Goal: Task Accomplishment & Management: Complete application form

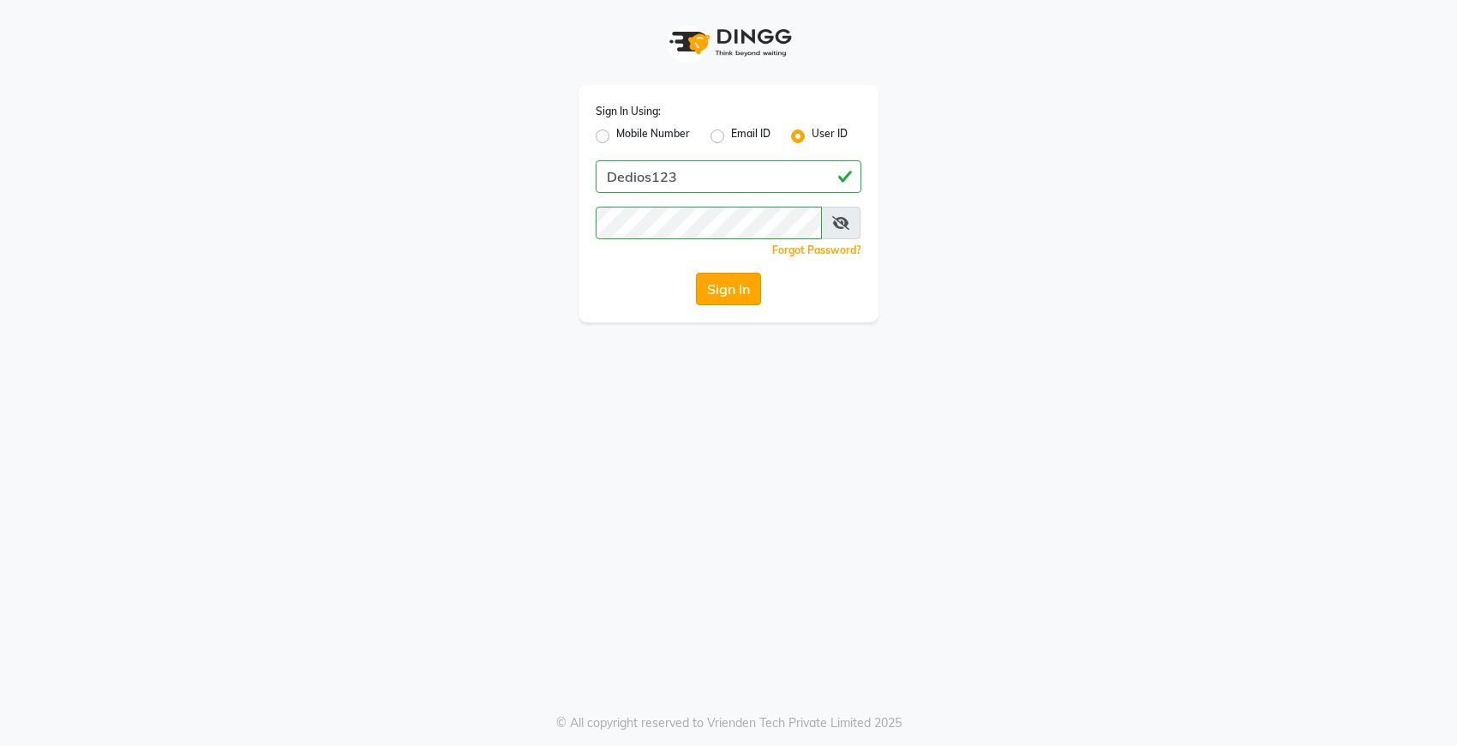
click at [727, 287] on button "Sign In" at bounding box center [728, 289] width 65 height 33
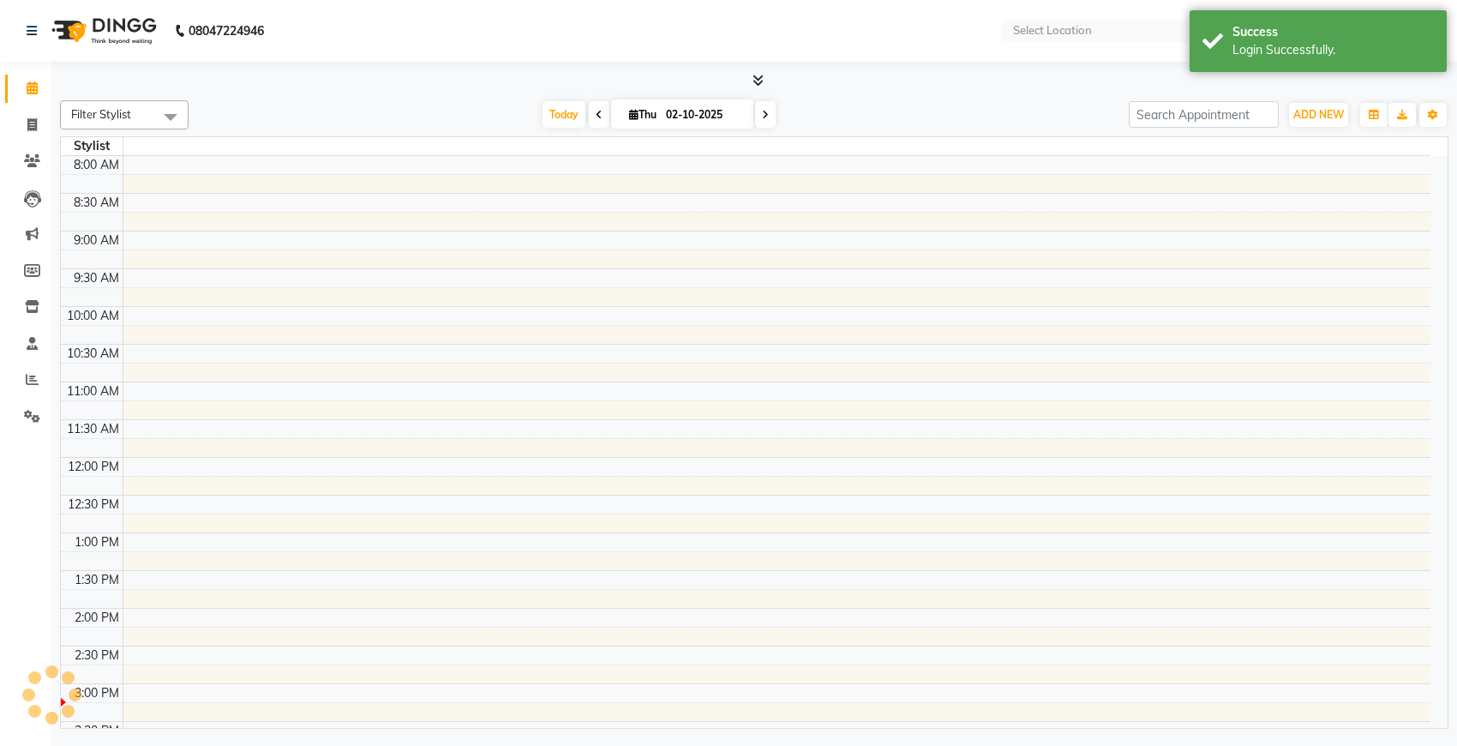
select select "en"
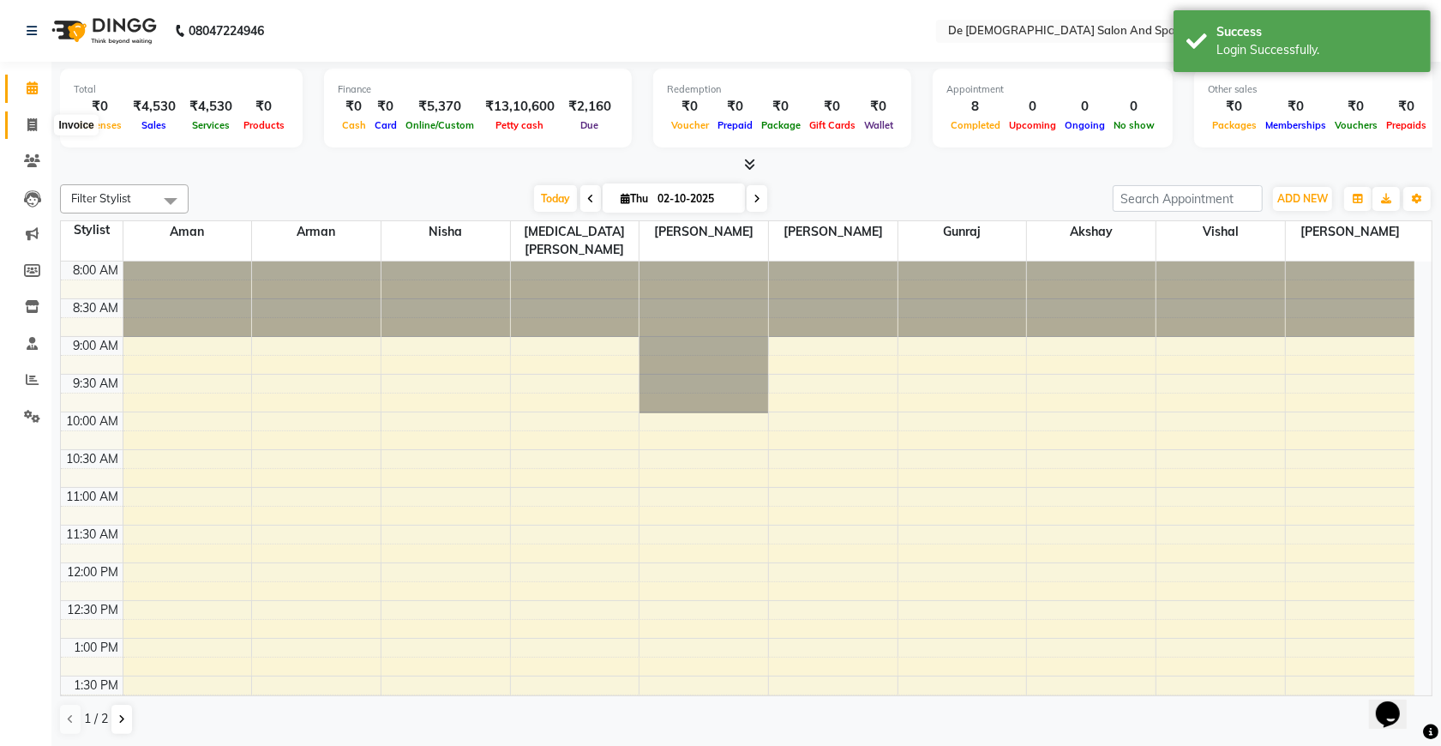
click at [20, 122] on span at bounding box center [32, 126] width 30 height 20
select select "service"
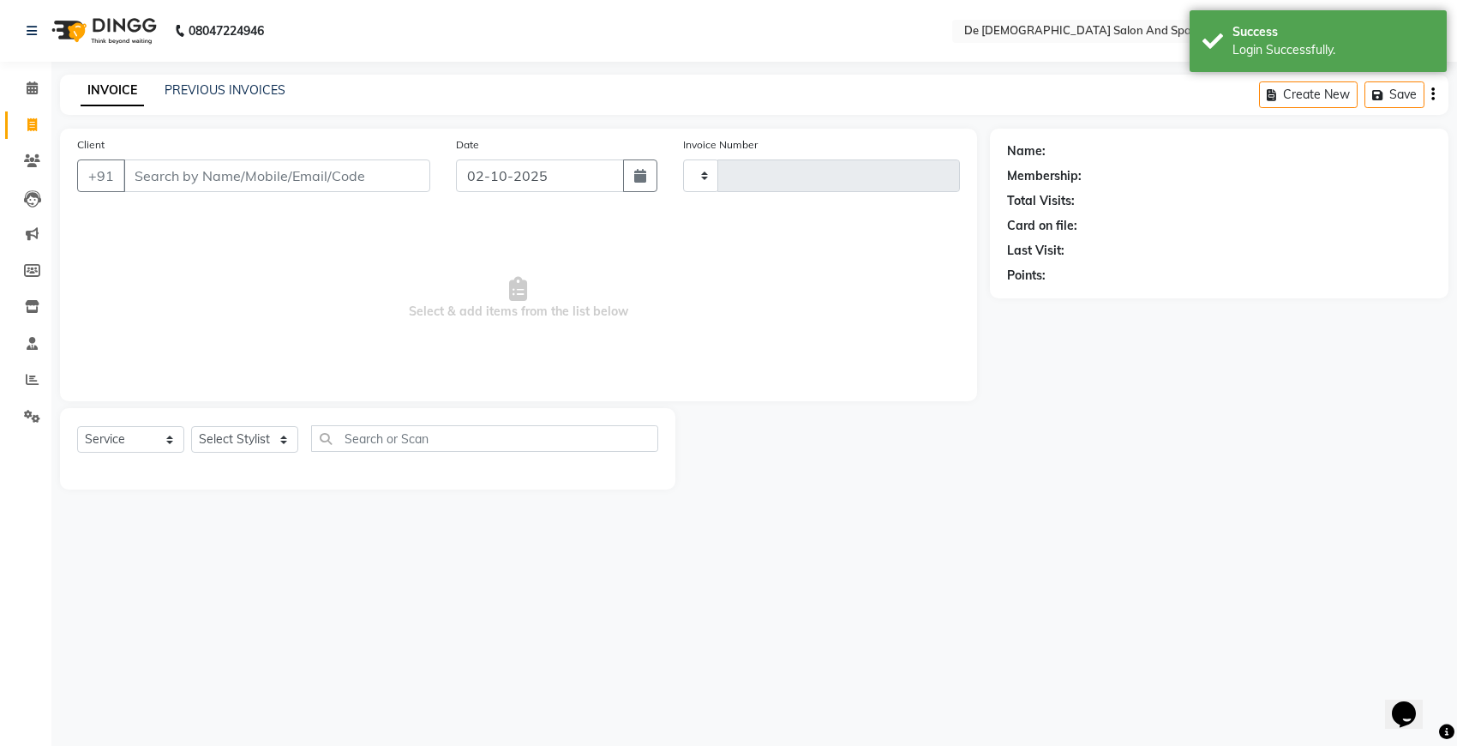
type input "3006"
select select "6431"
click at [207, 82] on link "PREVIOUS INVOICES" at bounding box center [225, 89] width 121 height 15
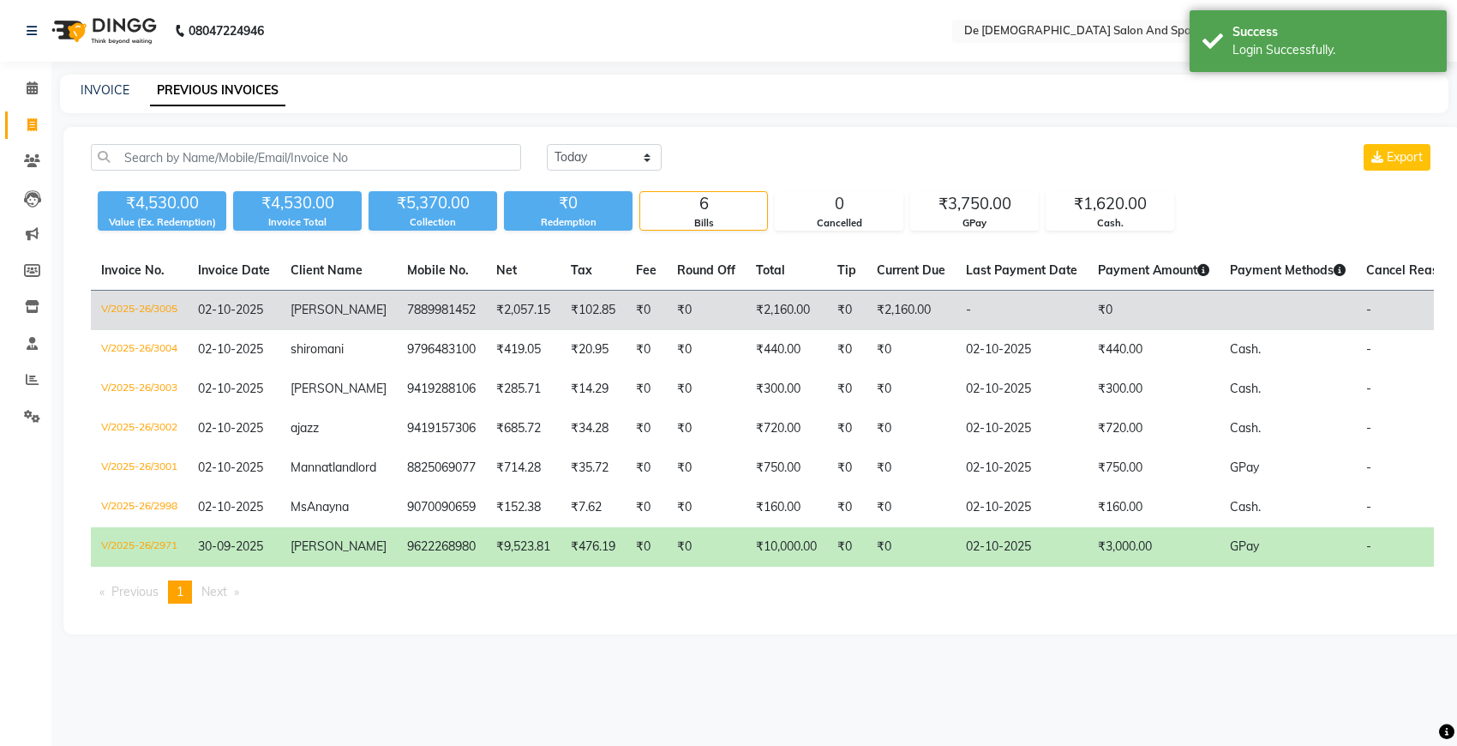
click at [1129, 317] on td "₹0" at bounding box center [1154, 311] width 132 height 40
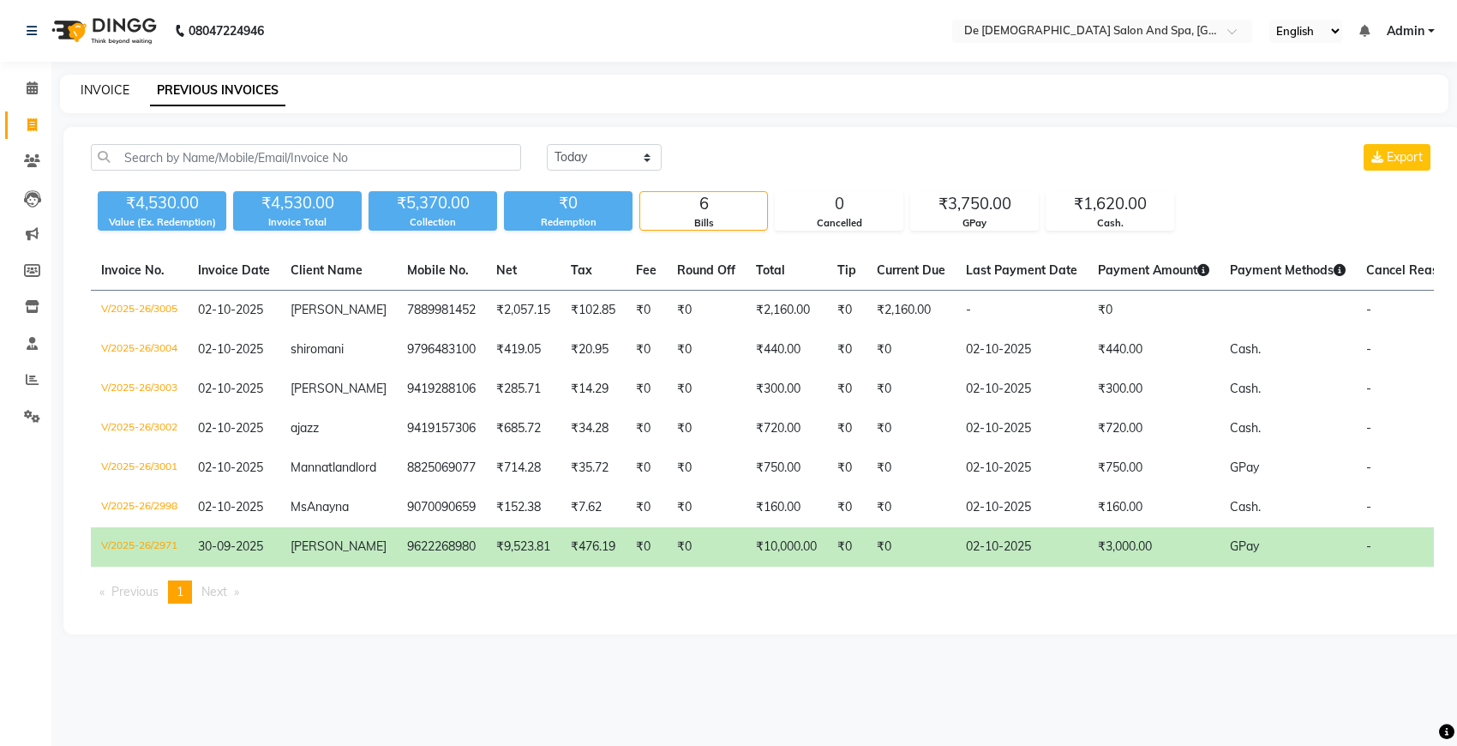
click at [92, 82] on link "INVOICE" at bounding box center [105, 89] width 49 height 15
select select "6431"
select select "service"
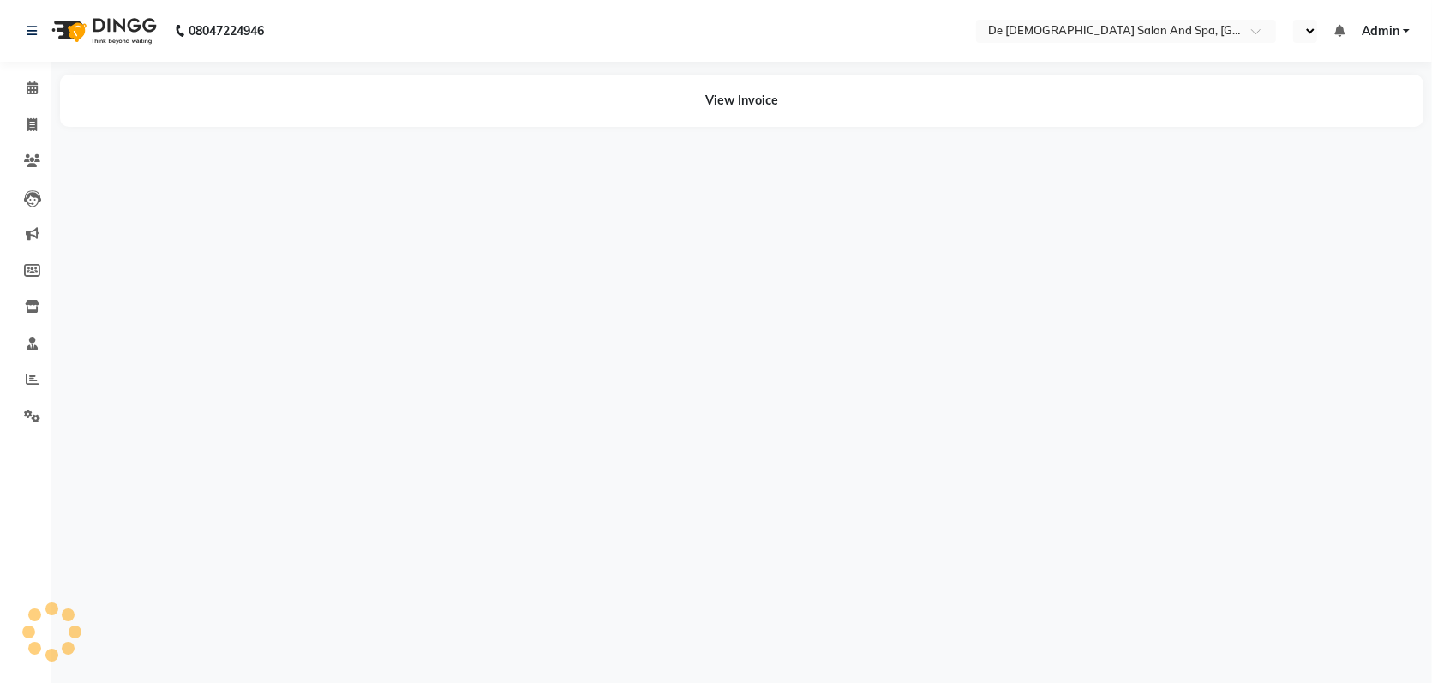
select select "en"
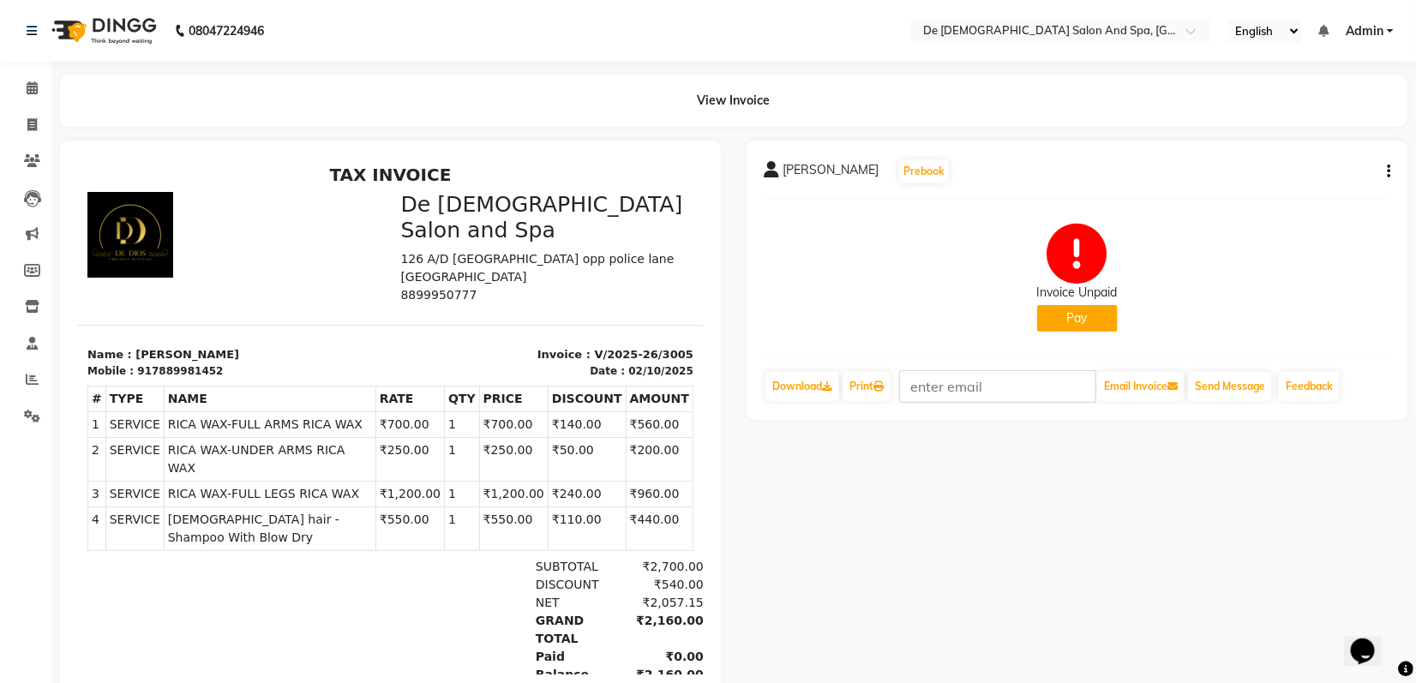
click at [1081, 318] on button "Pay" at bounding box center [1077, 318] width 81 height 27
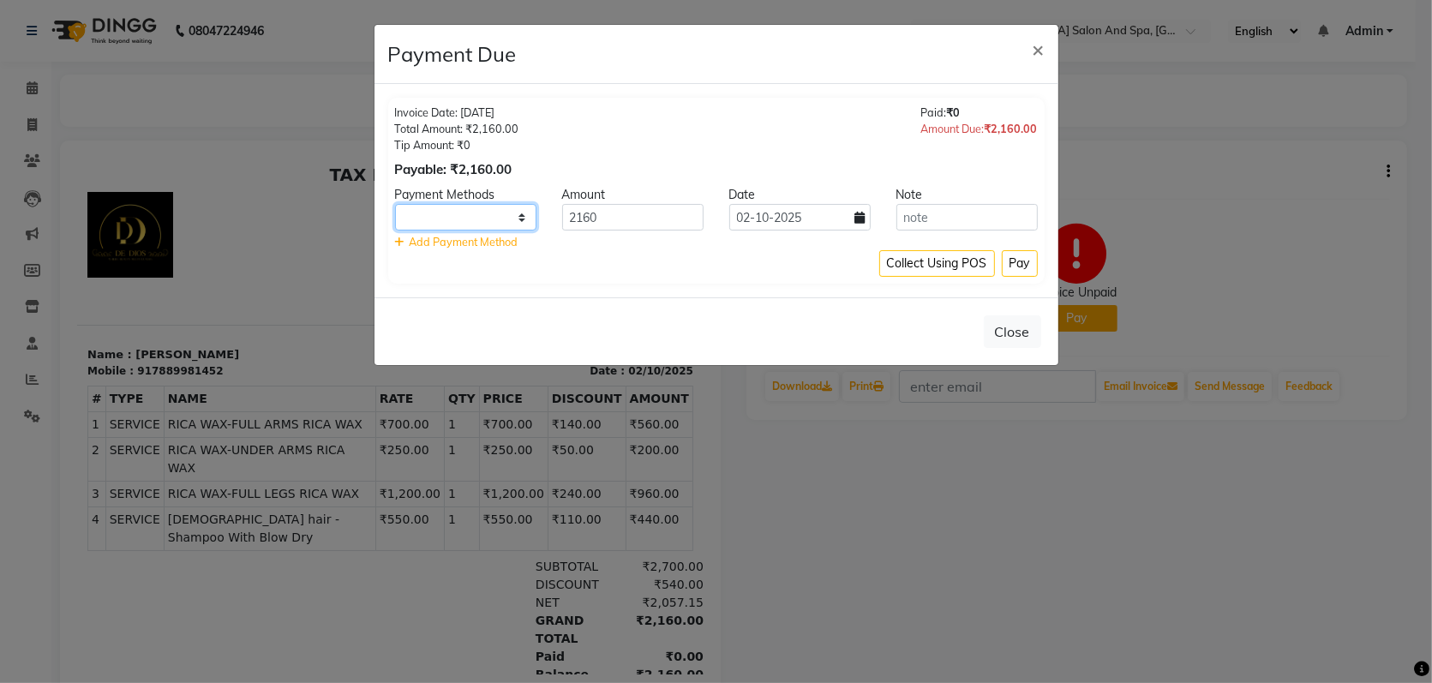
click at [503, 217] on select "Cash. CARD GPay" at bounding box center [465, 217] width 141 height 27
select select "5"
click at [395, 204] on select "Cash. CARD GPay" at bounding box center [465, 217] width 141 height 27
click at [1014, 257] on button "Pay" at bounding box center [1020, 263] width 36 height 27
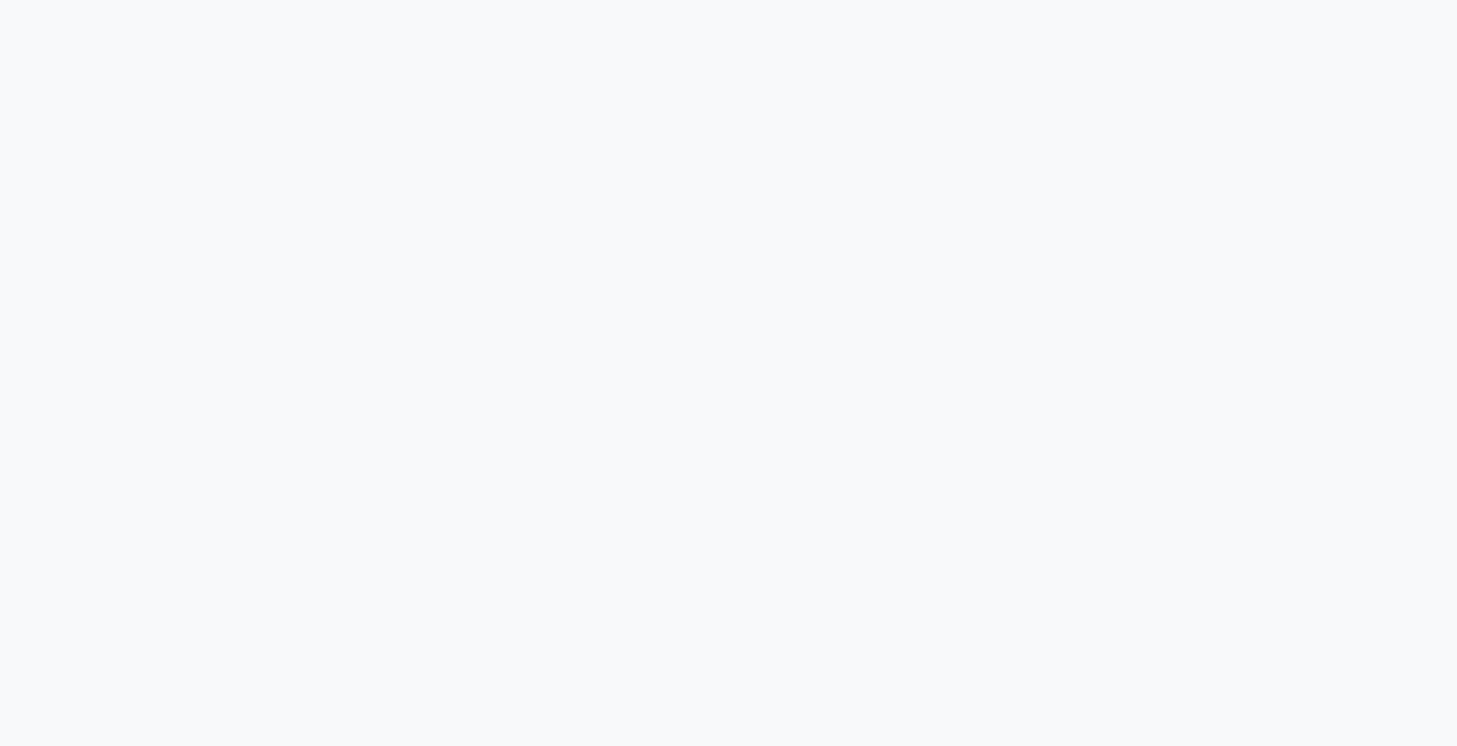
select select "service"
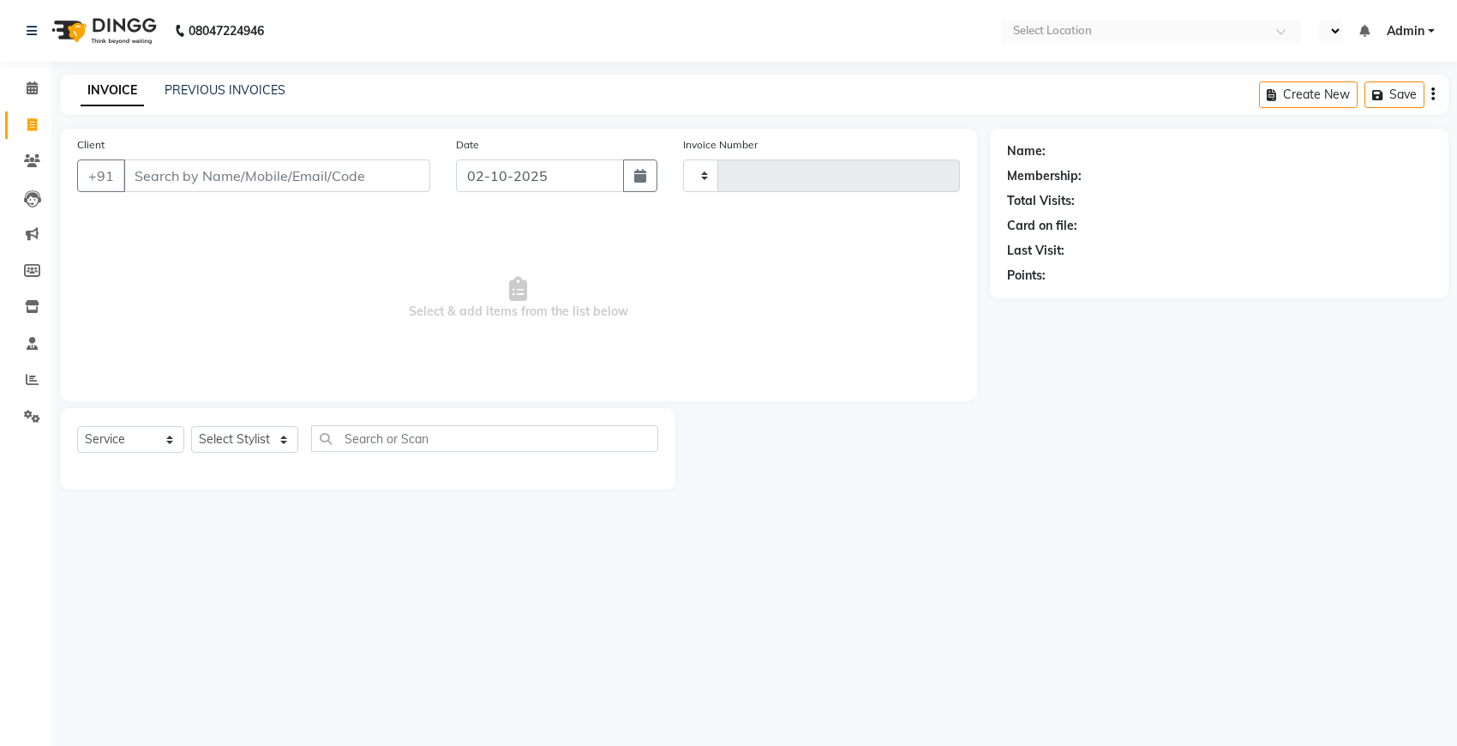
type input "3006"
select select "en"
select select "6431"
click at [183, 88] on link "PREVIOUS INVOICES" at bounding box center [225, 89] width 121 height 15
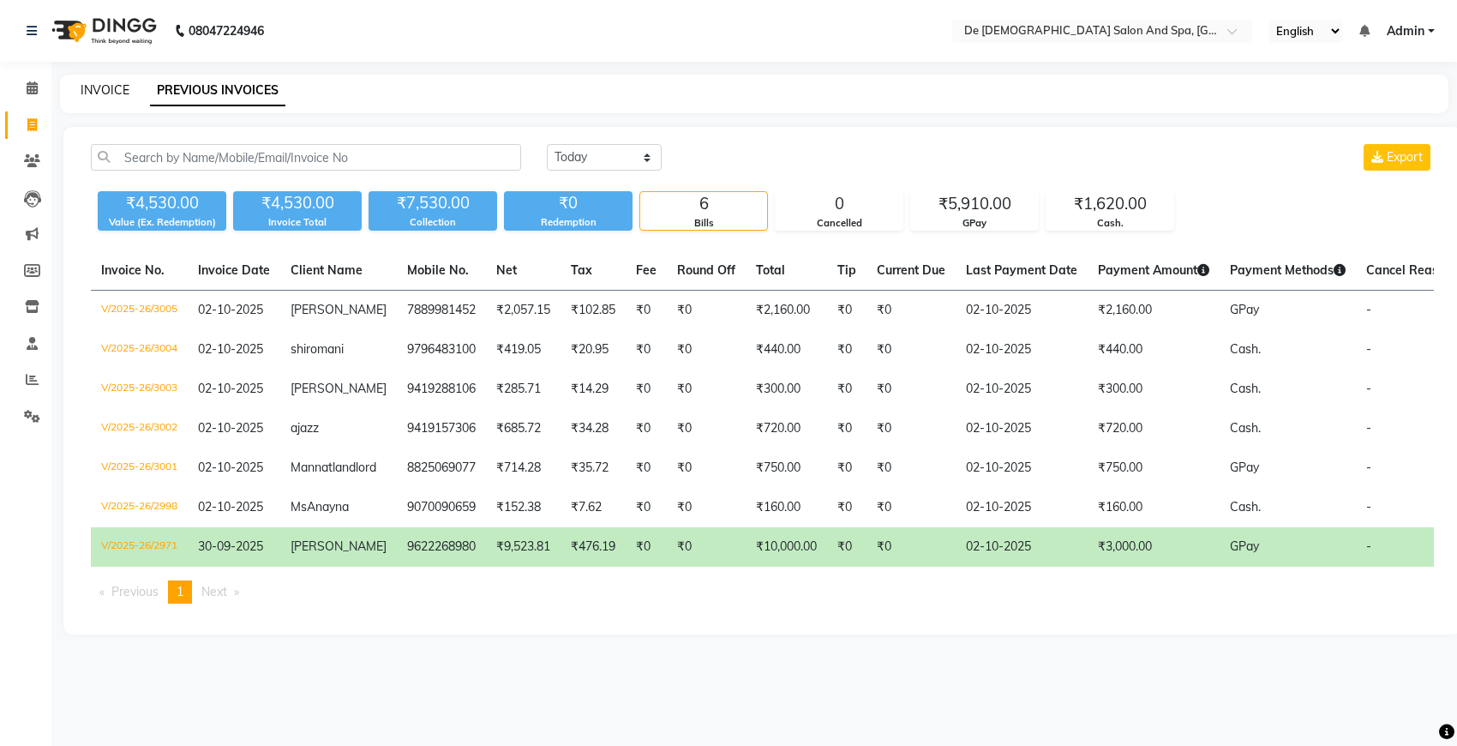
click at [107, 86] on link "INVOICE" at bounding box center [105, 89] width 49 height 15
select select "6431"
select select "service"
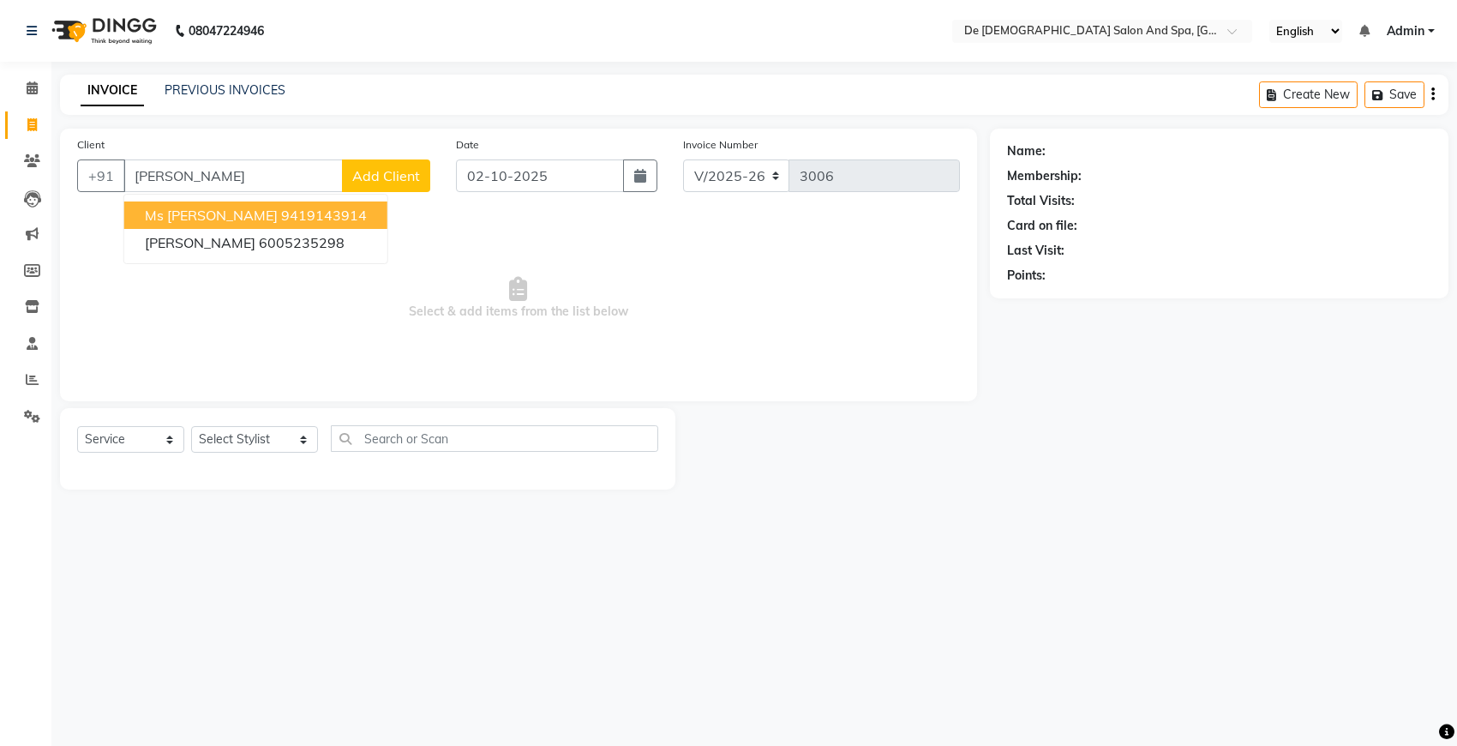
click at [298, 211] on ngb-highlight "9419143914" at bounding box center [324, 215] width 86 height 17
type input "9419143914"
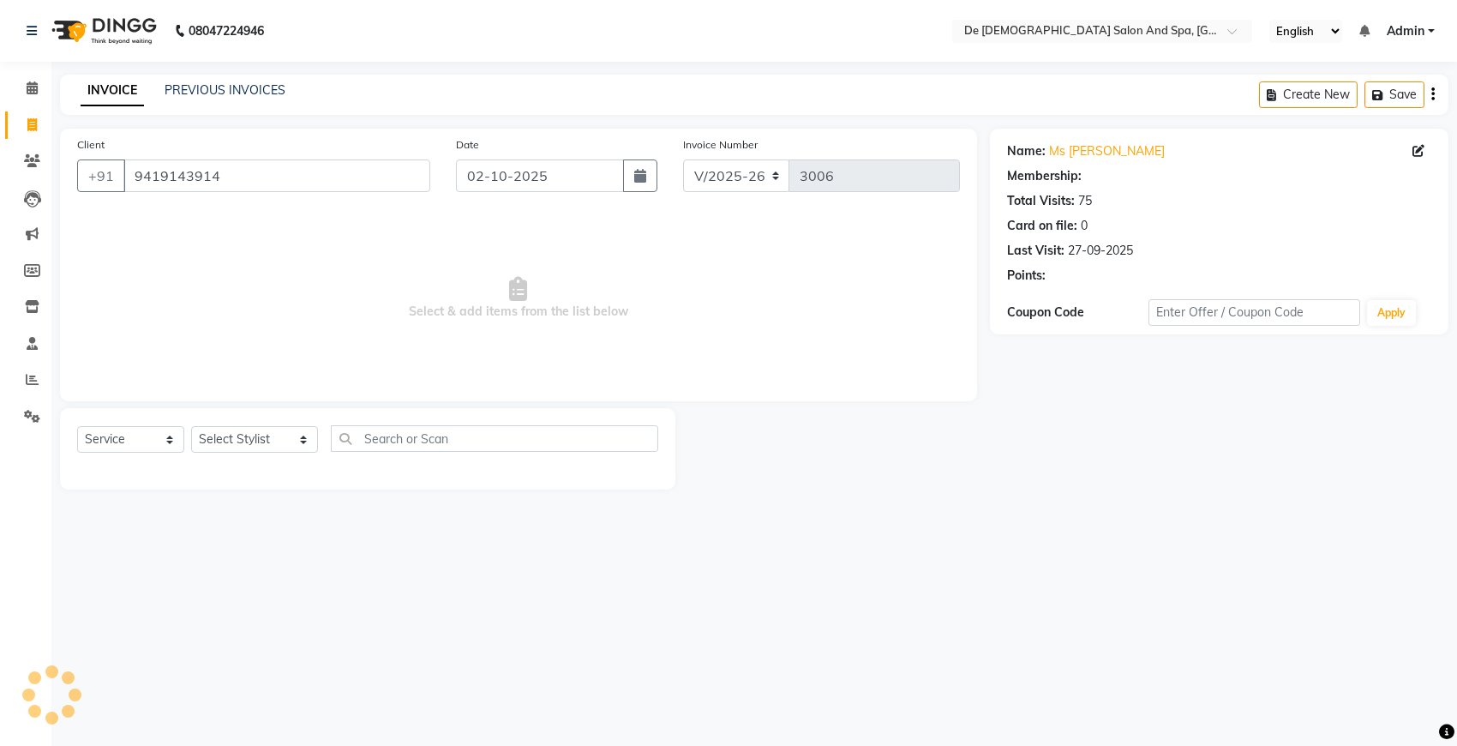
select select "1: Object"
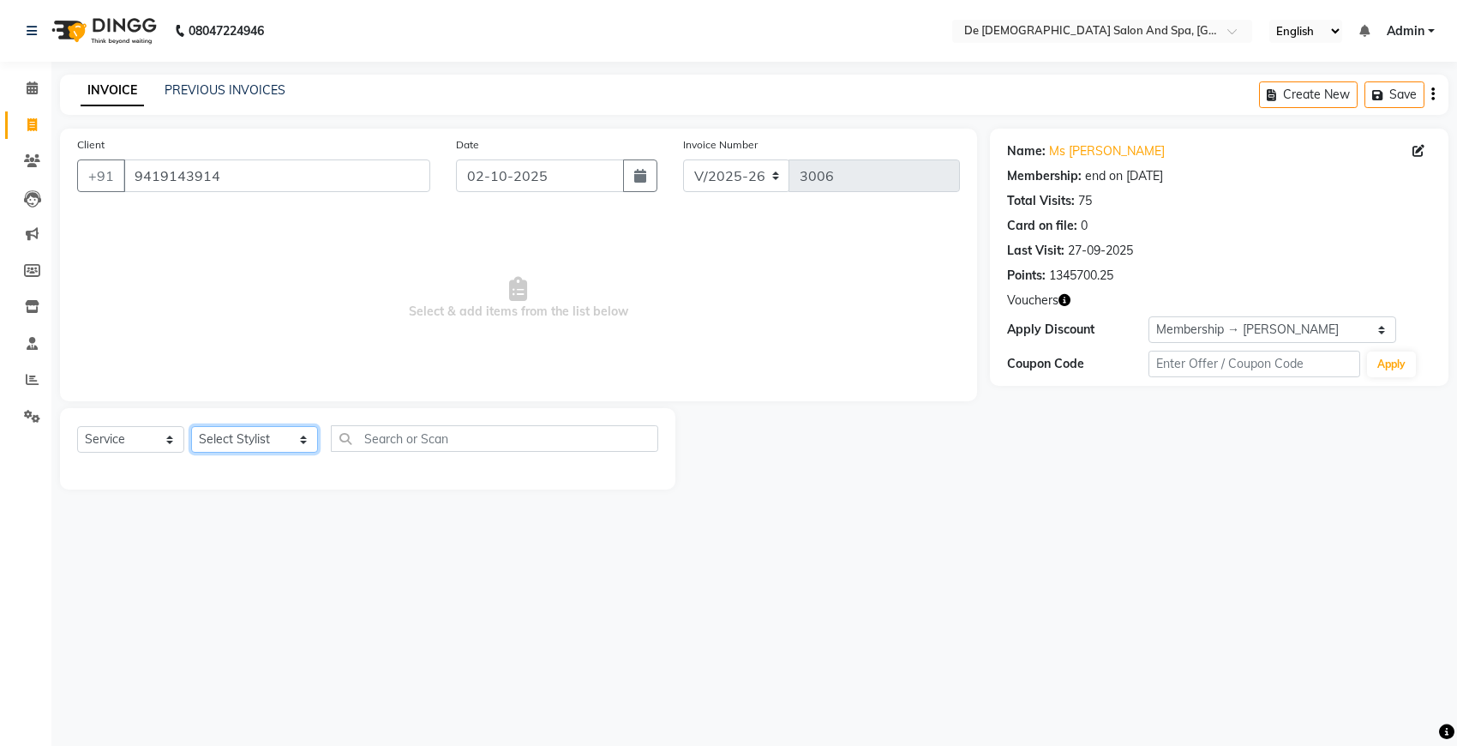
click at [233, 433] on select "Select Stylist akshay [PERSON_NAME] [PERSON_NAME] [PERSON_NAME] [MEDICAL_DATA][…" at bounding box center [254, 439] width 127 height 27
select select "49371"
click at [191, 426] on select "Select Stylist akshay [PERSON_NAME] [PERSON_NAME] [PERSON_NAME] [MEDICAL_DATA][…" at bounding box center [254, 439] width 127 height 27
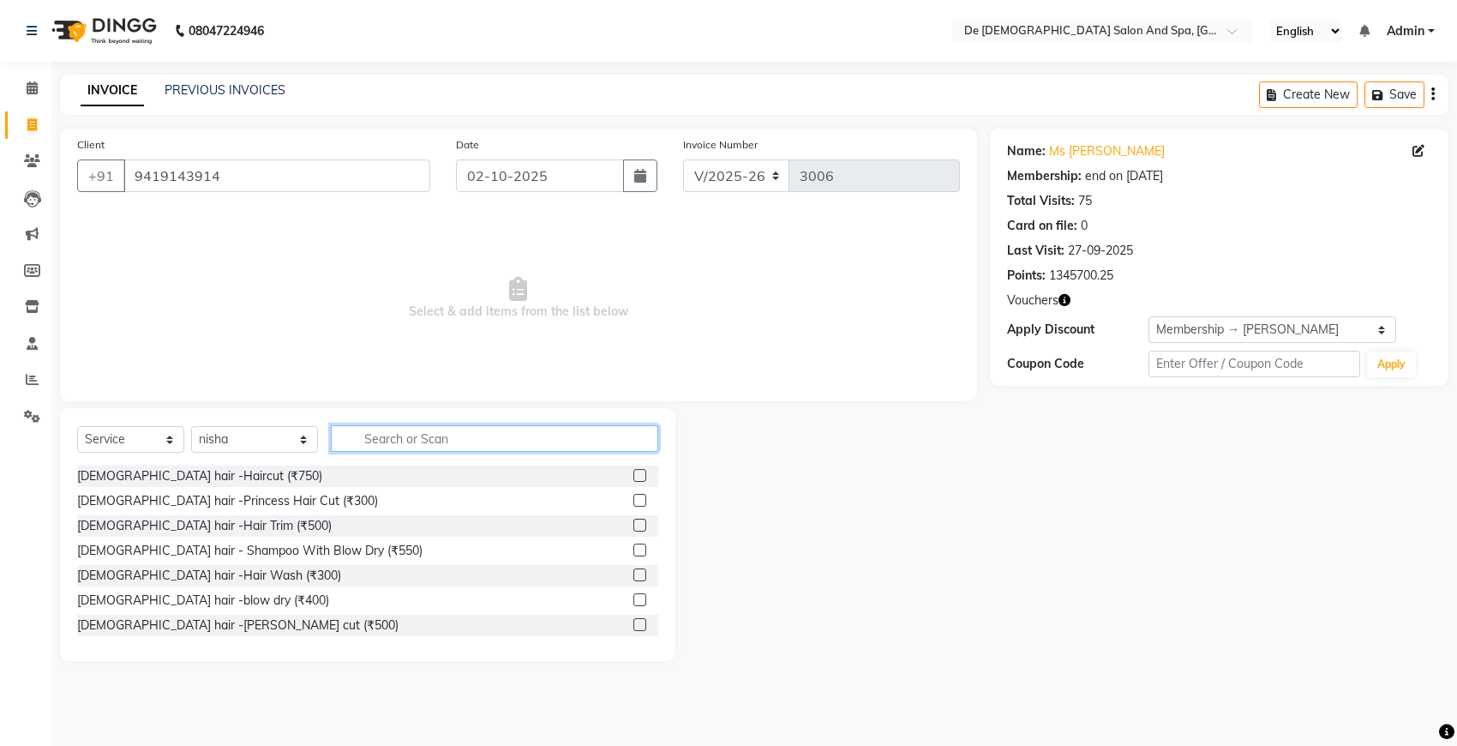
click at [347, 434] on input "text" at bounding box center [494, 438] width 327 height 27
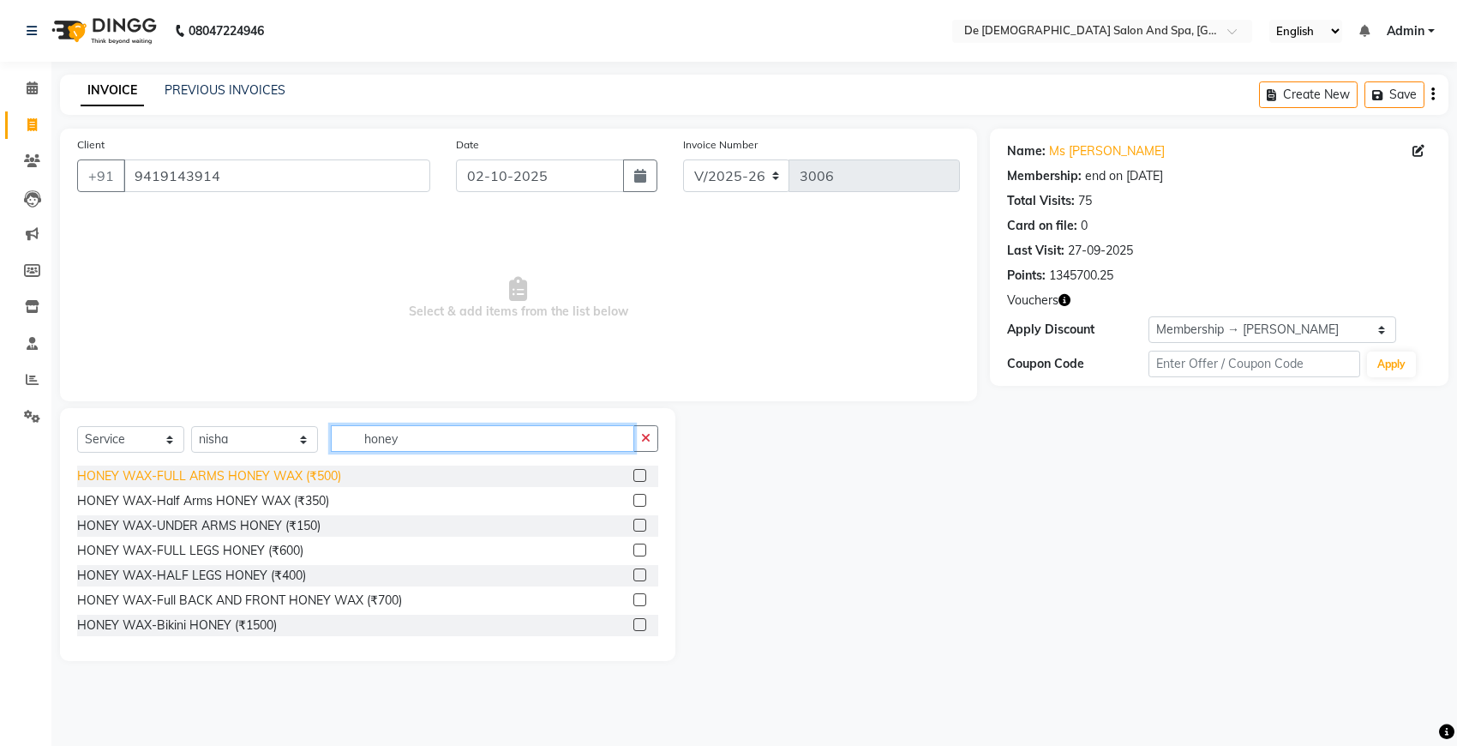
type input "honey"
click at [330, 478] on div "HONEY WAX-FULL ARMS HONEY WAX (₹500)" at bounding box center [209, 476] width 264 height 18
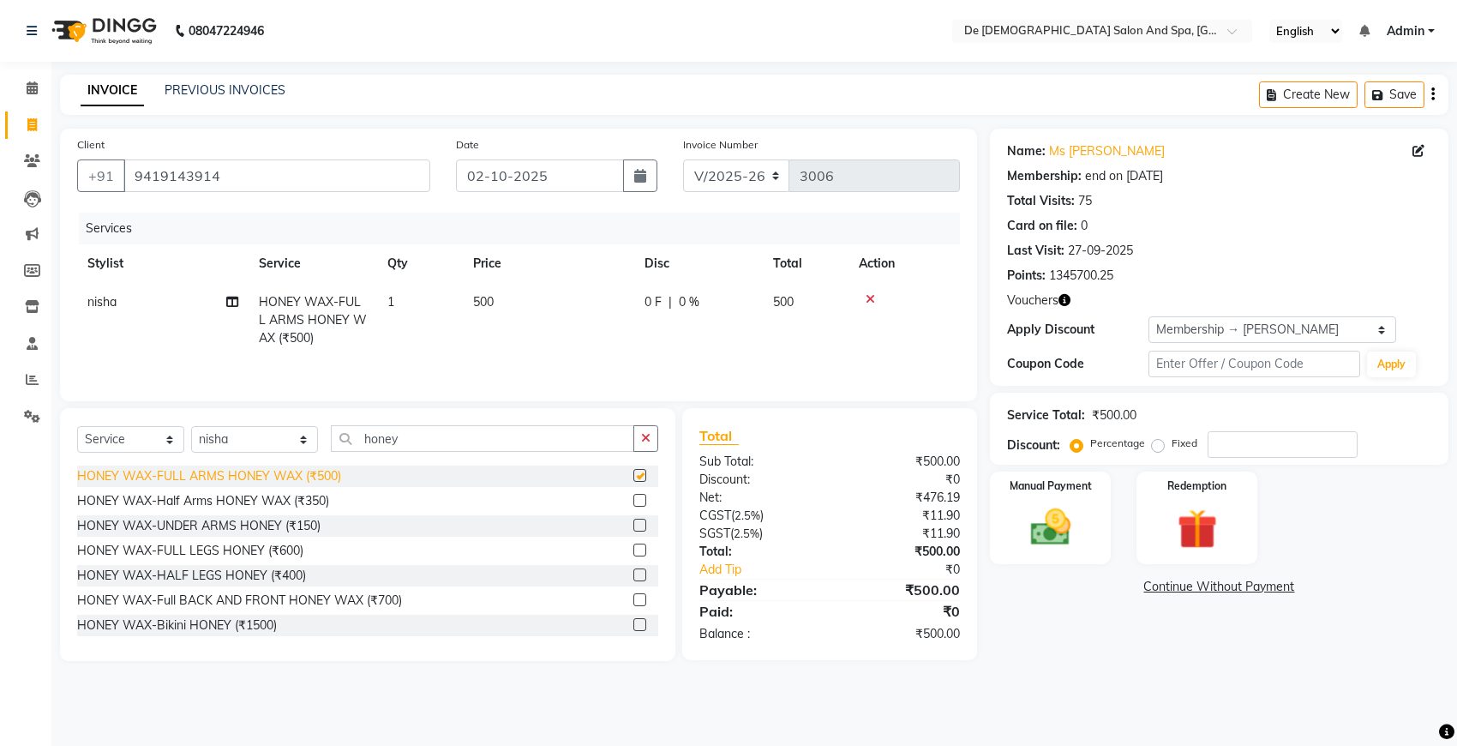
checkbox input "false"
click at [293, 523] on div "HONEY WAX-UNDER ARMS HONEY (₹150)" at bounding box center [198, 526] width 243 height 18
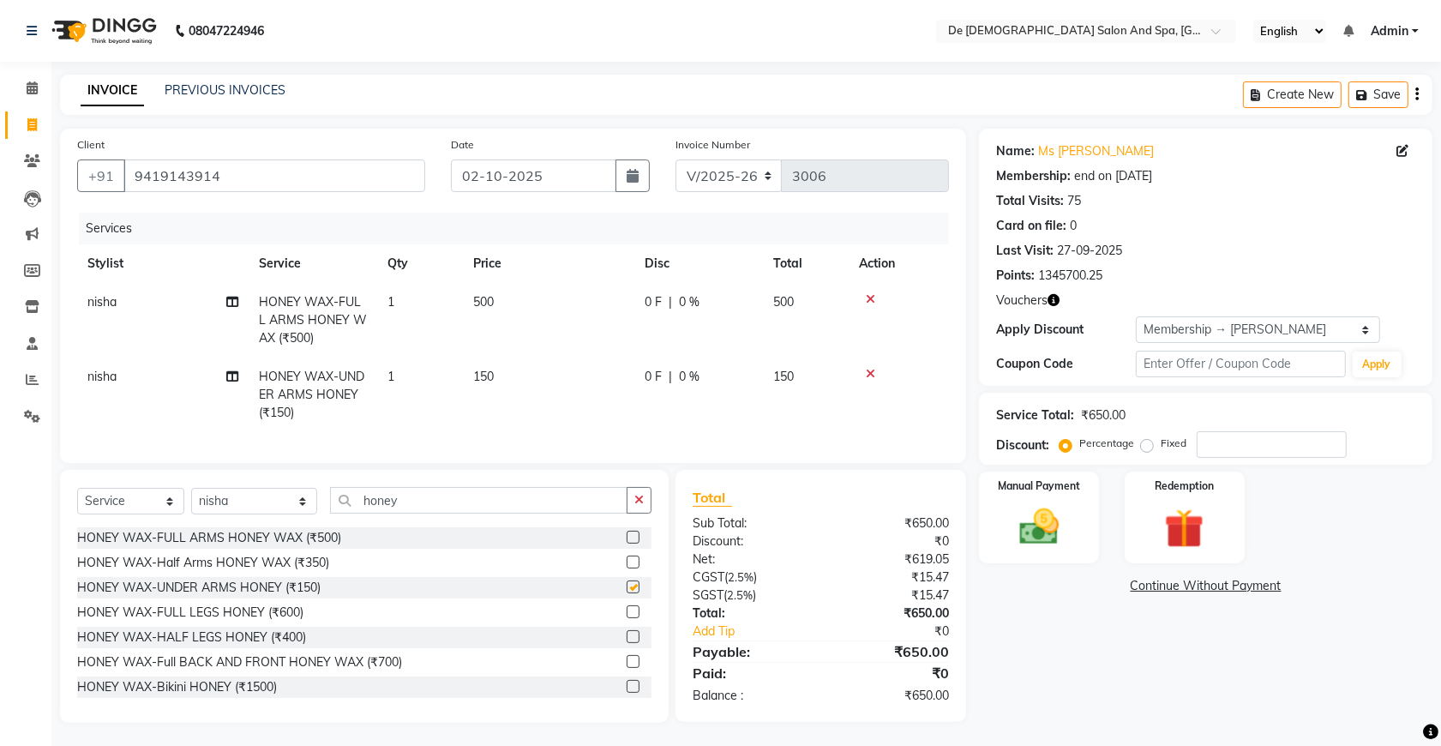
checkbox input "false"
click at [227, 646] on div "HONEY WAX-HALF LEGS HONEY (₹400)" at bounding box center [191, 637] width 229 height 18
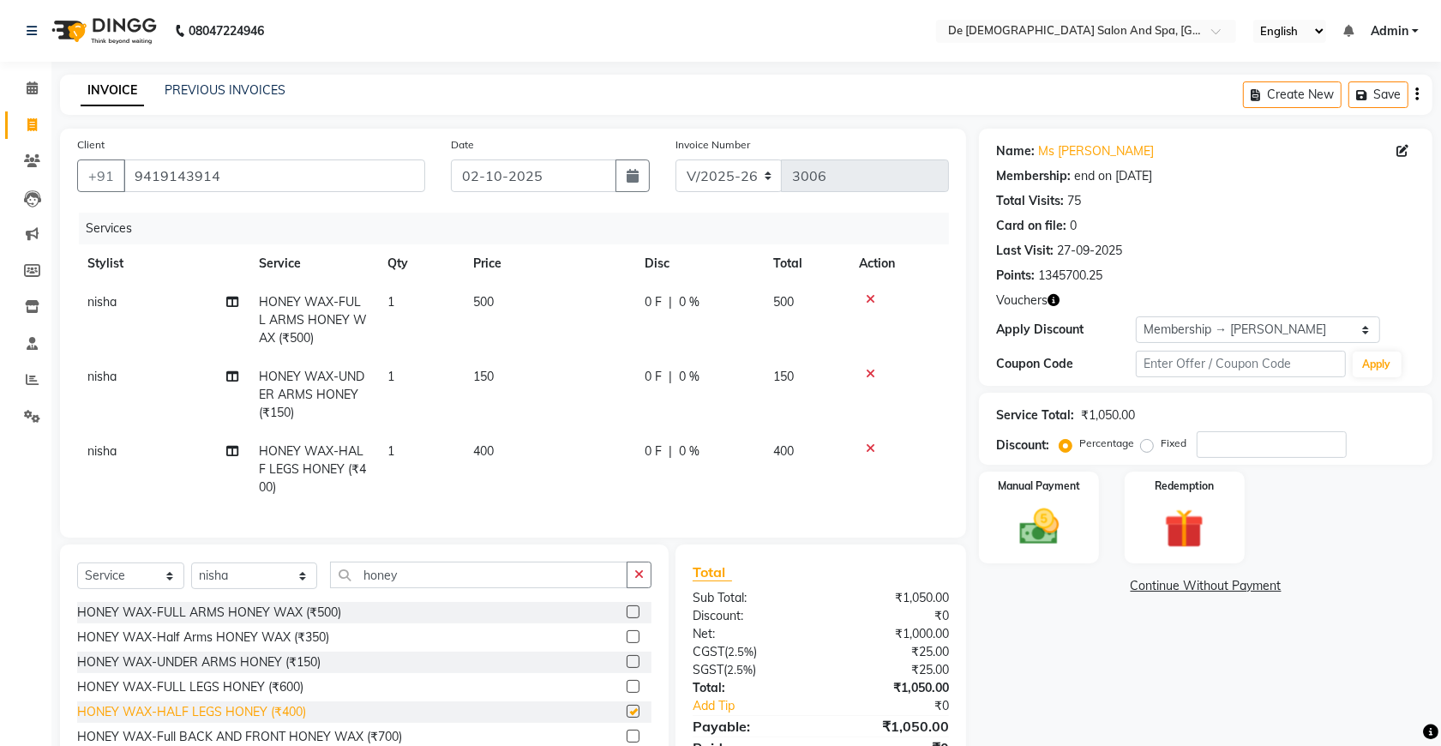
checkbox input "false"
click at [260, 693] on div "HONEY WAX-FULL LEGS HONEY (₹600)" at bounding box center [190, 687] width 226 height 18
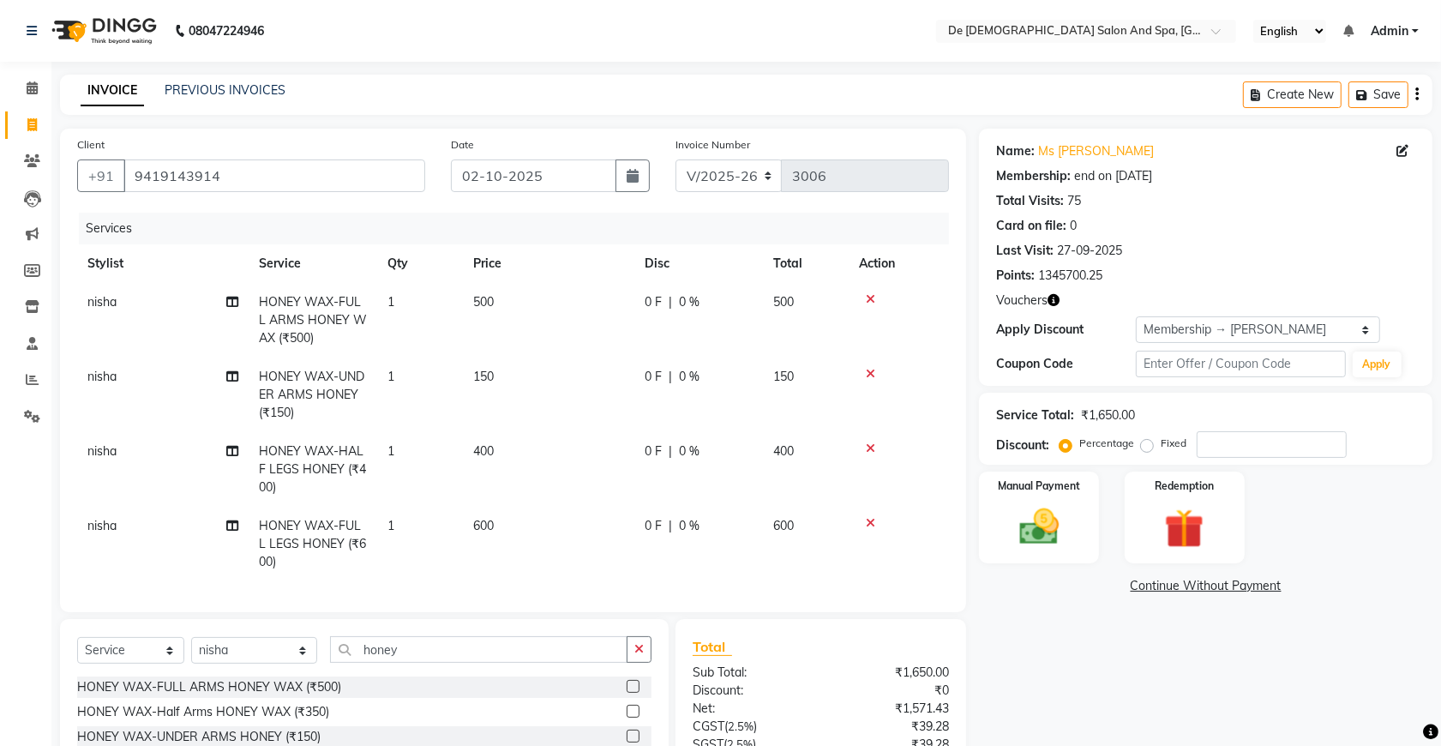
checkbox input "false"
click at [871, 439] on td at bounding box center [899, 469] width 100 height 75
click at [866, 443] on icon at bounding box center [870, 448] width 9 height 12
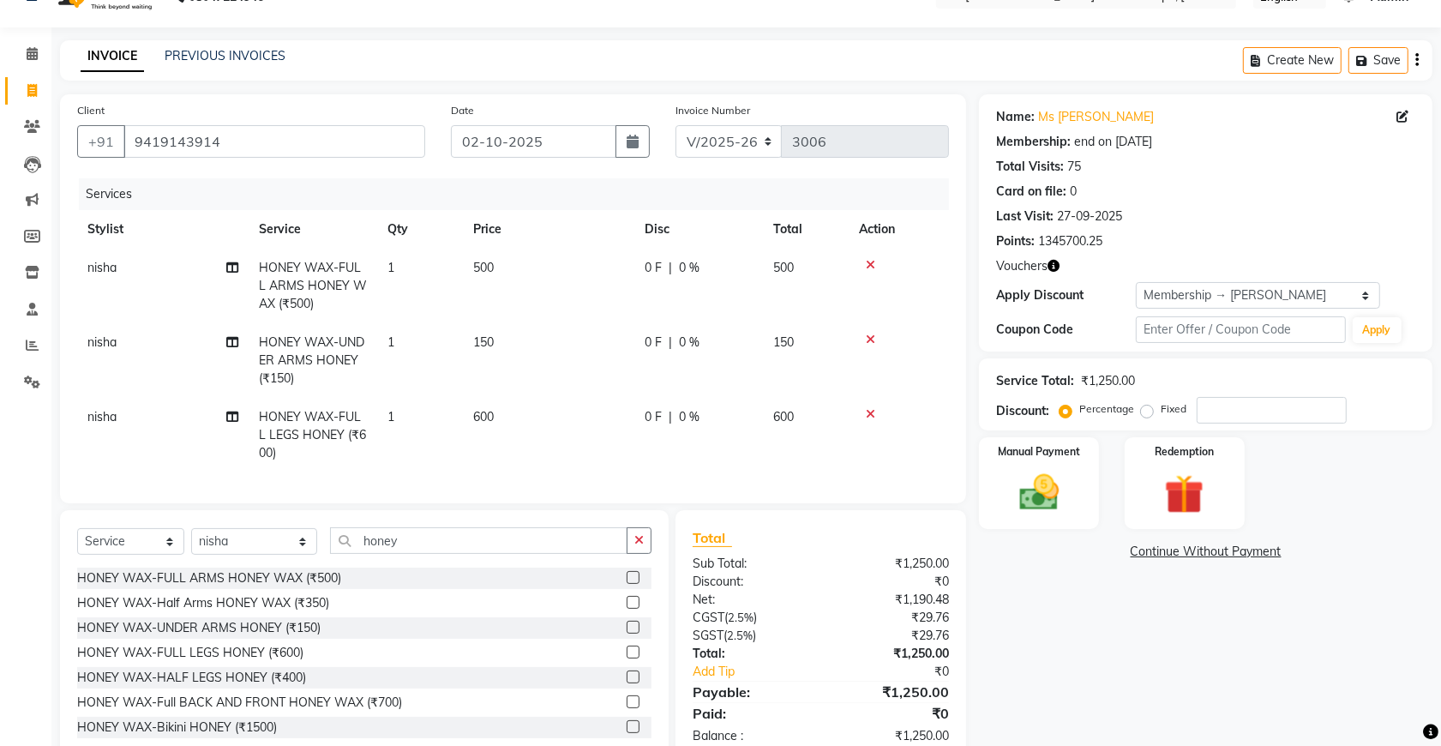
scroll to position [93, 0]
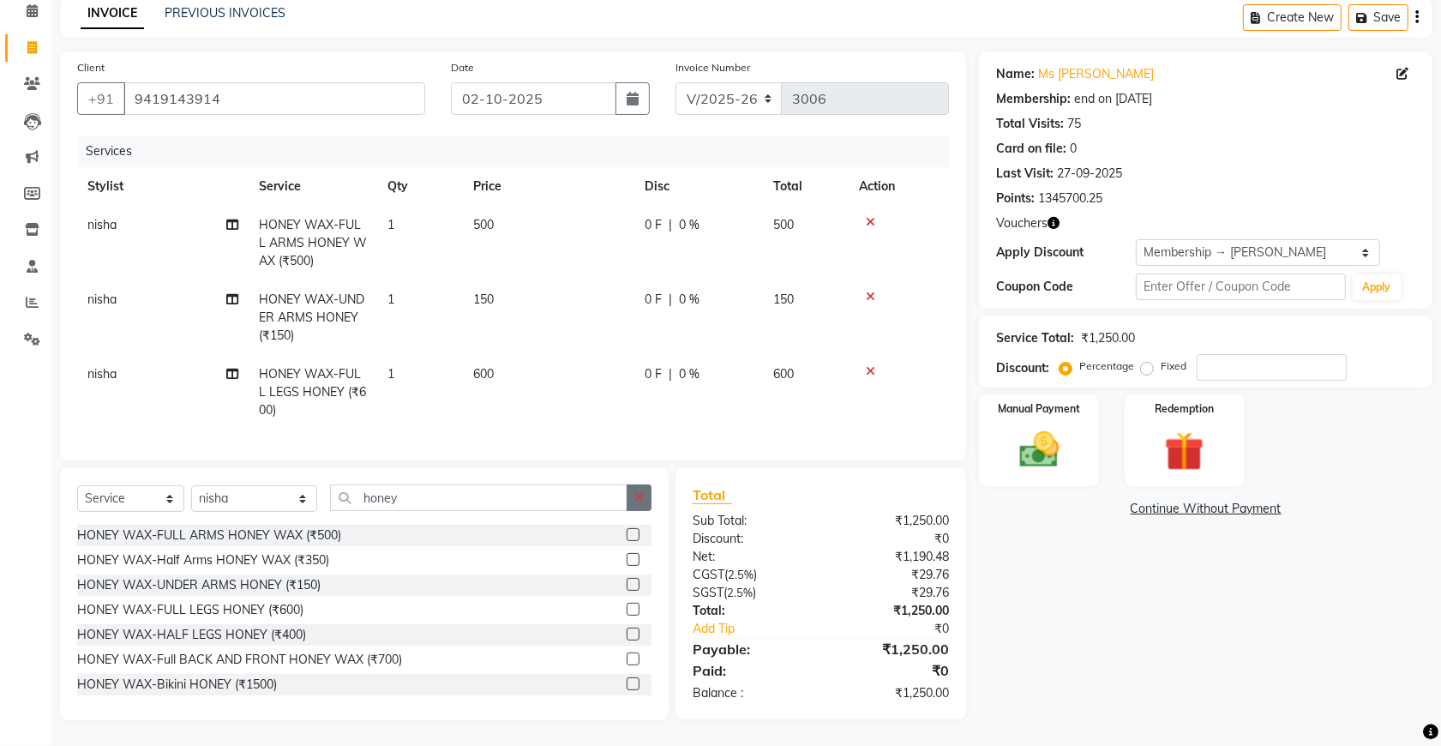
click at [635, 491] on icon "button" at bounding box center [638, 497] width 9 height 12
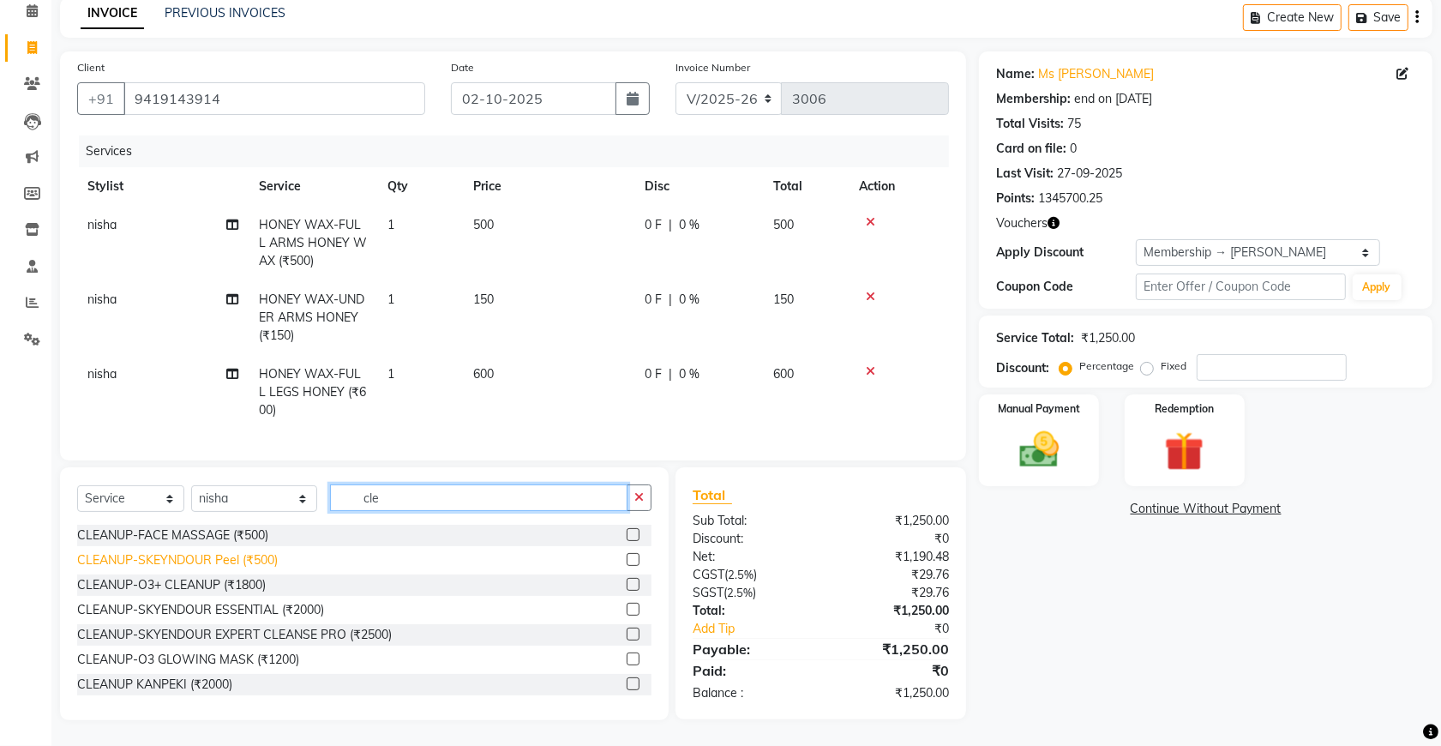
scroll to position [51, 0]
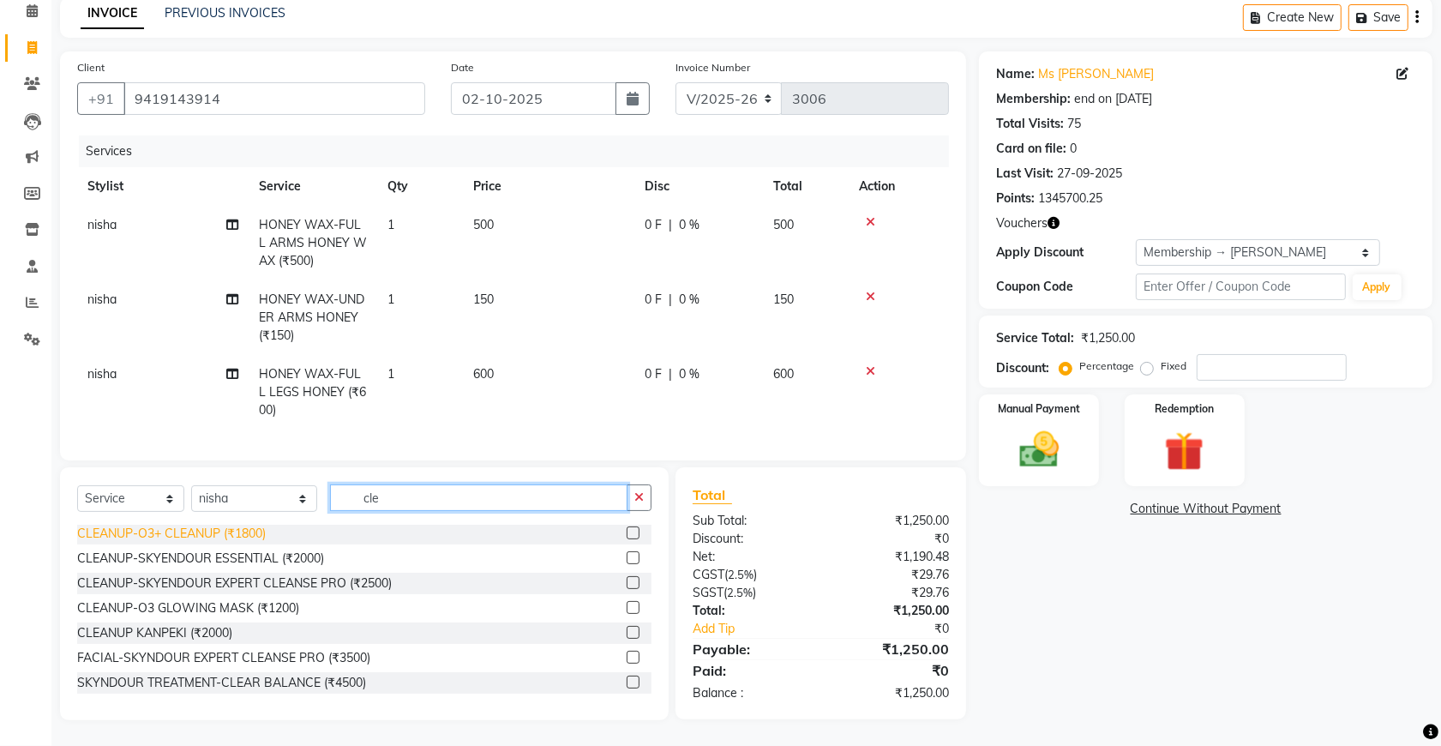
type input "cle"
click at [233, 532] on div "CLEANUP-O3+ CLEANUP (₹1800)" at bounding box center [171, 534] width 189 height 18
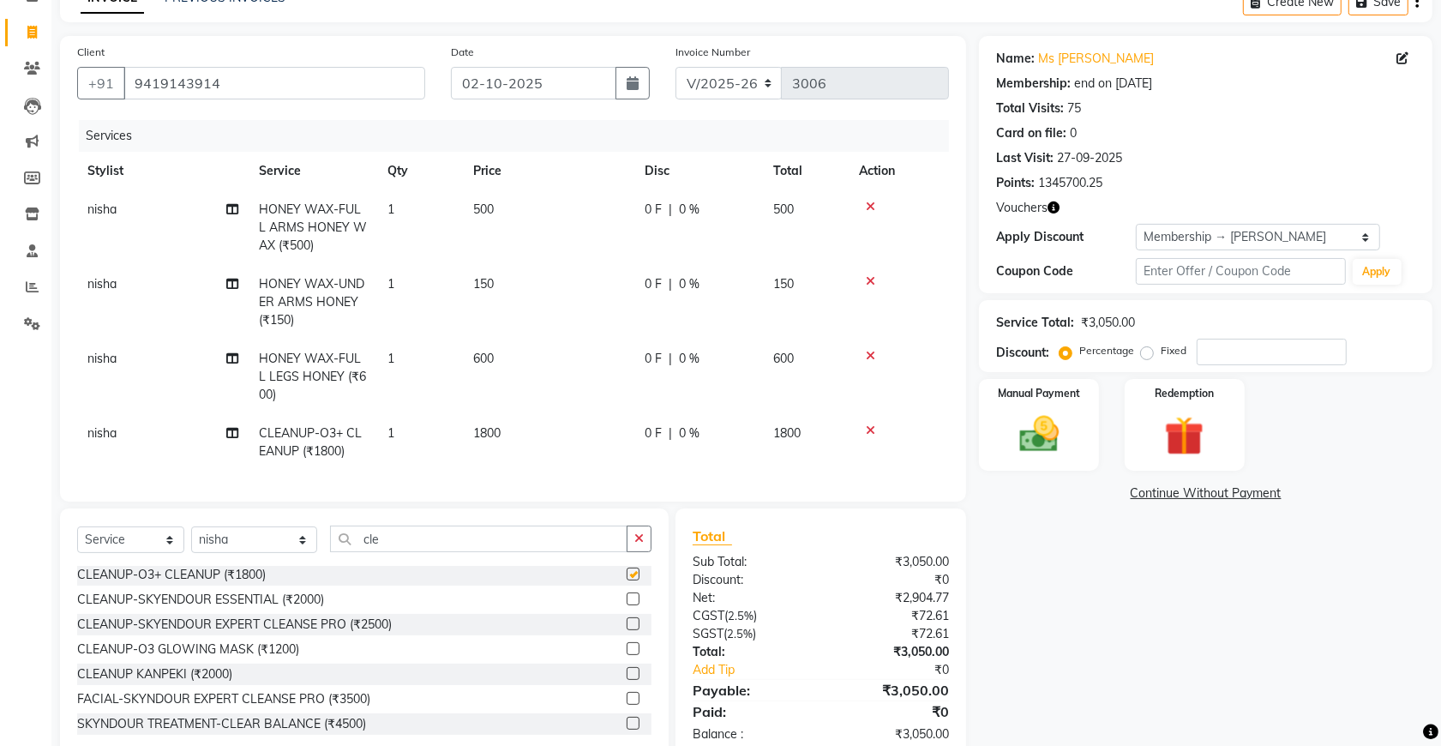
checkbox input "false"
drag, startPoint x: 630, startPoint y: 557, endPoint x: 652, endPoint y: 544, distance: 25.0
click at [631, 552] on button "button" at bounding box center [639, 539] width 25 height 27
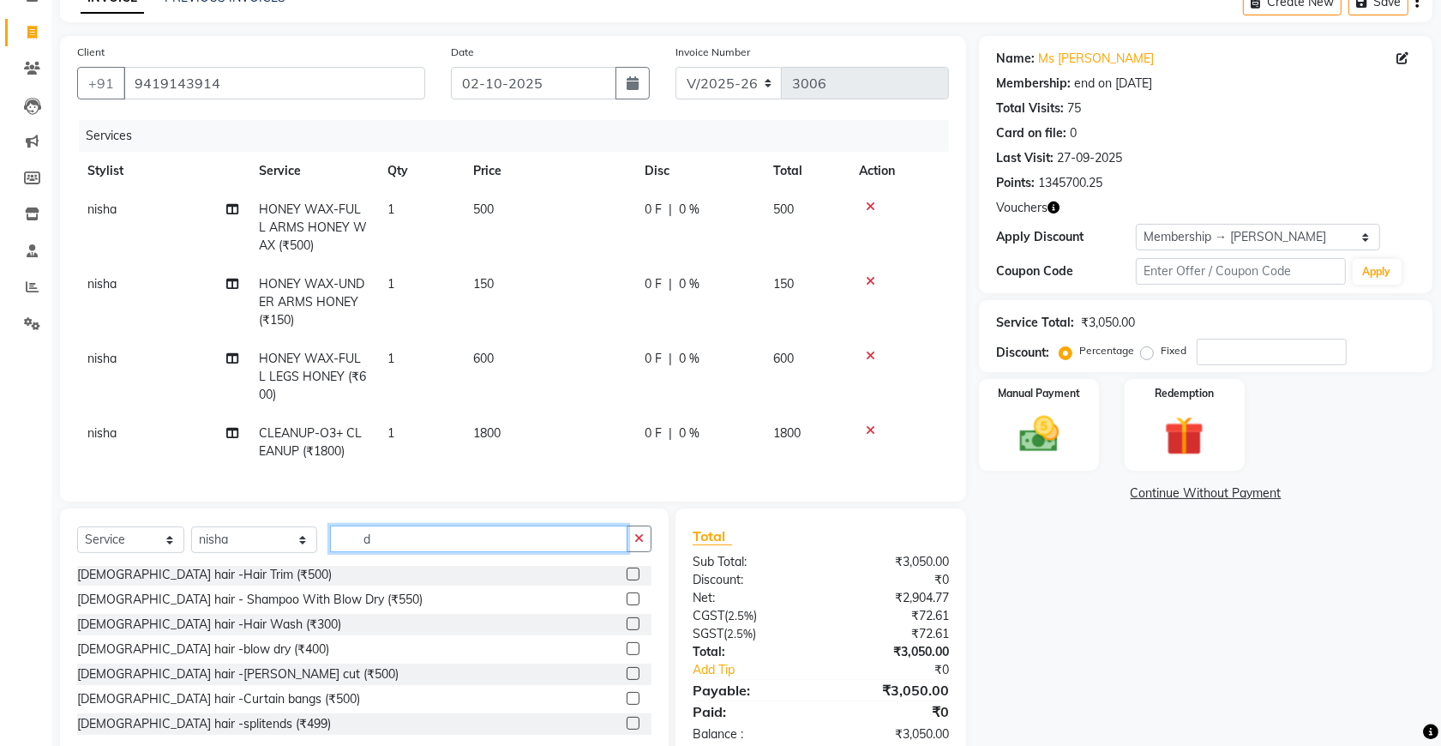
scroll to position [0, 0]
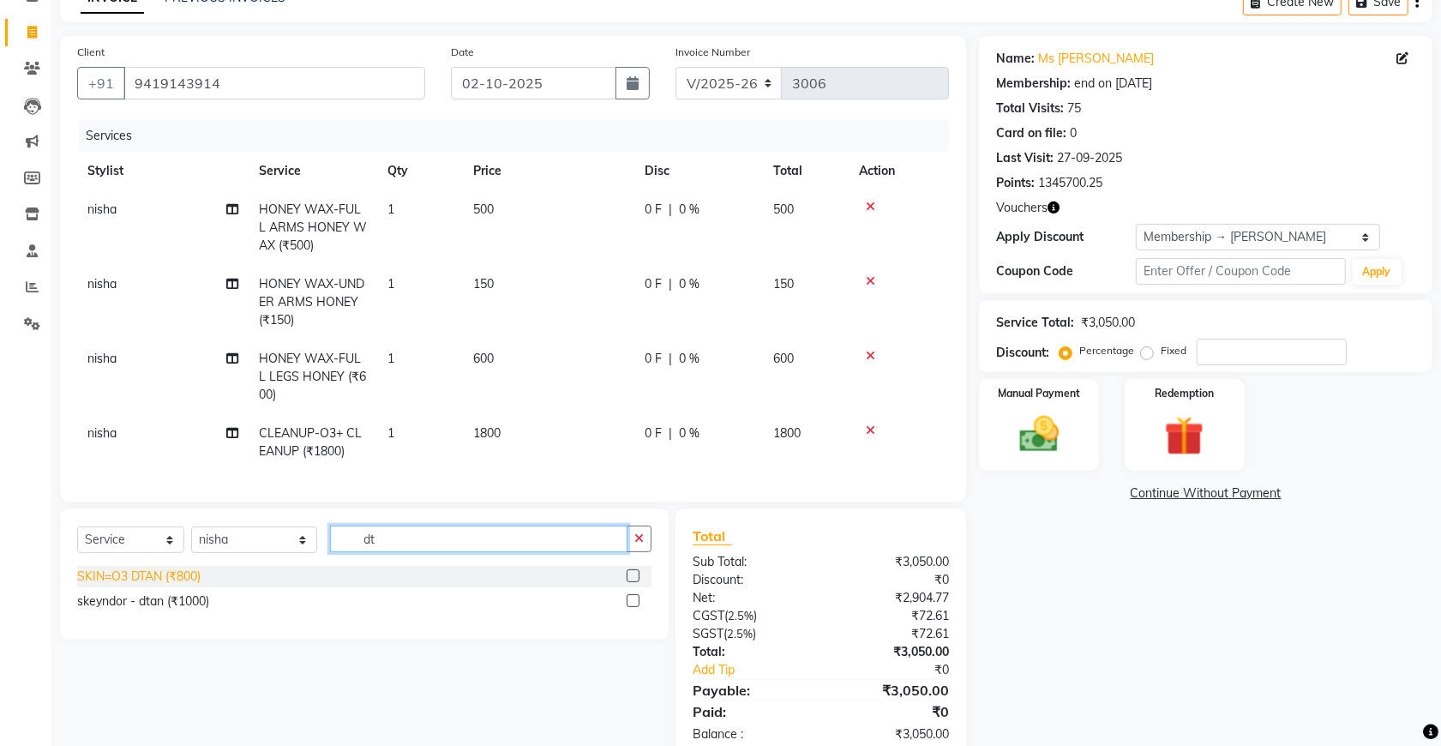
type input "dt"
click at [189, 586] on div "SKIN=O3 DTAN (₹800)" at bounding box center [138, 577] width 123 height 18
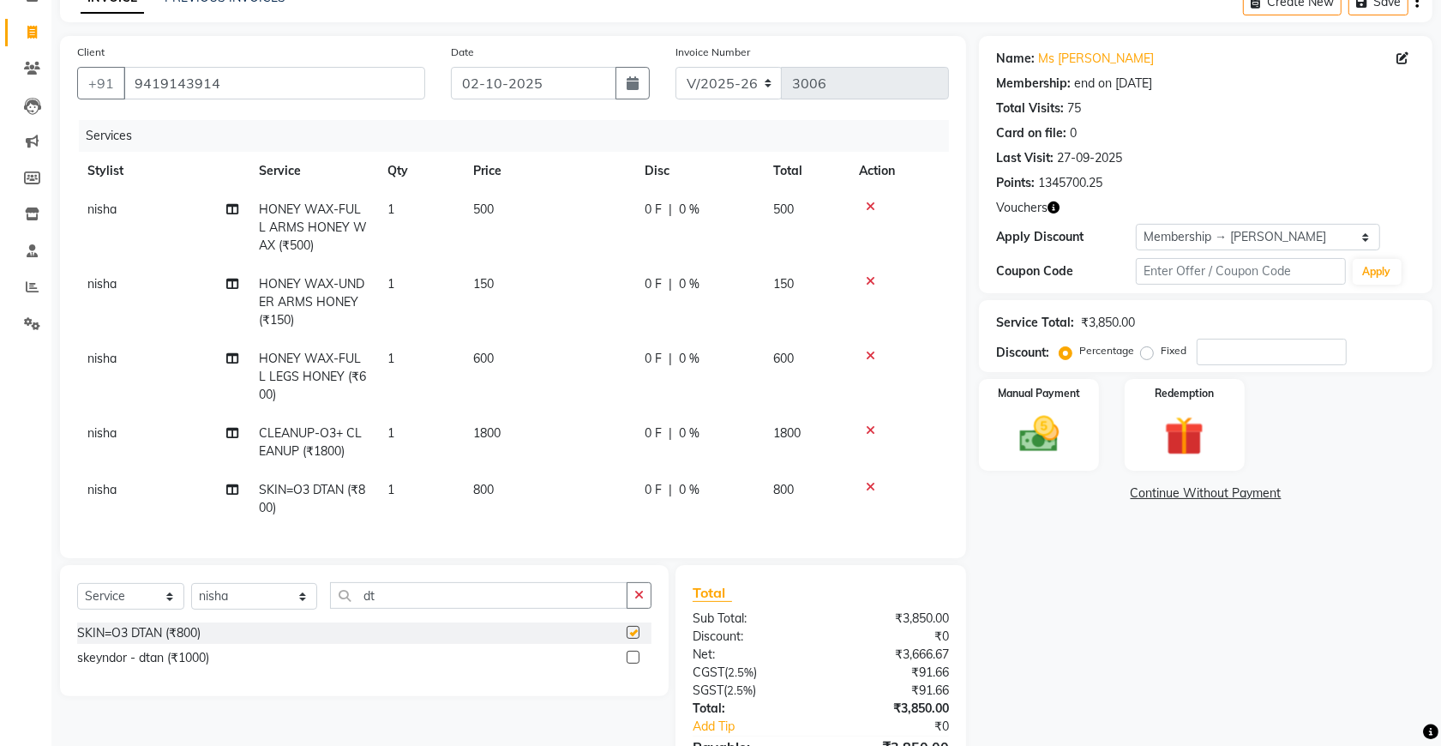
checkbox input "false"
click at [515, 489] on td "800" at bounding box center [548, 499] width 171 height 57
select select "49371"
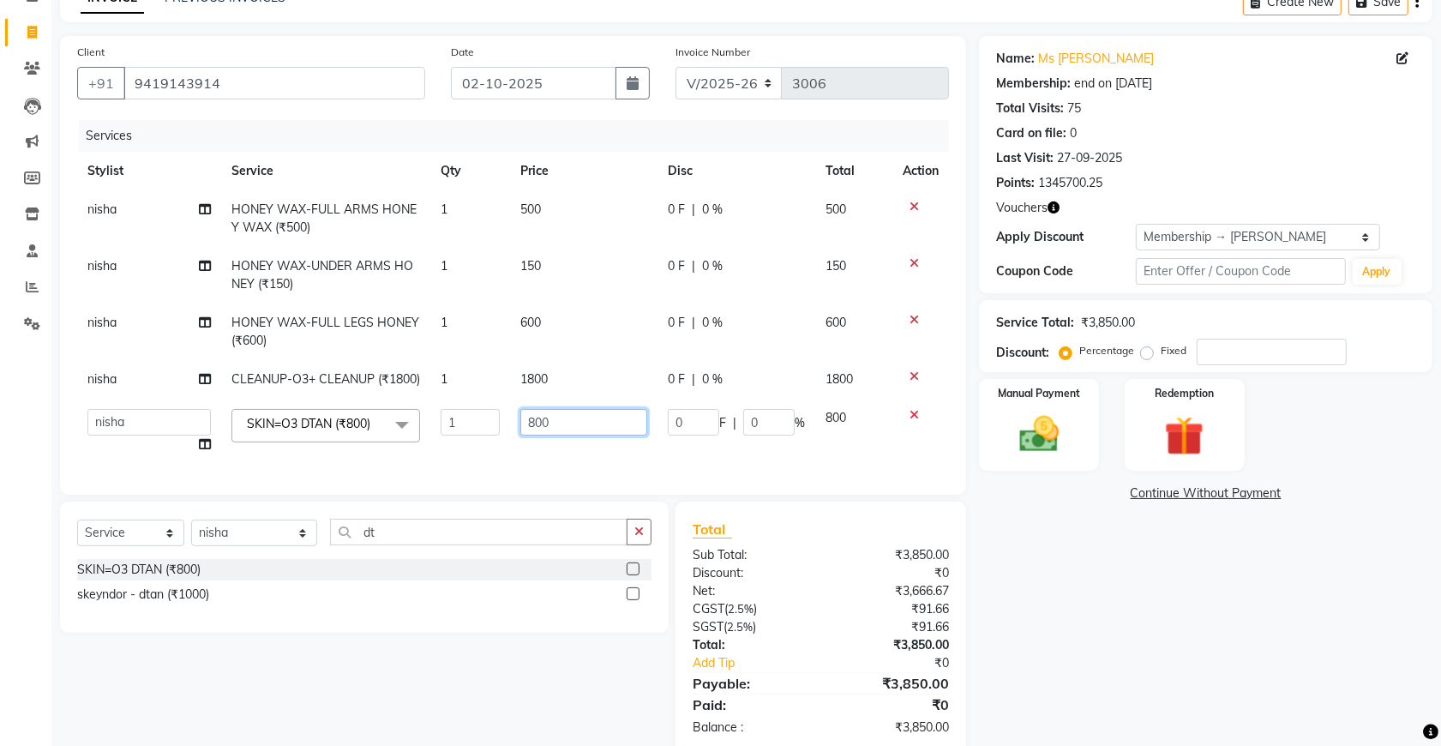
click at [603, 435] on input "800" at bounding box center [583, 422] width 127 height 27
type input "8"
type input "500"
click at [716, 464] on td "0 F | 0 %" at bounding box center [737, 431] width 158 height 65
select select "49371"
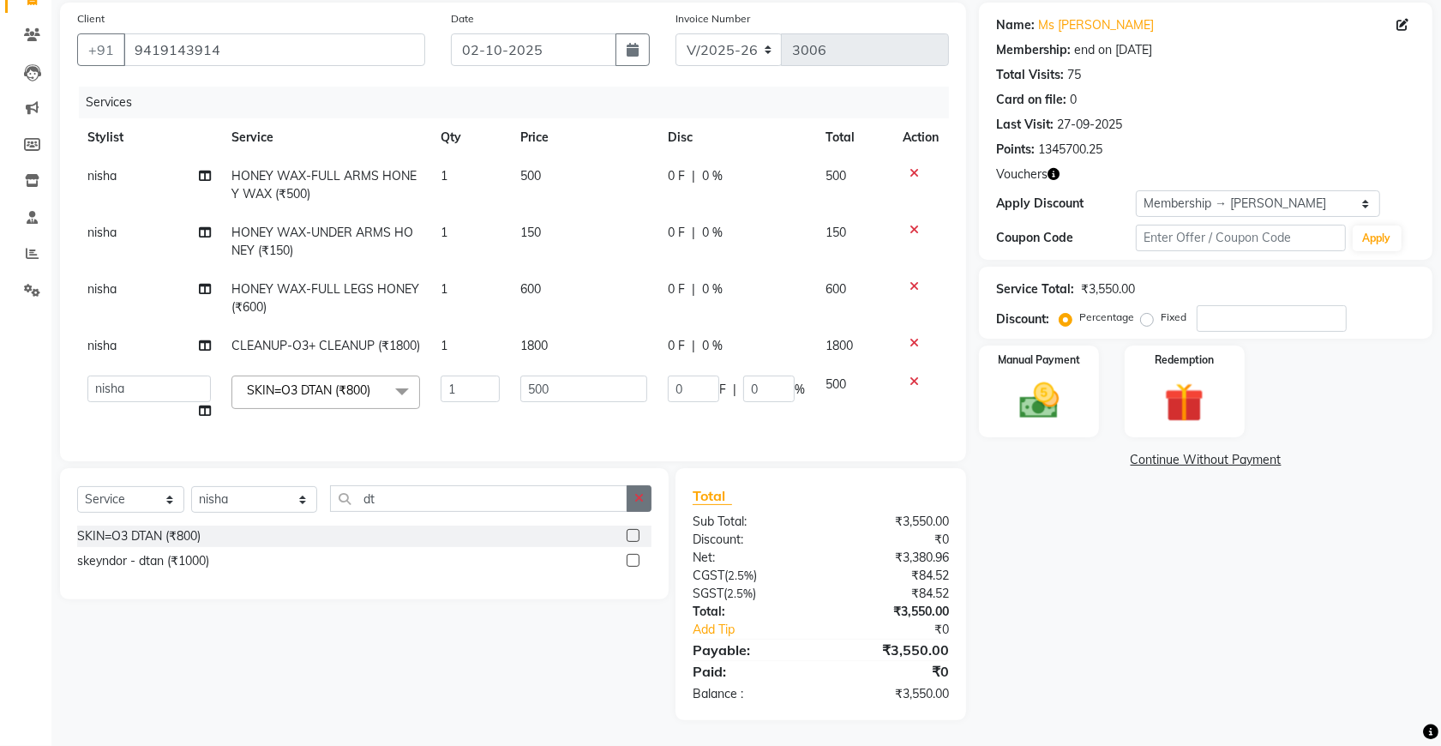
scroll to position [143, 0]
click at [644, 502] on button "button" at bounding box center [639, 498] width 25 height 27
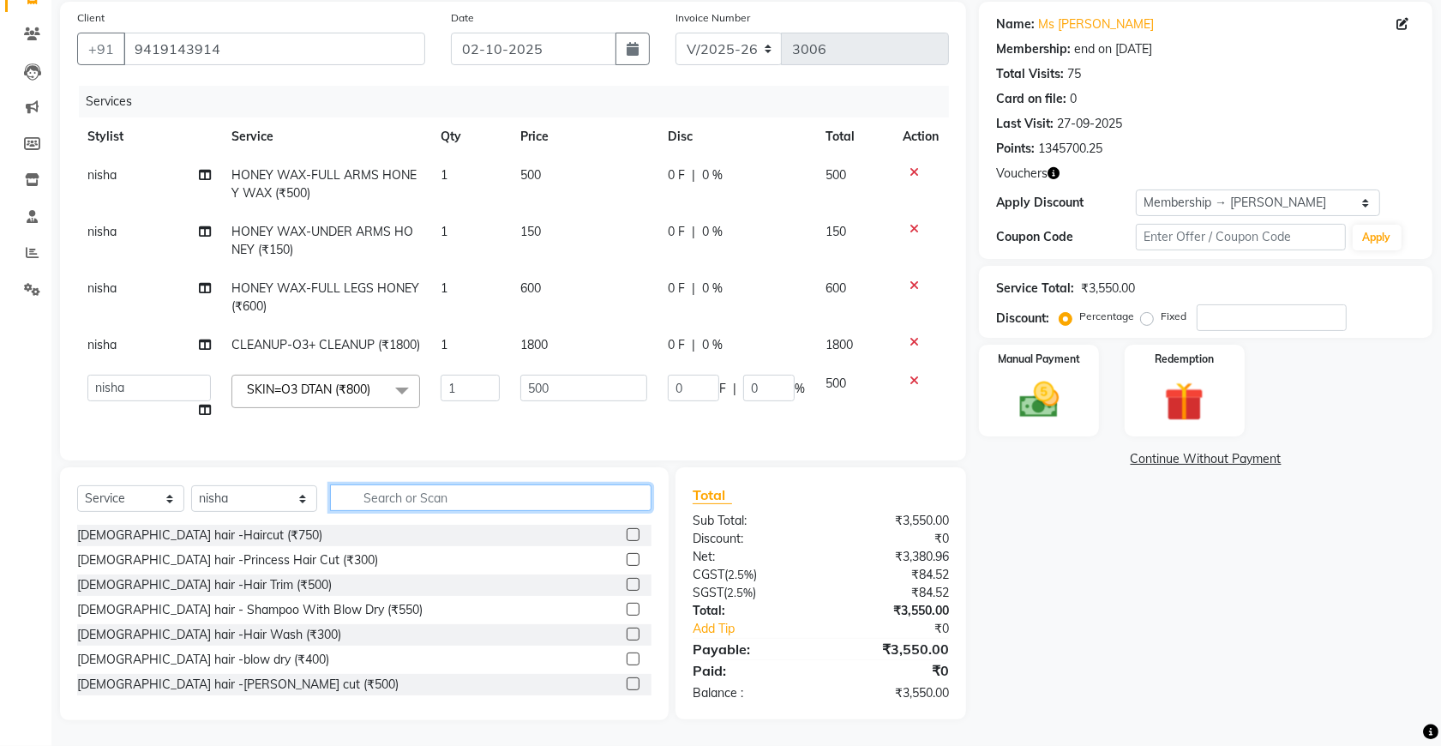
scroll to position [160, 0]
click at [232, 491] on select "Select Stylist akshay [PERSON_NAME] [PERSON_NAME] [PERSON_NAME] [MEDICAL_DATA][…" at bounding box center [254, 498] width 126 height 27
select select "55354"
click at [191, 485] on select "Select Stylist akshay [PERSON_NAME] [PERSON_NAME] [PERSON_NAME] [MEDICAL_DATA][…" at bounding box center [254, 498] width 126 height 27
click at [360, 495] on input "text" at bounding box center [490, 497] width 321 height 27
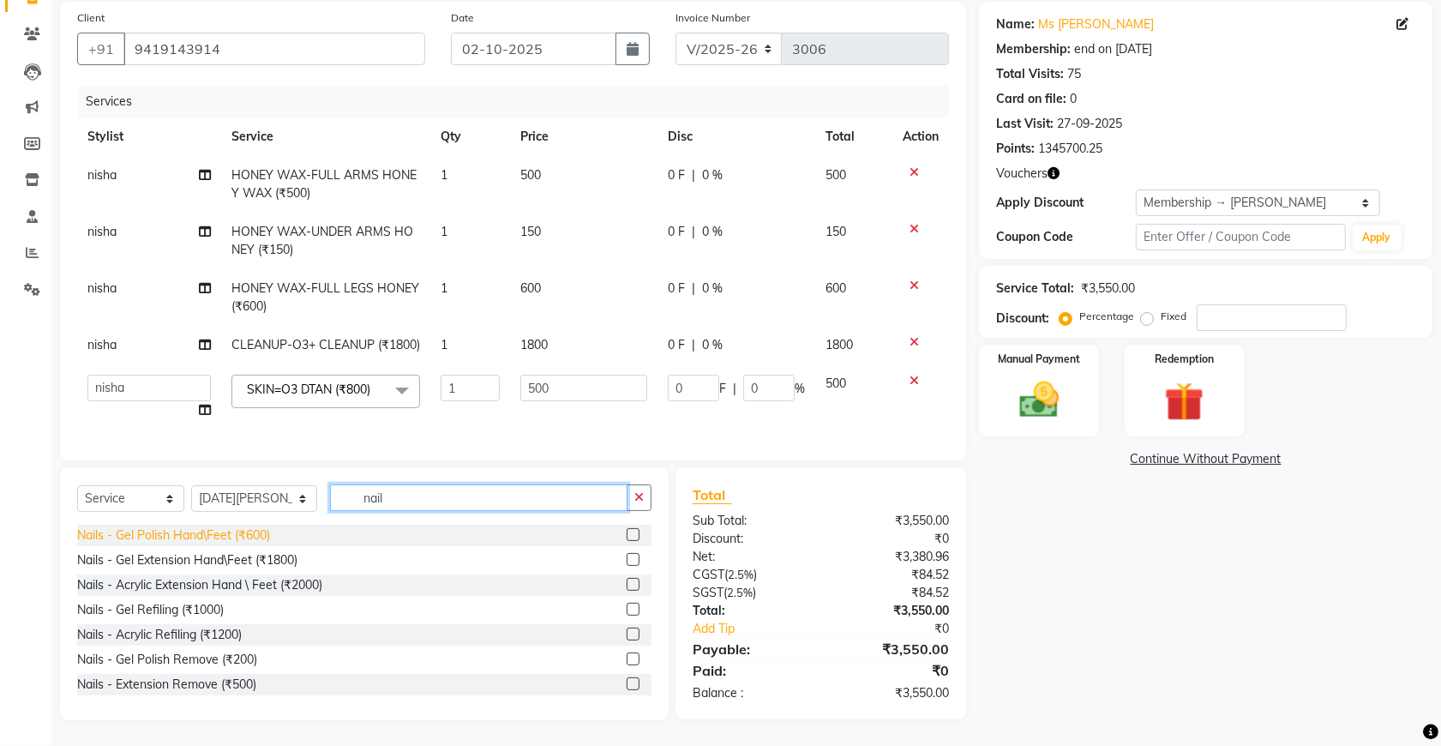
type input "nail"
click at [229, 534] on div "Nails - Gel Polish Hand\Feet (₹600)" at bounding box center [173, 535] width 193 height 18
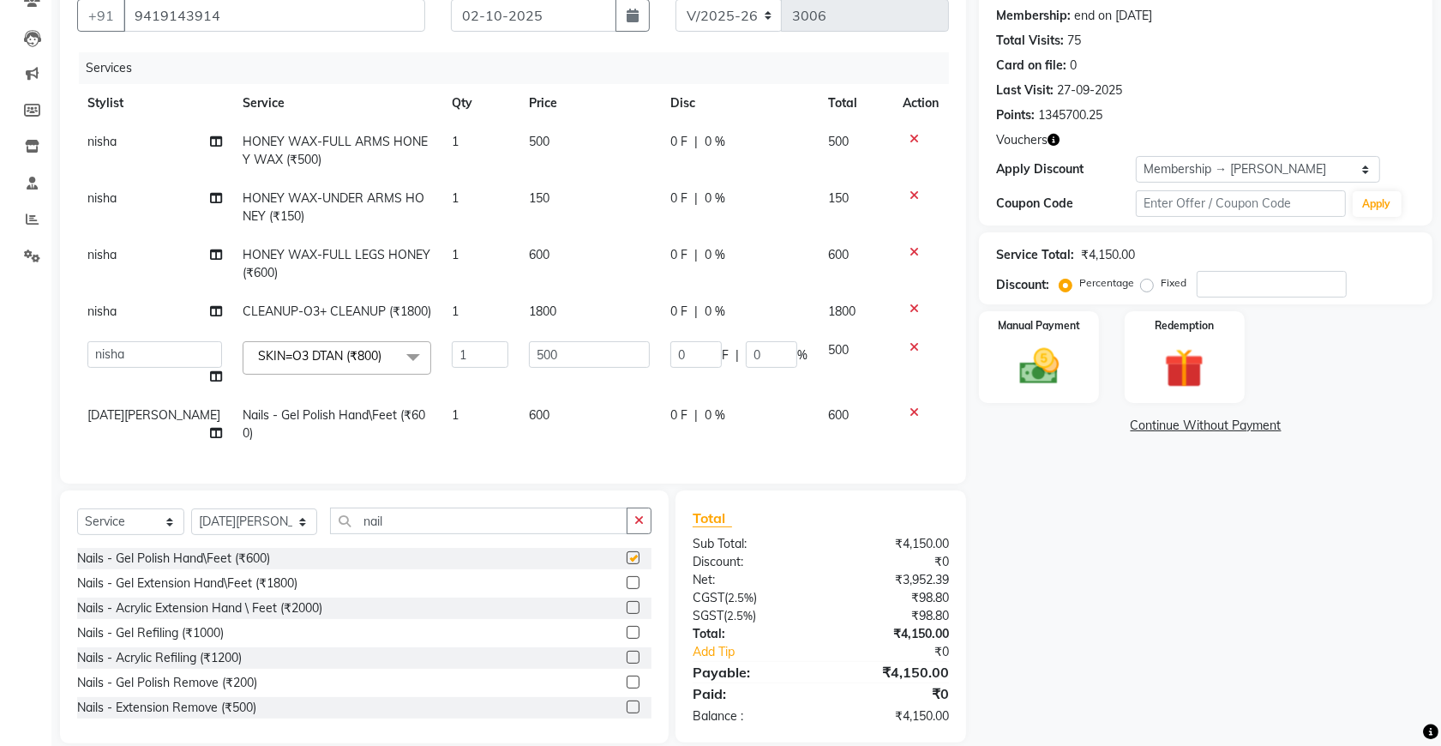
checkbox input "false"
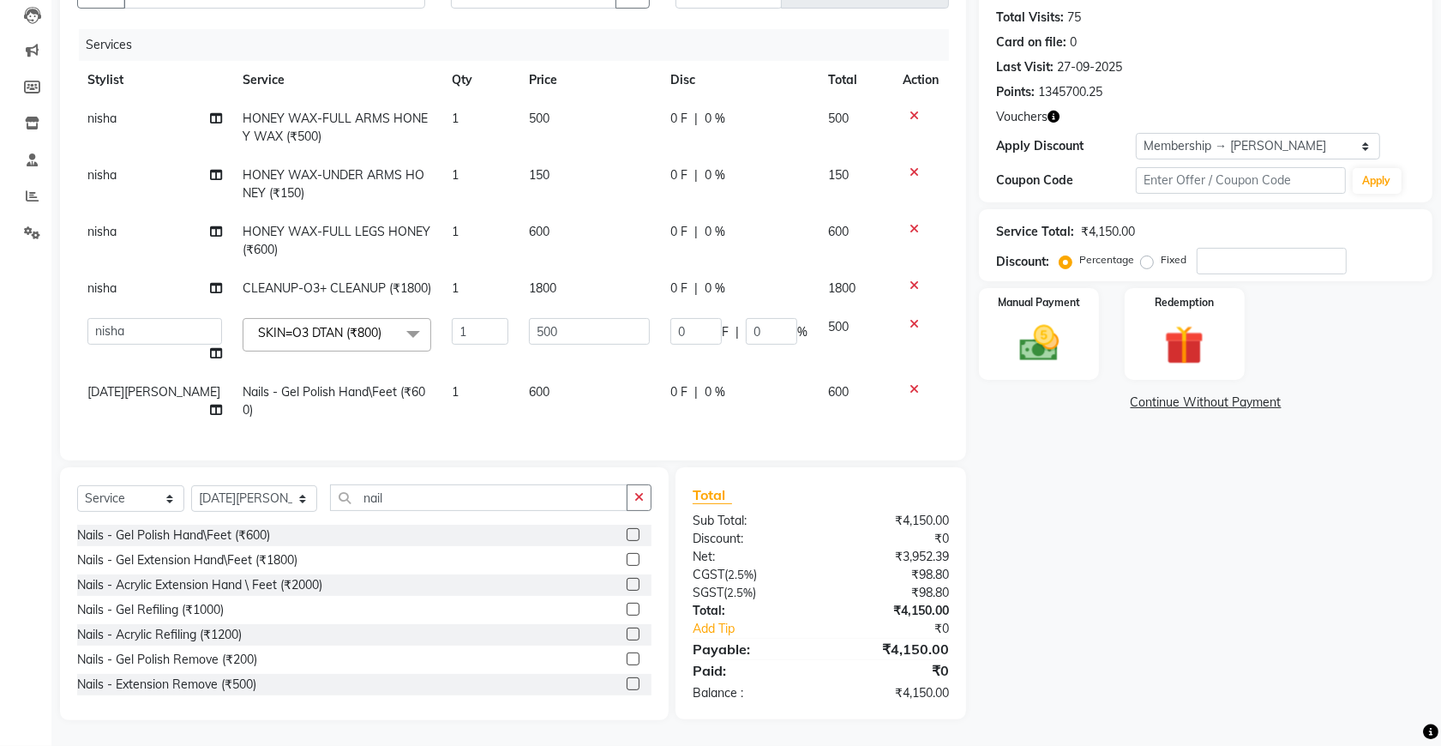
scroll to position [198, 0]
click at [264, 498] on select "Select Stylist akshay [PERSON_NAME] [PERSON_NAME] [PERSON_NAME] [MEDICAL_DATA][…" at bounding box center [254, 498] width 126 height 27
select select "87891"
click at [191, 485] on select "Select Stylist akshay [PERSON_NAME] [PERSON_NAME] [PERSON_NAME] [MEDICAL_DATA][…" at bounding box center [254, 498] width 126 height 27
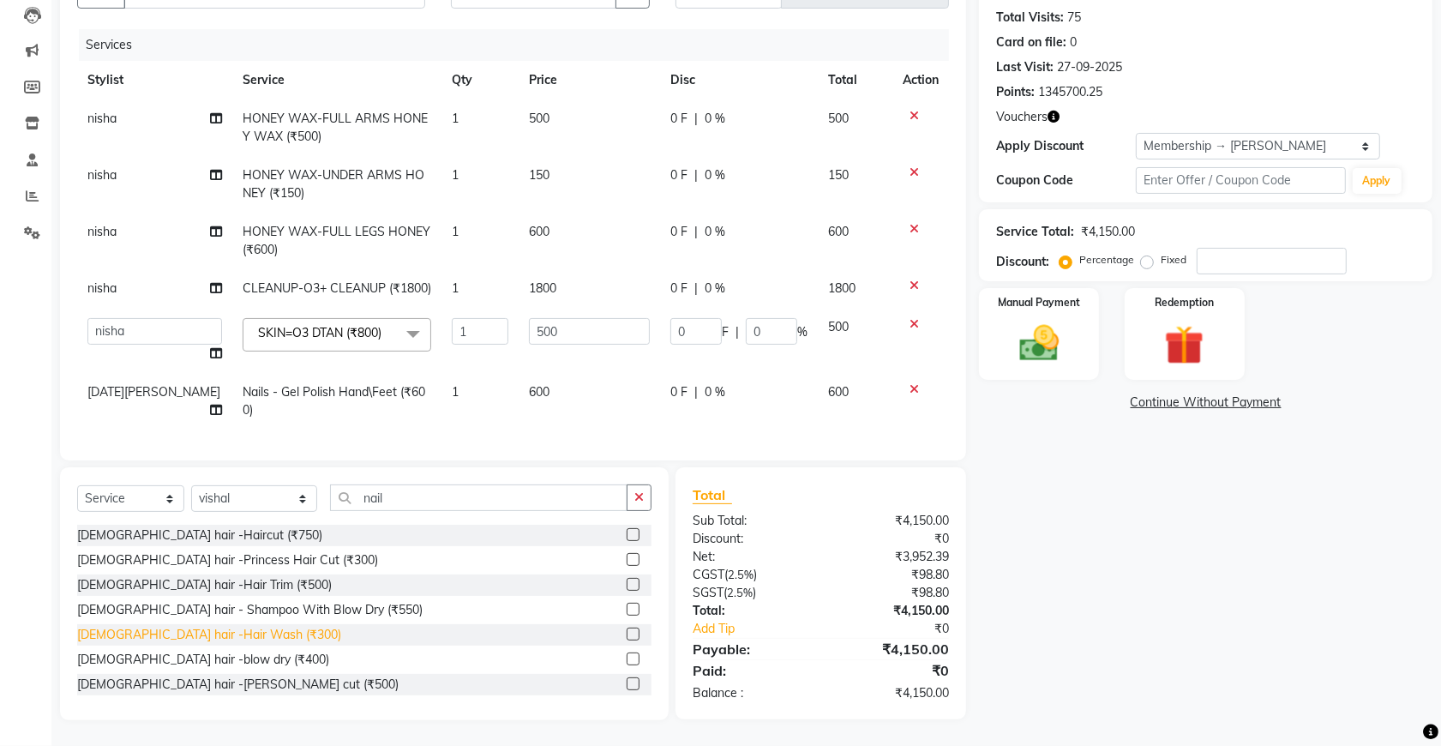
click at [191, 635] on div "[DEMOGRAPHIC_DATA] hair -Hair Wash (₹300)" at bounding box center [209, 635] width 264 height 18
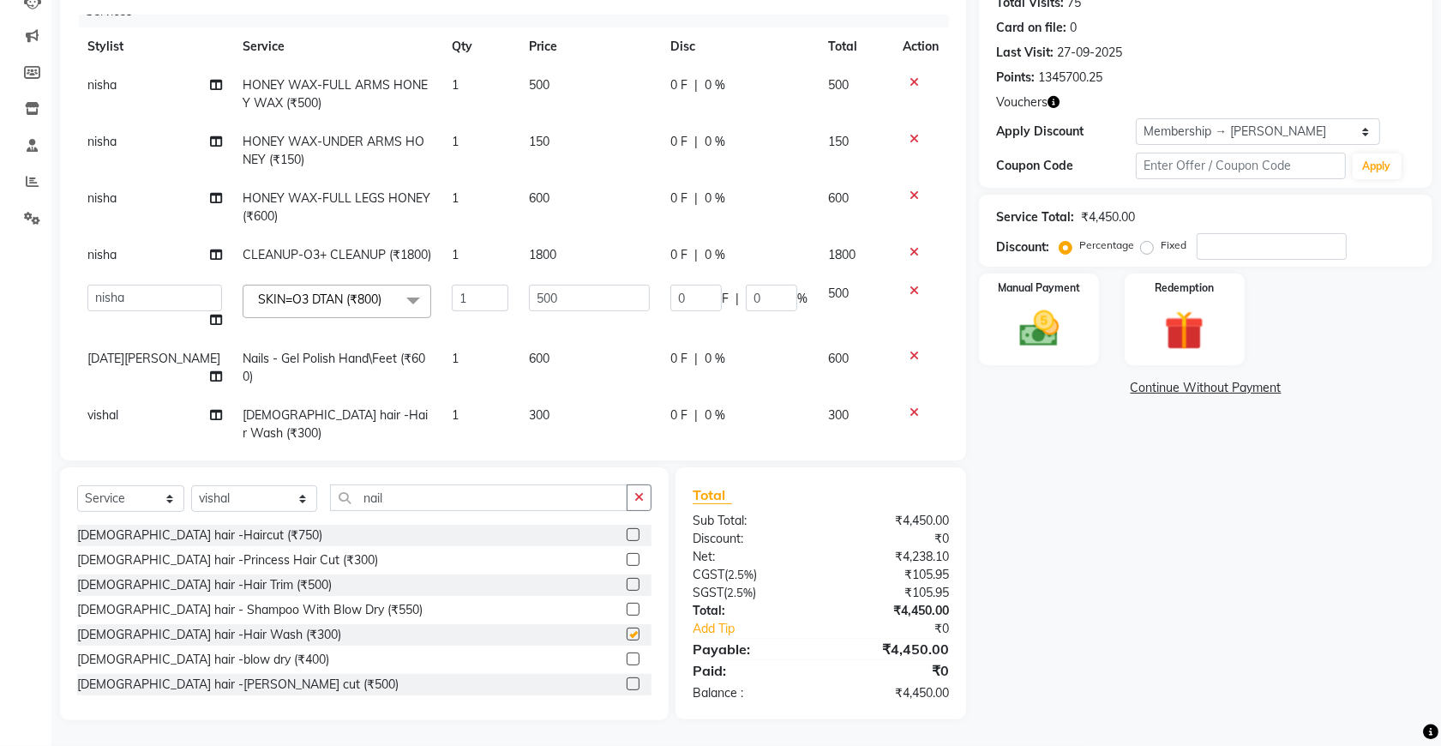
checkbox input "false"
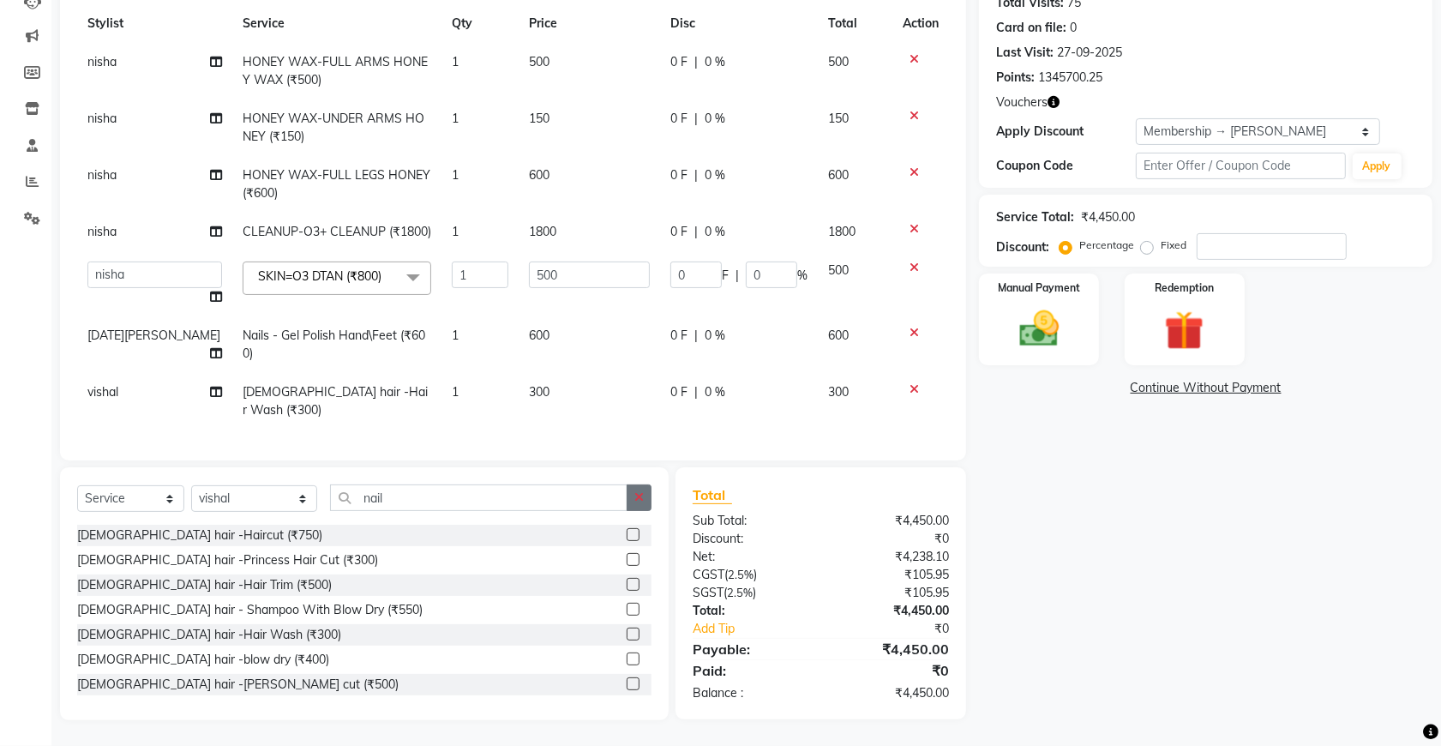
click at [635, 499] on icon "button" at bounding box center [638, 497] width 9 height 12
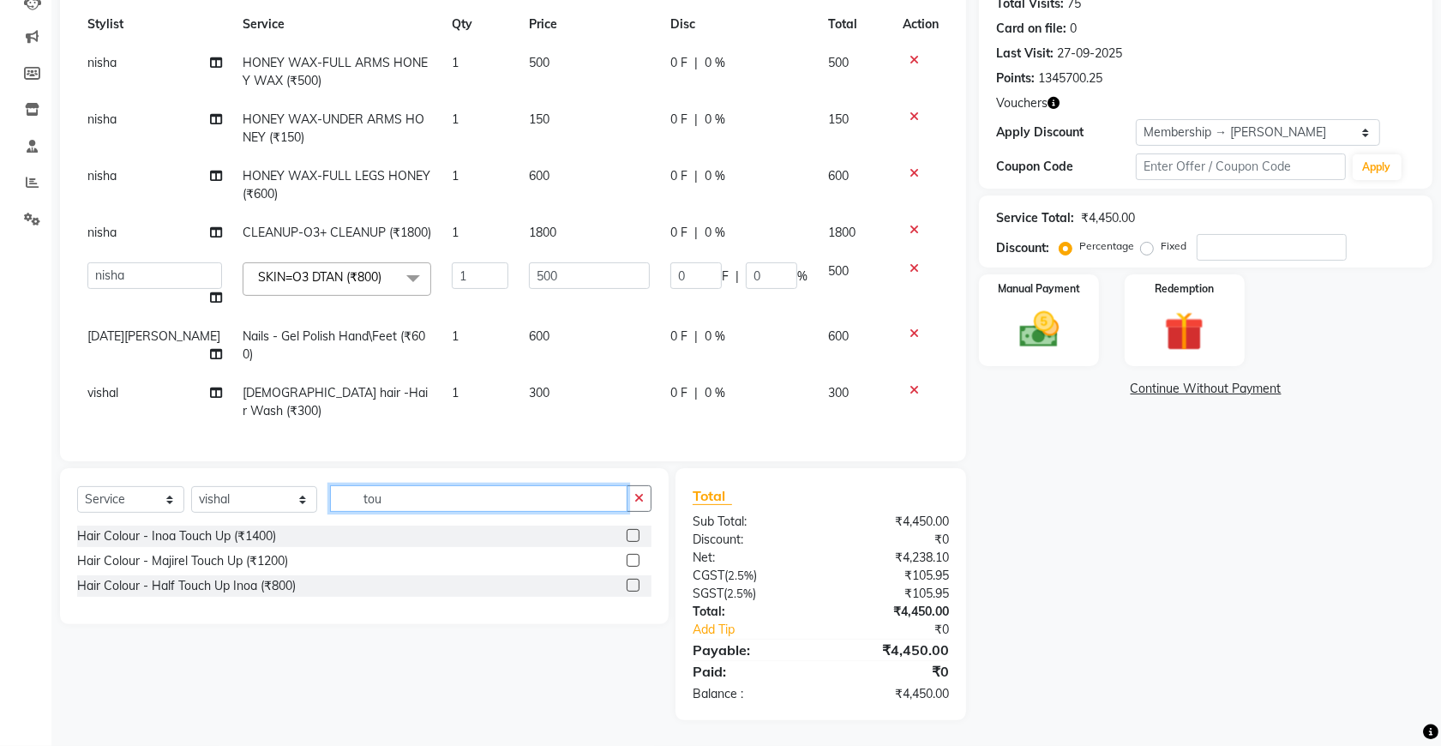
scroll to position [197, 0]
type input "tou"
click at [259, 532] on div "Hair Colour - Inoa Touch Up (₹1400)" at bounding box center [176, 536] width 199 height 18
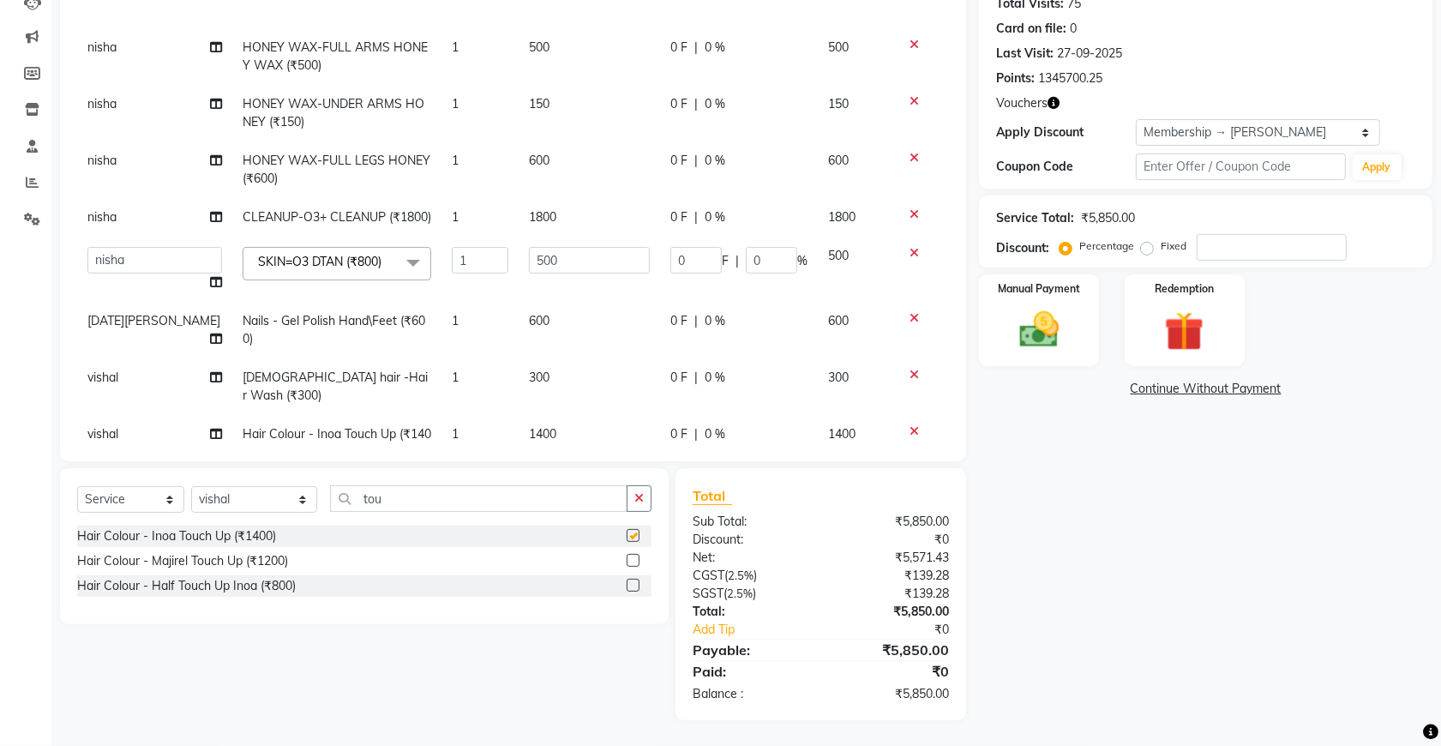
checkbox input "false"
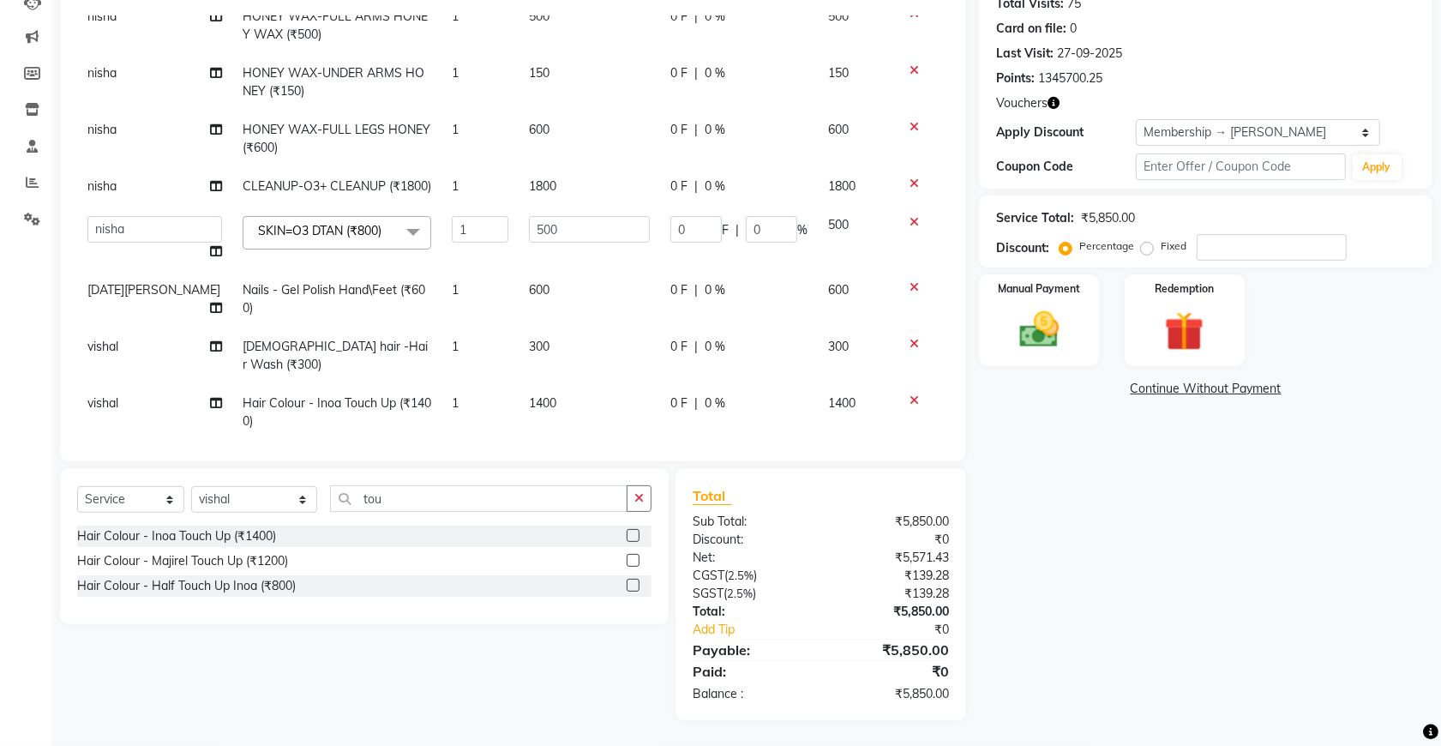
scroll to position [114, 0]
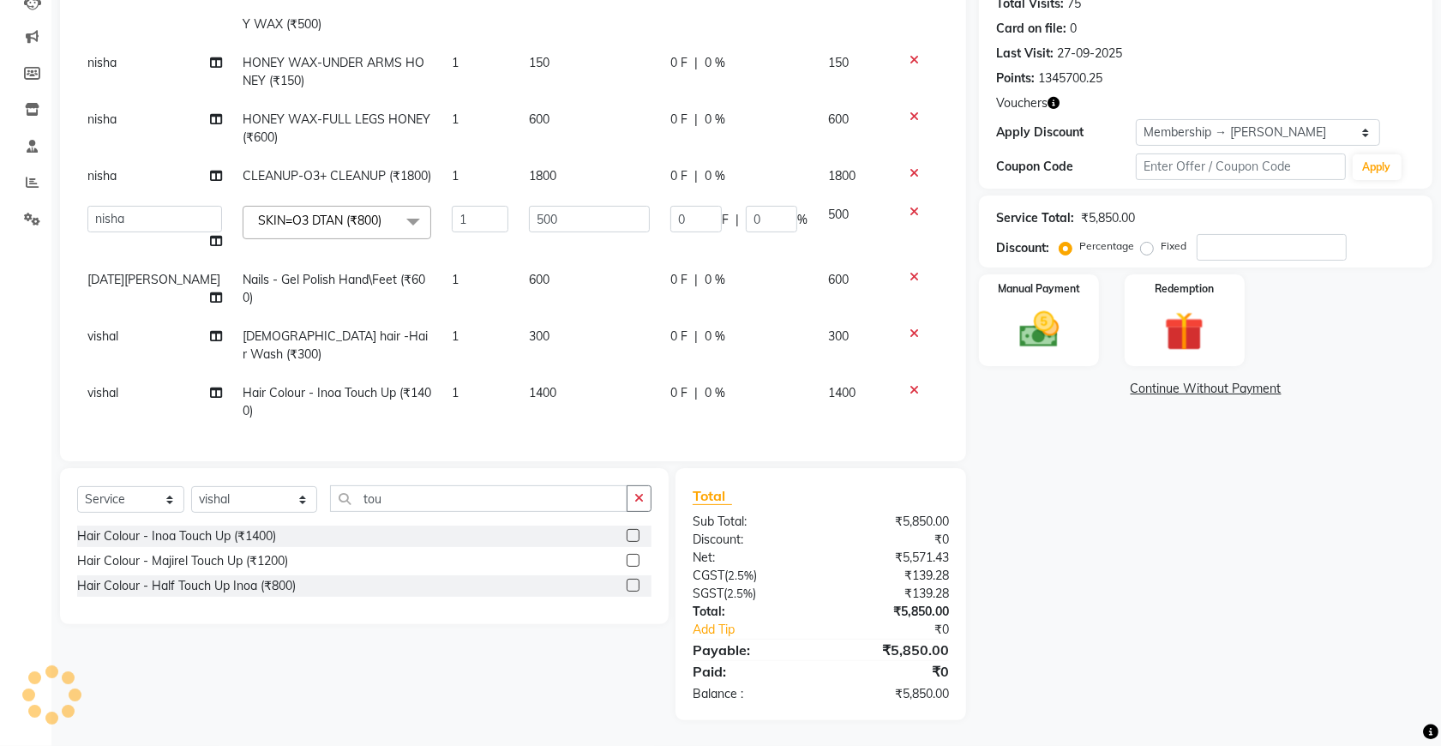
click at [126, 382] on td "vishal" at bounding box center [154, 402] width 155 height 57
select select "87891"
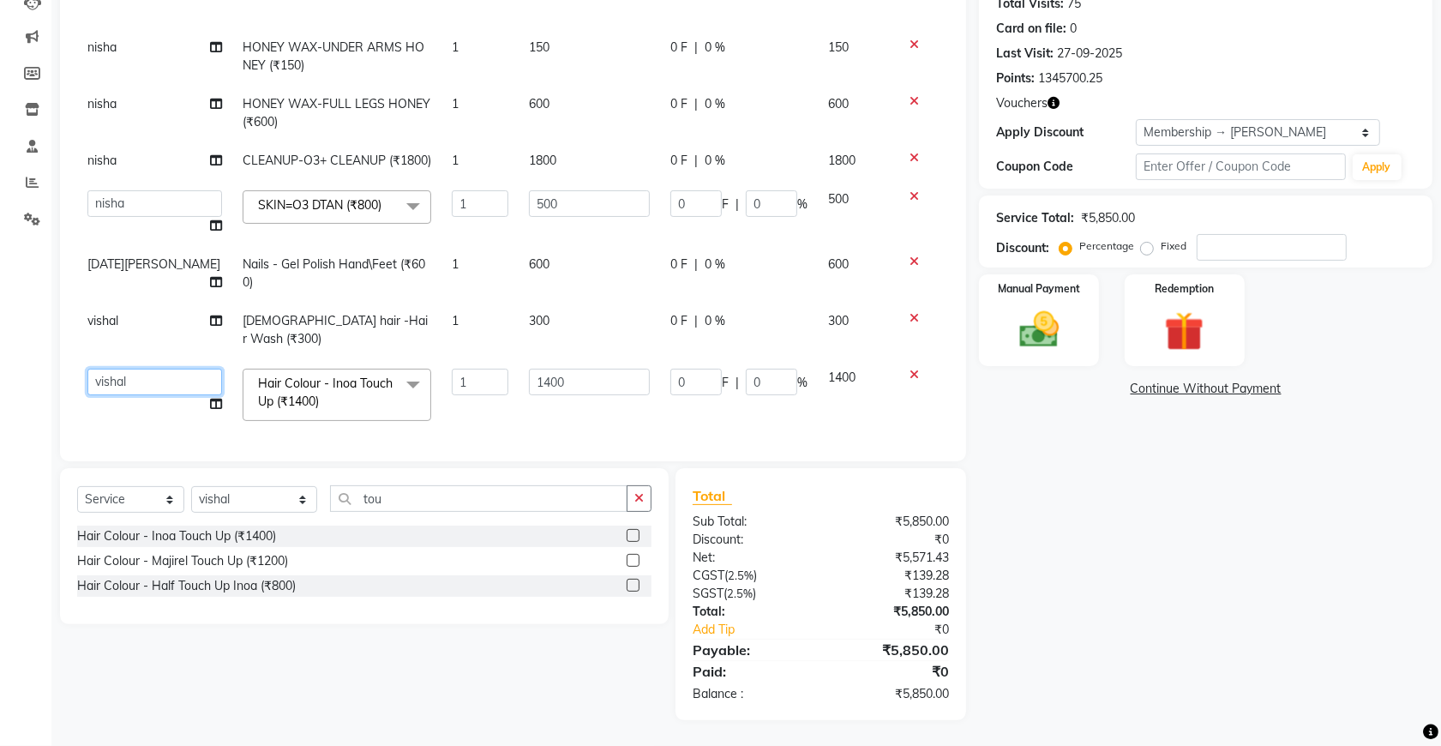
click at [135, 374] on select "akshay [PERSON_NAME] [PERSON_NAME] [PERSON_NAME] [MEDICAL_DATA][PERSON_NAME] ni…" at bounding box center [154, 382] width 135 height 27
select select "49201"
click at [574, 378] on input "1400" at bounding box center [589, 382] width 121 height 27
type input "1"
type input "500"
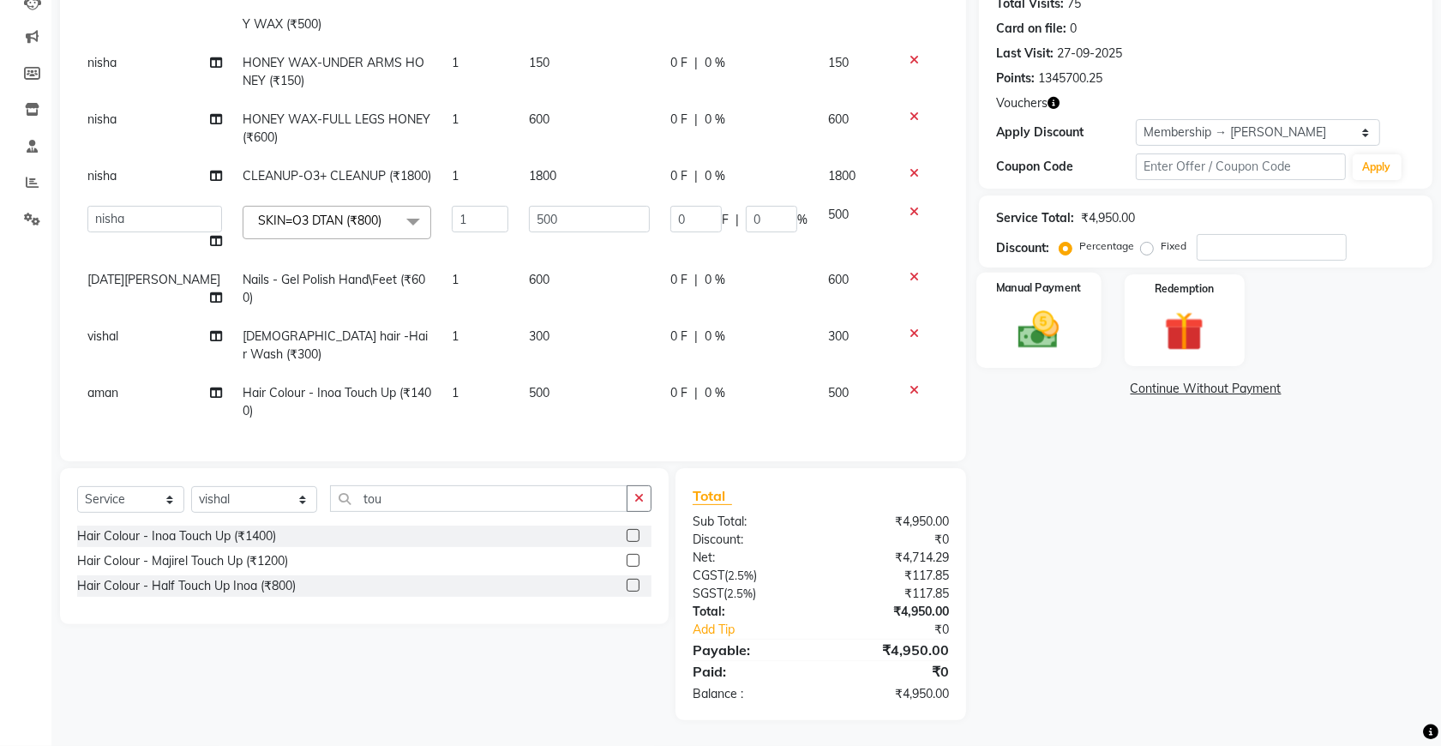
click at [1018, 337] on img at bounding box center [1039, 329] width 67 height 47
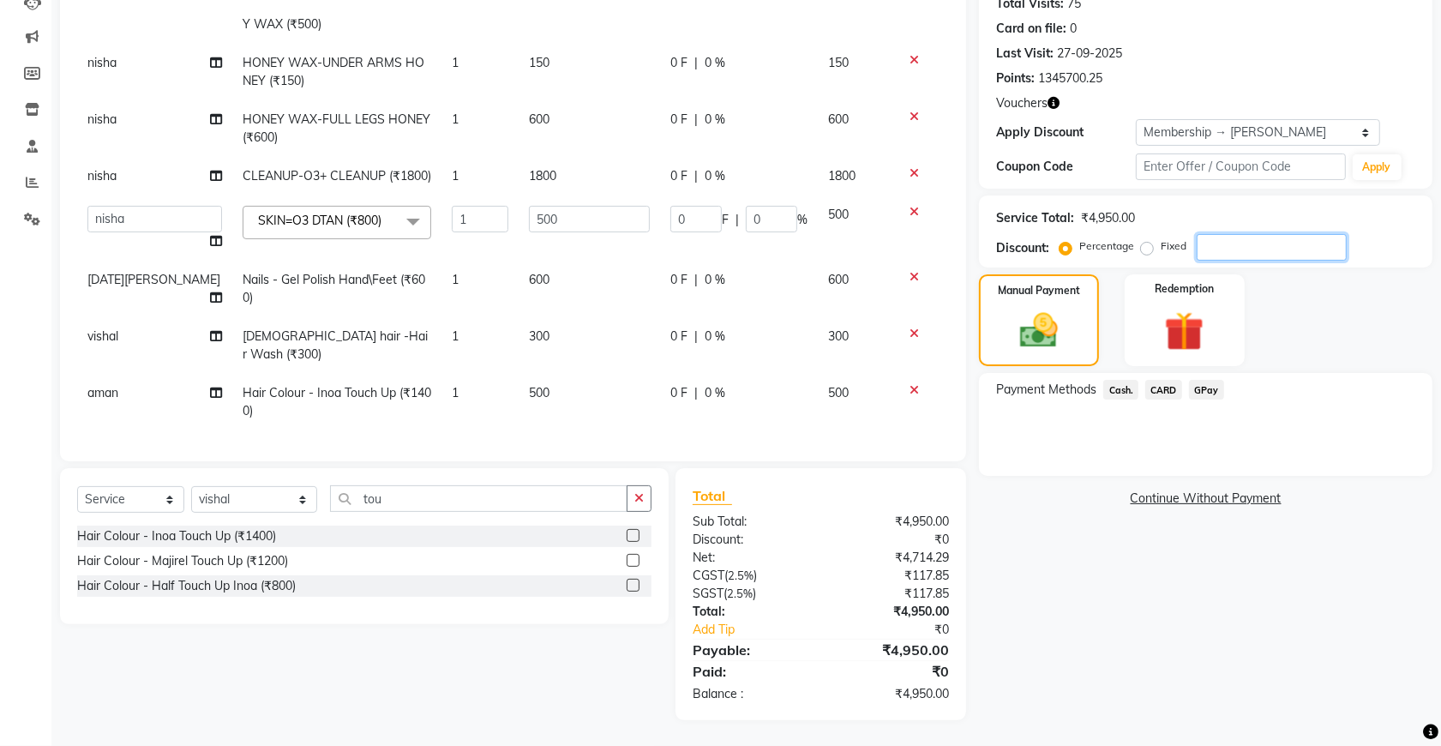
click at [1202, 247] on input "number" at bounding box center [1272, 247] width 150 height 27
type input "2"
type input "10"
type input "2"
type input "20"
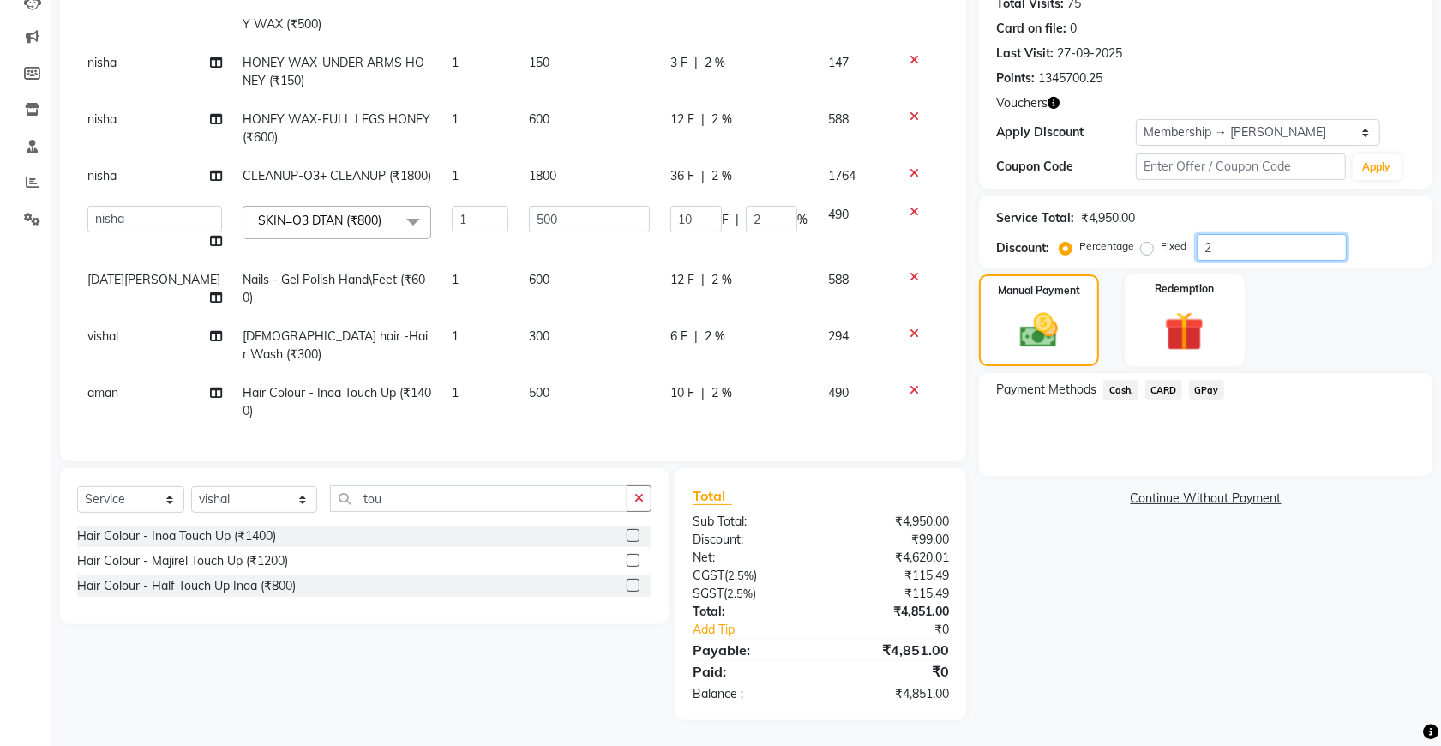
type input "100"
type input "20"
type input "2"
type input "10"
type input "2"
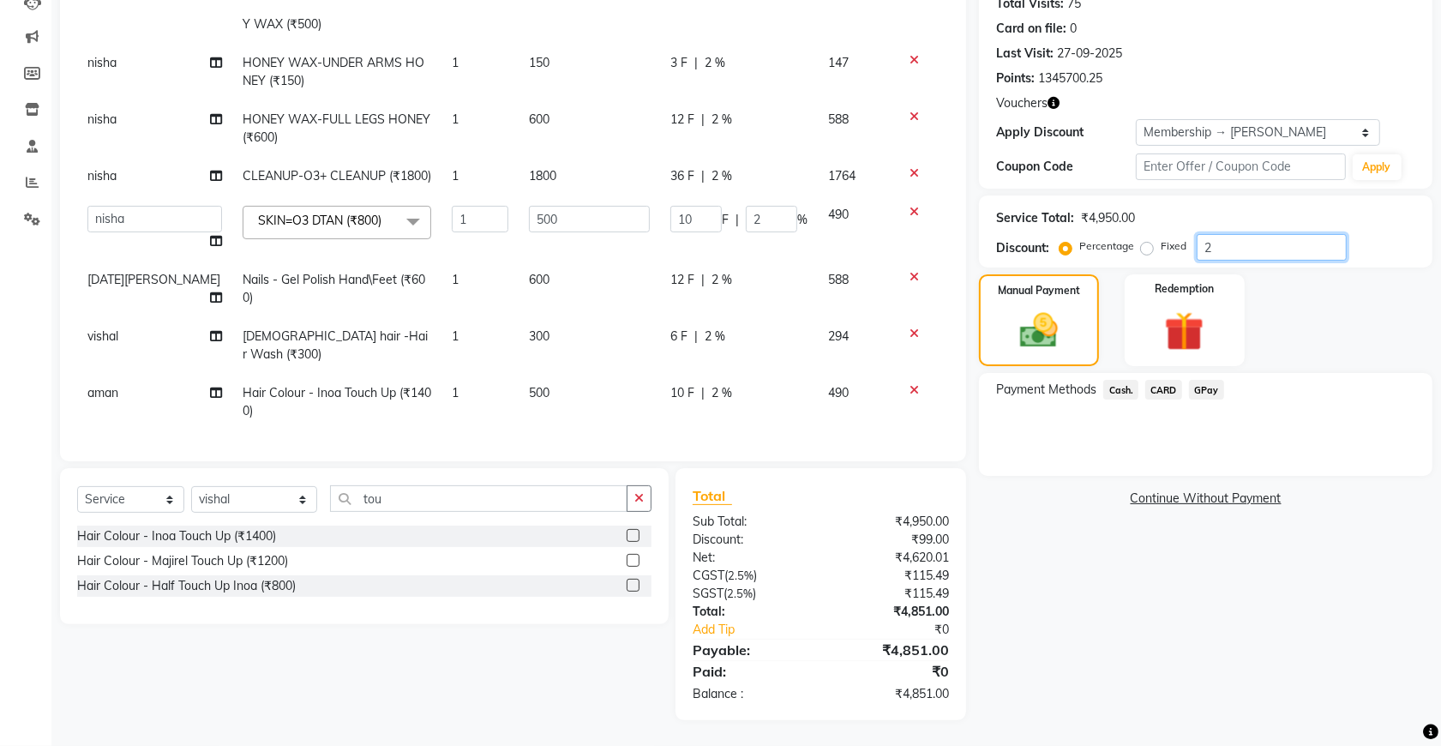
type input "0"
type input "3"
type input "15"
type input "3"
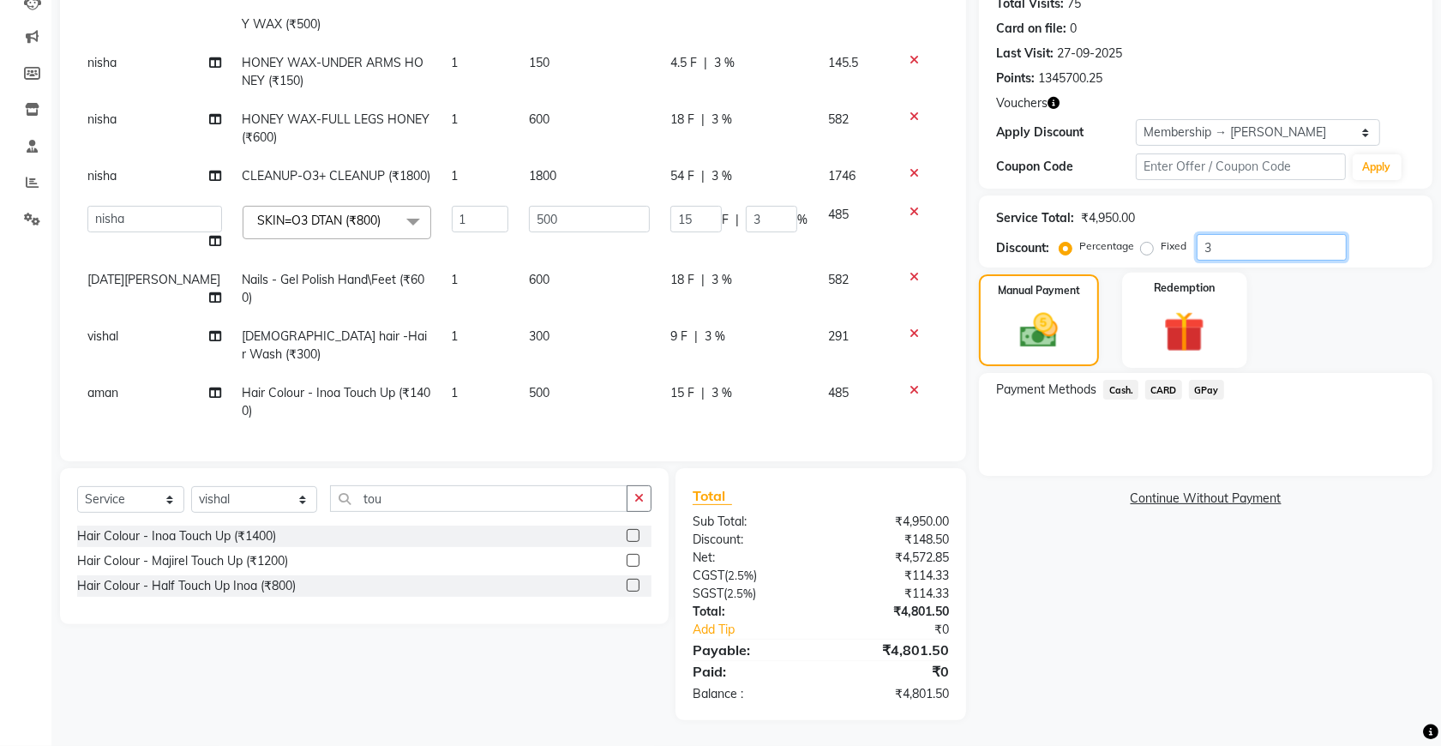
type input "30"
type input "150"
type input "30"
click at [744, 384] on div "150 F | 30 %" at bounding box center [738, 393] width 137 height 18
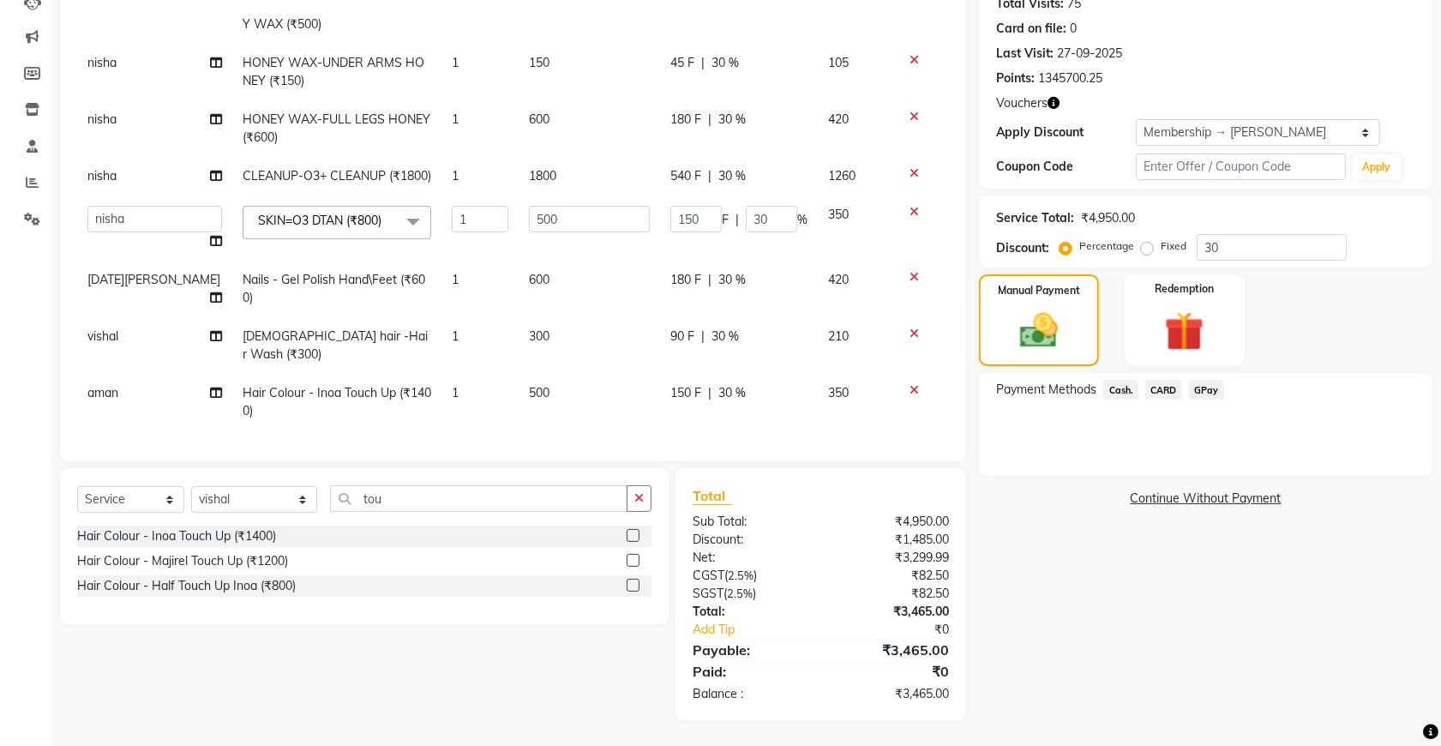
select select "49201"
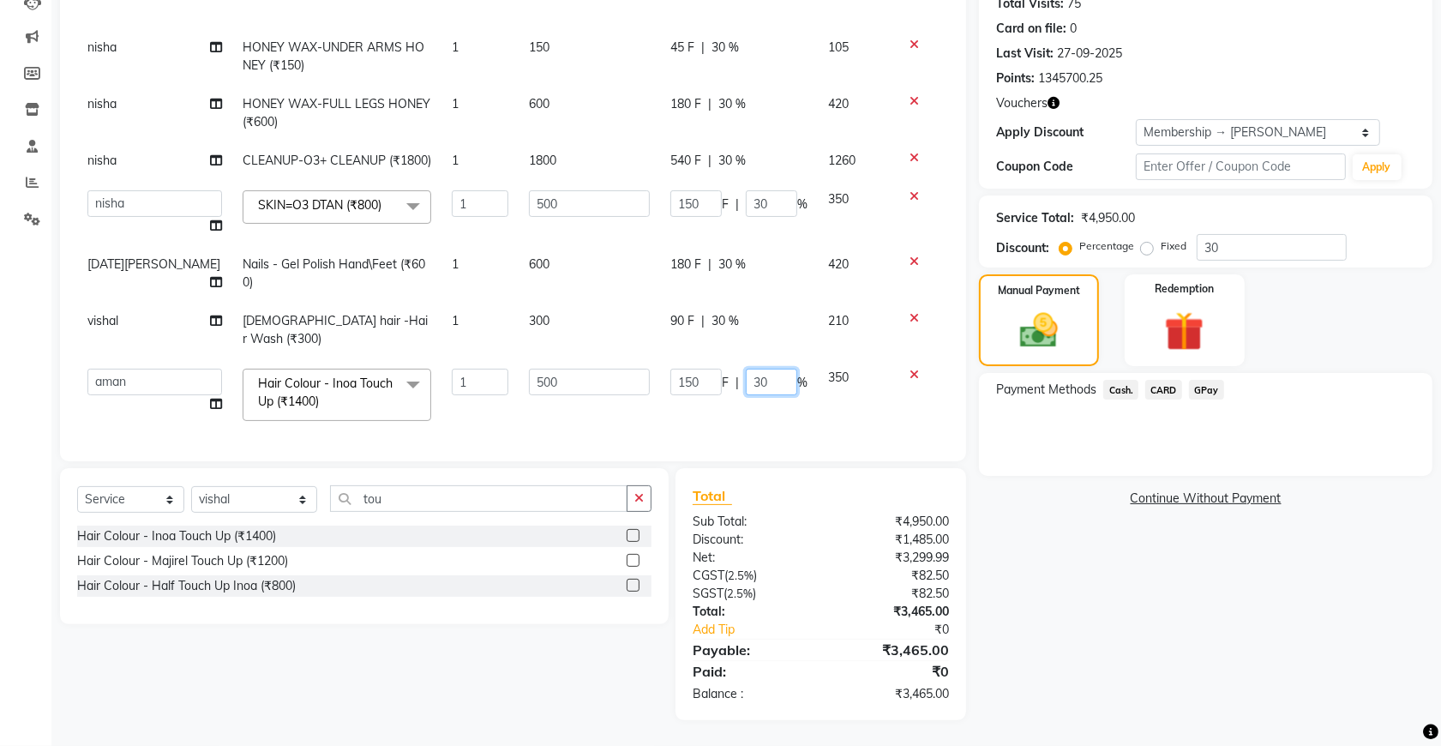
click at [763, 388] on input "30" at bounding box center [771, 382] width 51 height 27
type input "3"
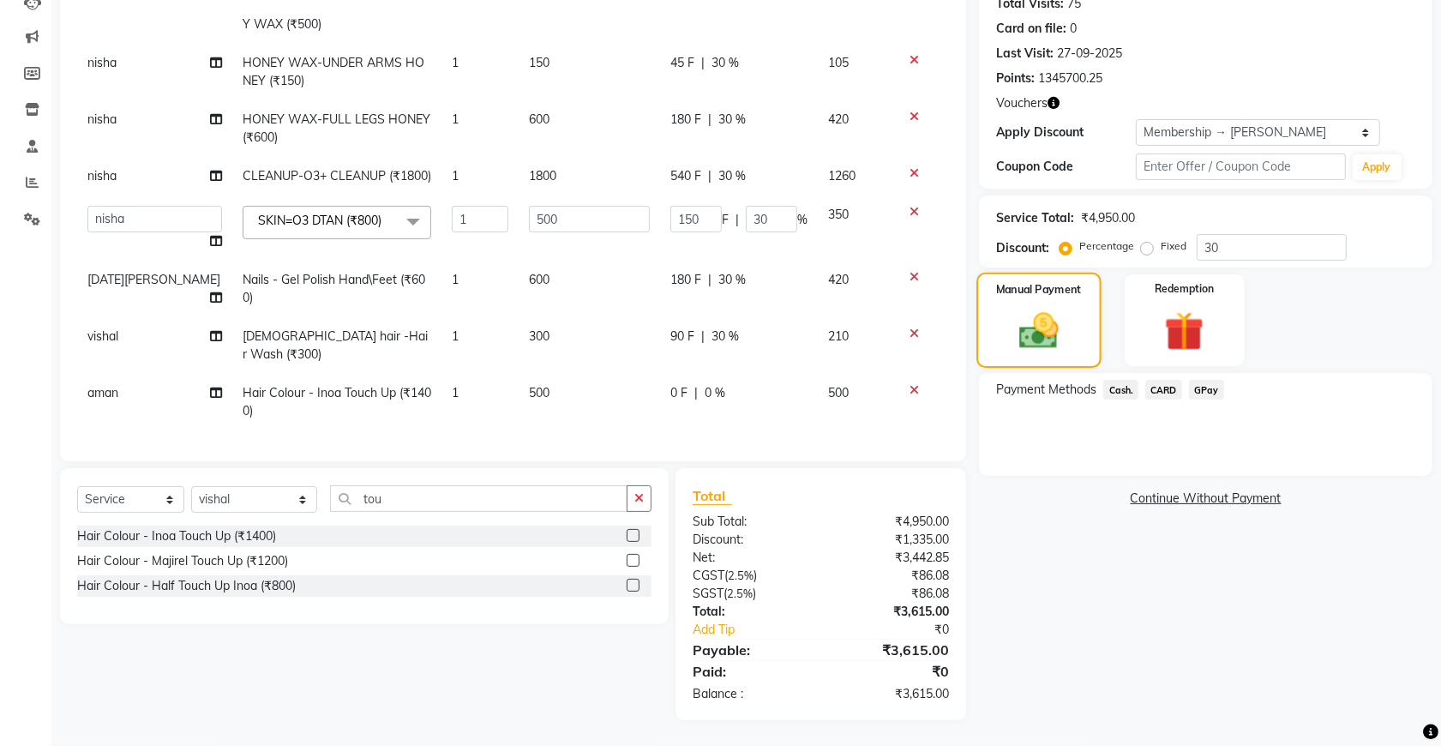
click at [1005, 315] on div "Manual Payment" at bounding box center [1039, 320] width 124 height 95
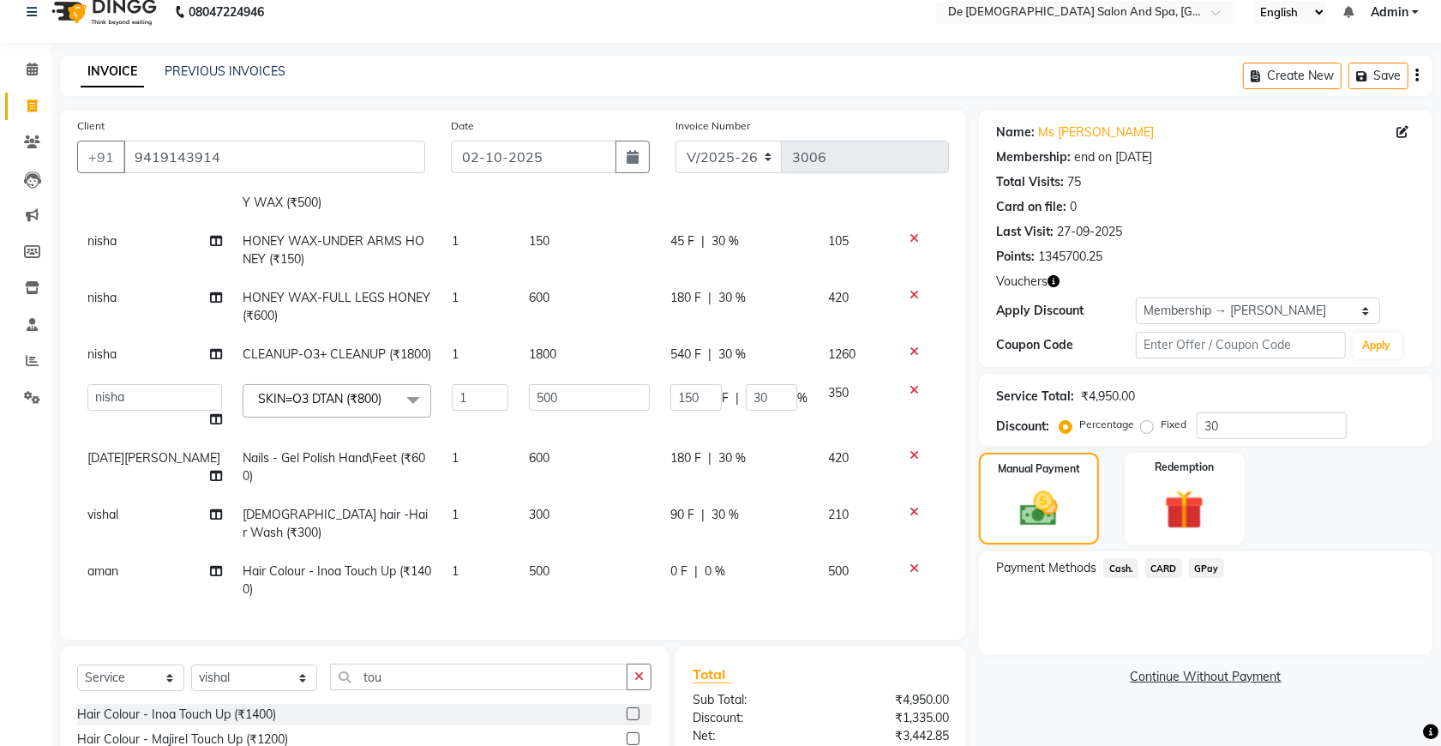
scroll to position [0, 0]
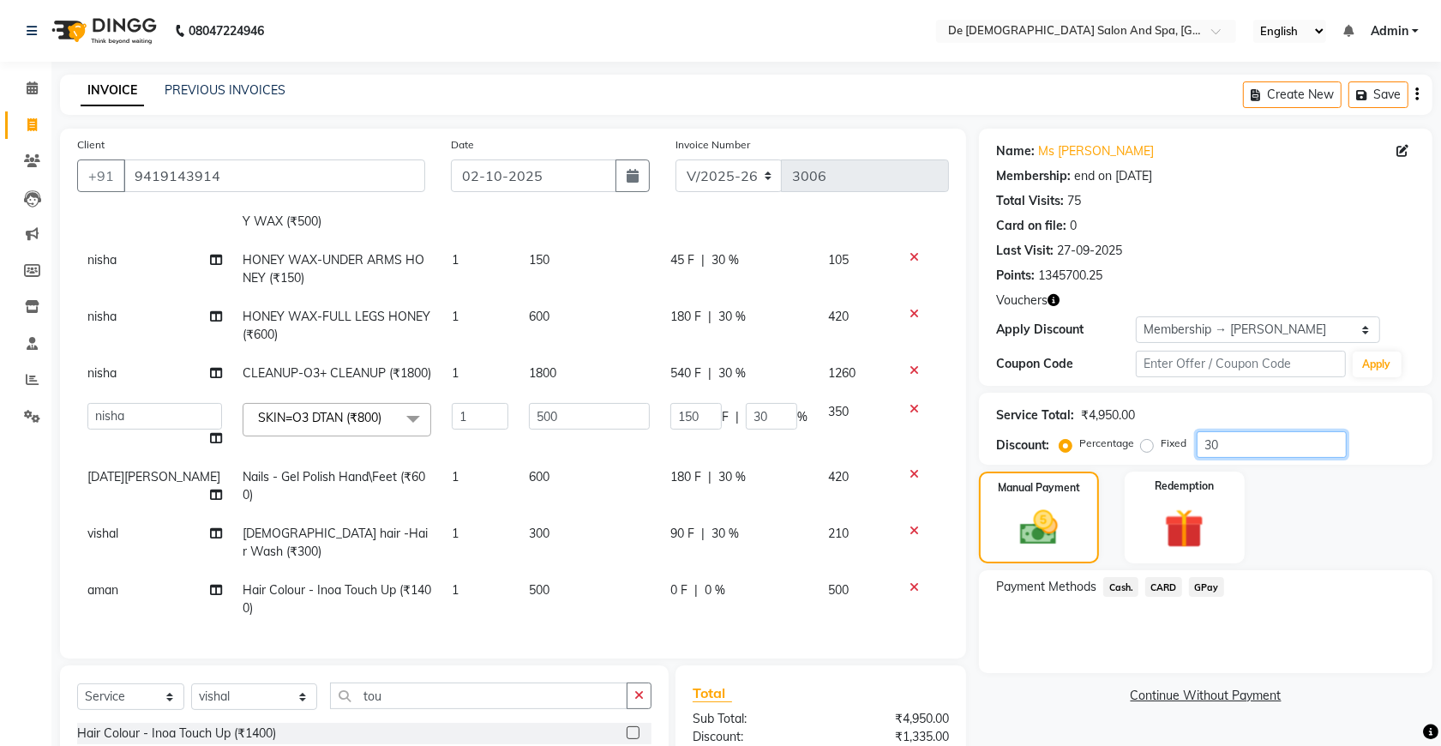
click at [1250, 435] on input "30" at bounding box center [1272, 444] width 150 height 27
type input "3"
type input "15"
type input "3"
type input "35"
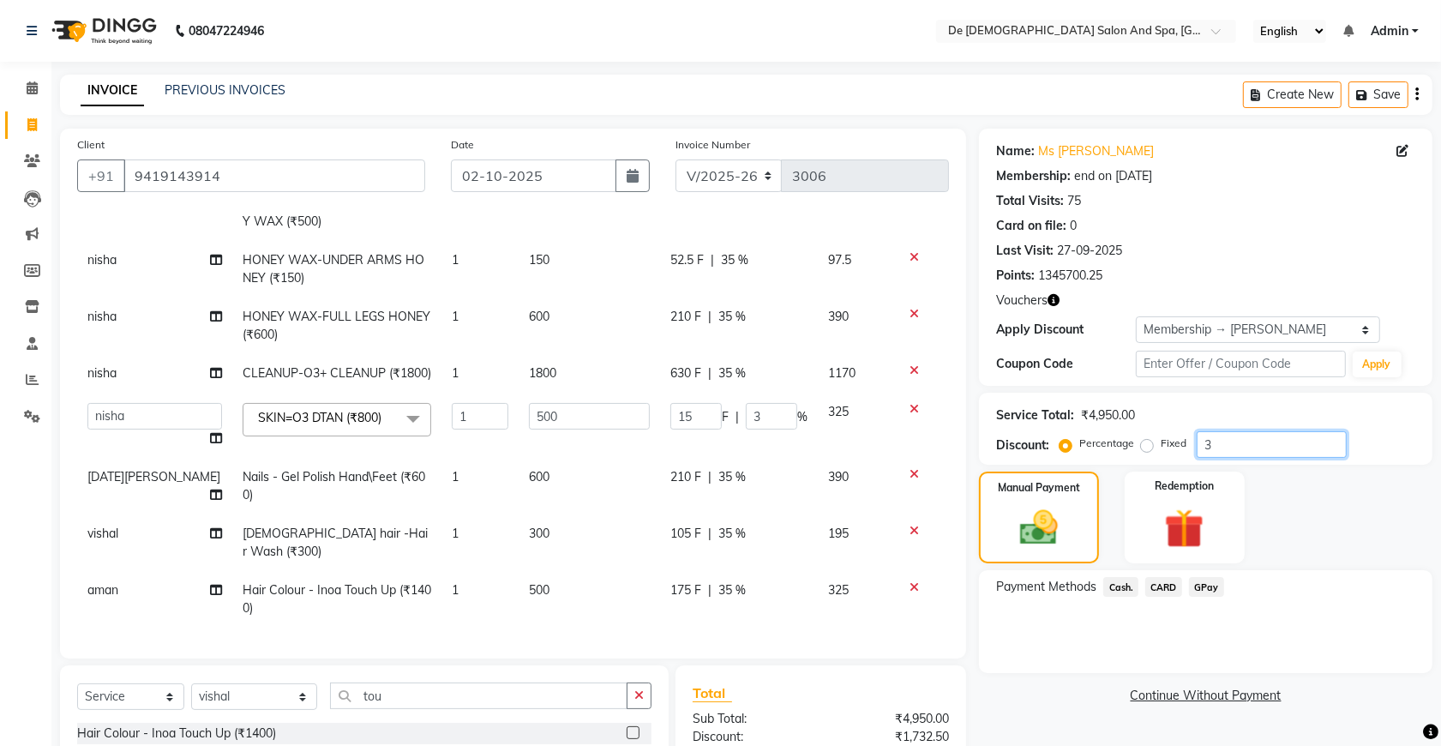
type input "175"
type input "35"
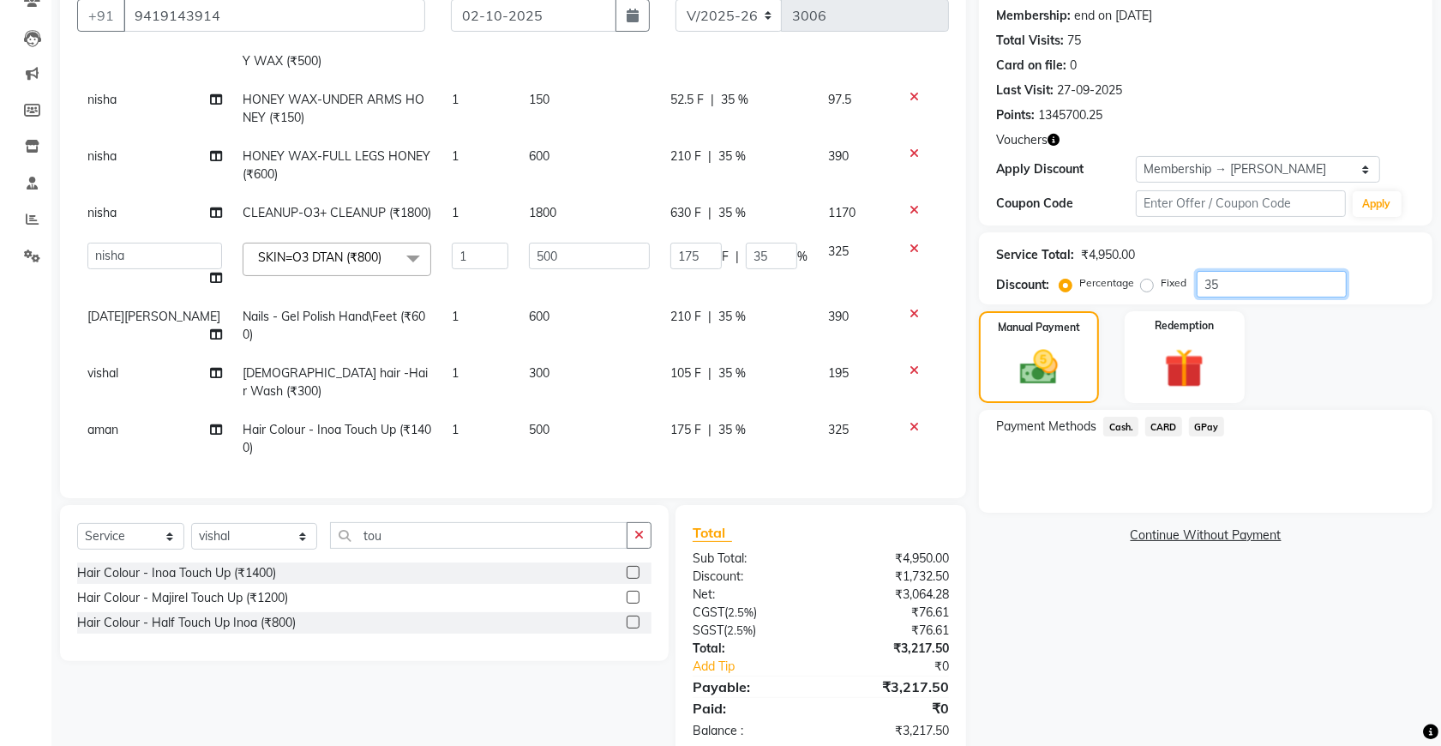
scroll to position [197, 0]
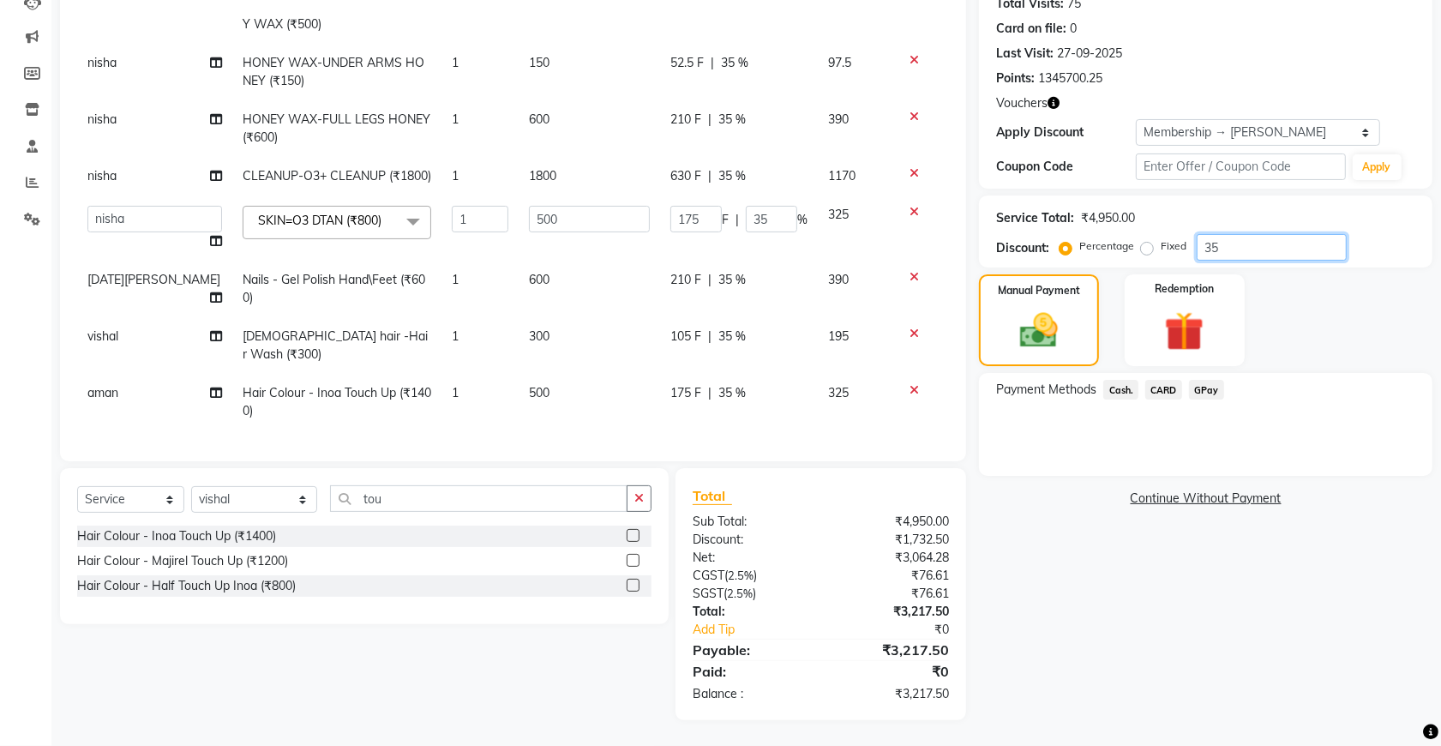
type input "35"
click at [733, 384] on div "175 F | 35 %" at bounding box center [738, 393] width 137 height 18
select select "49201"
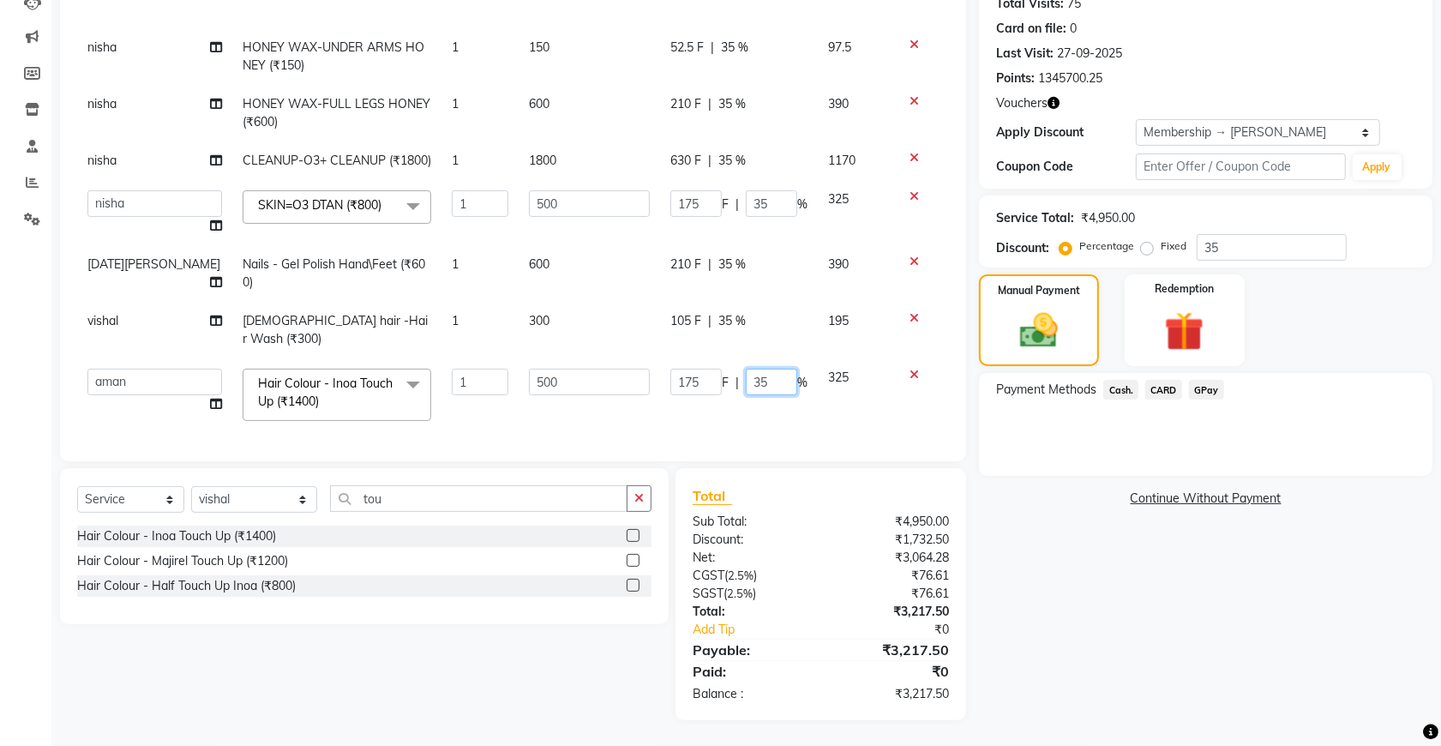
click at [773, 371] on input "35" at bounding box center [771, 382] width 51 height 27
type input "3"
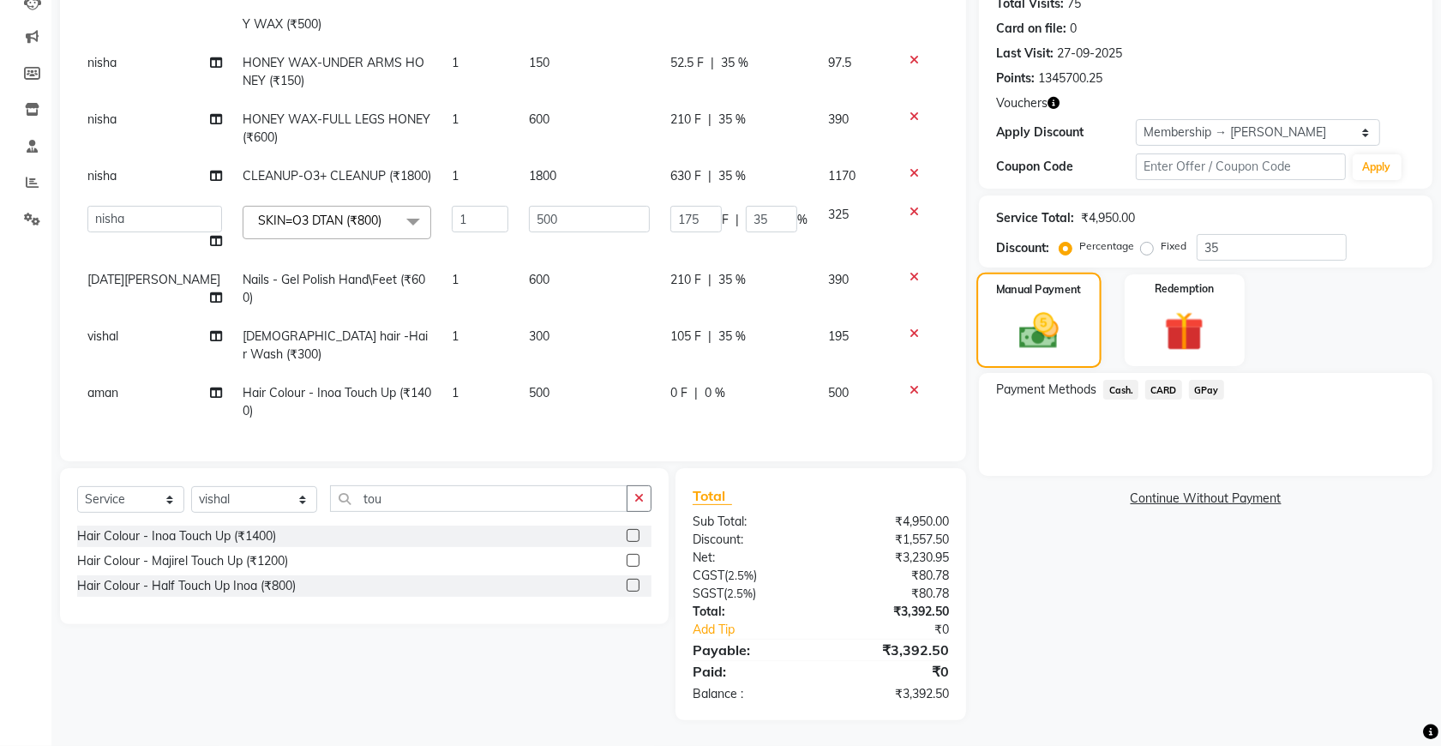
click at [1025, 339] on img at bounding box center [1039, 330] width 64 height 45
click at [1250, 249] on input "35" at bounding box center [1272, 247] width 150 height 27
type input "3"
type input "15"
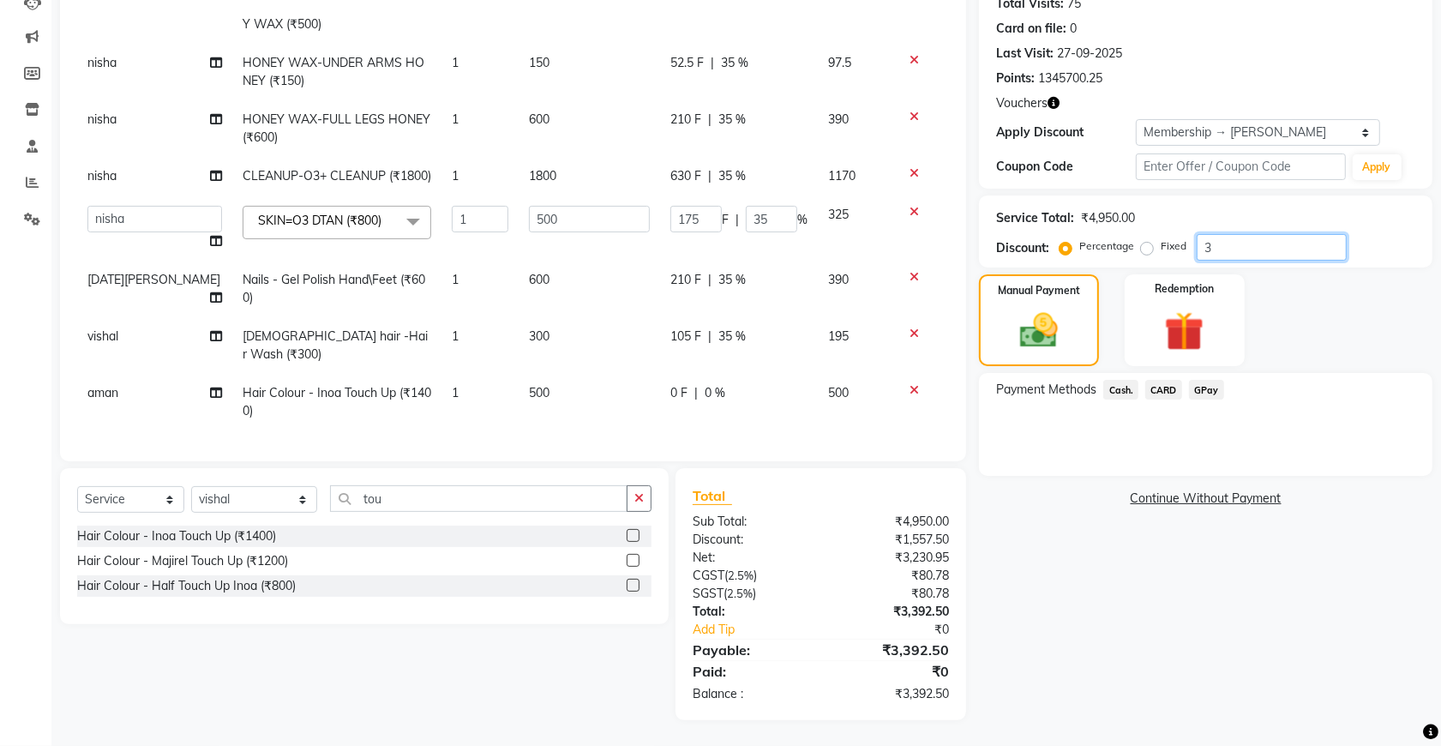
type input "3"
type input "36"
type input "180"
type input "36"
type input "3"
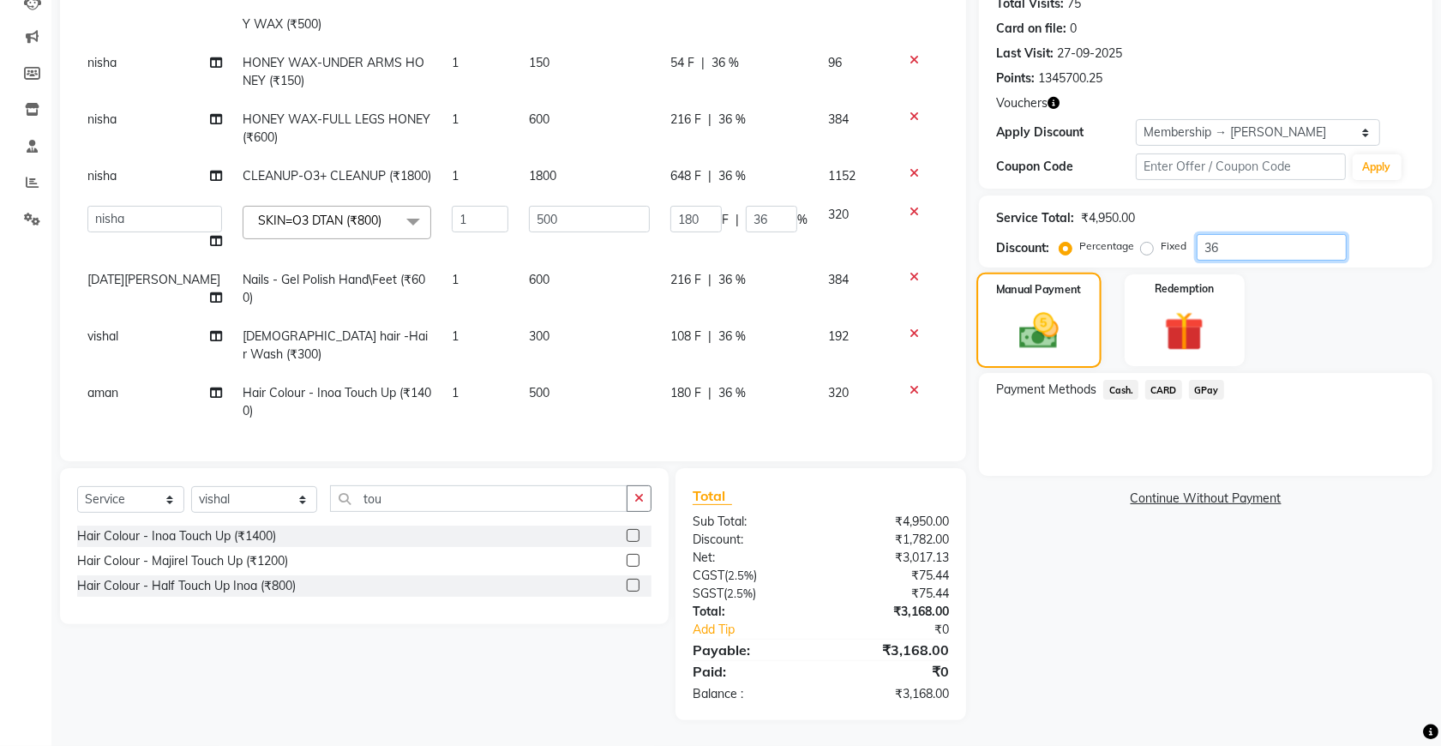
type input "15"
type input "3"
type input "37"
type input "185"
type input "37"
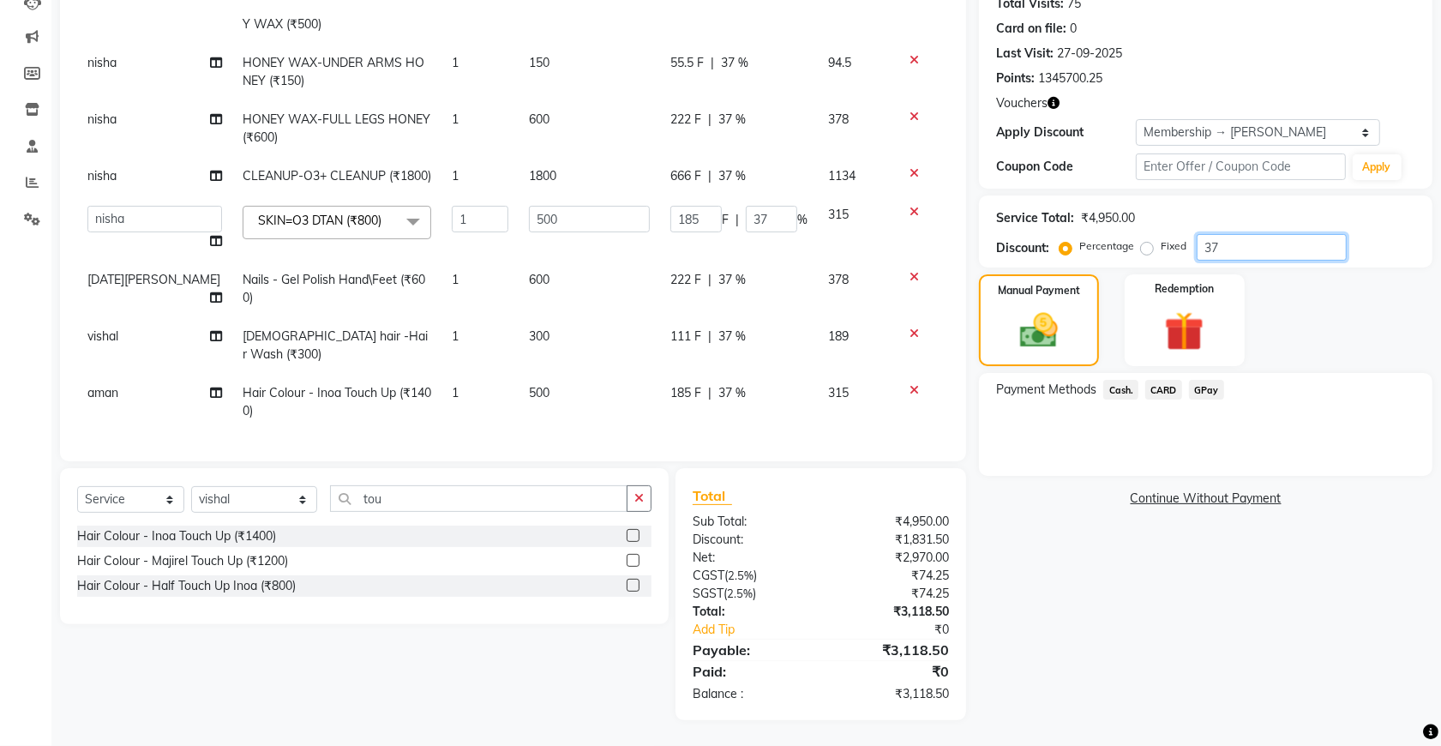
type input "3"
type input "15"
type input "3"
type input "38"
type input "190"
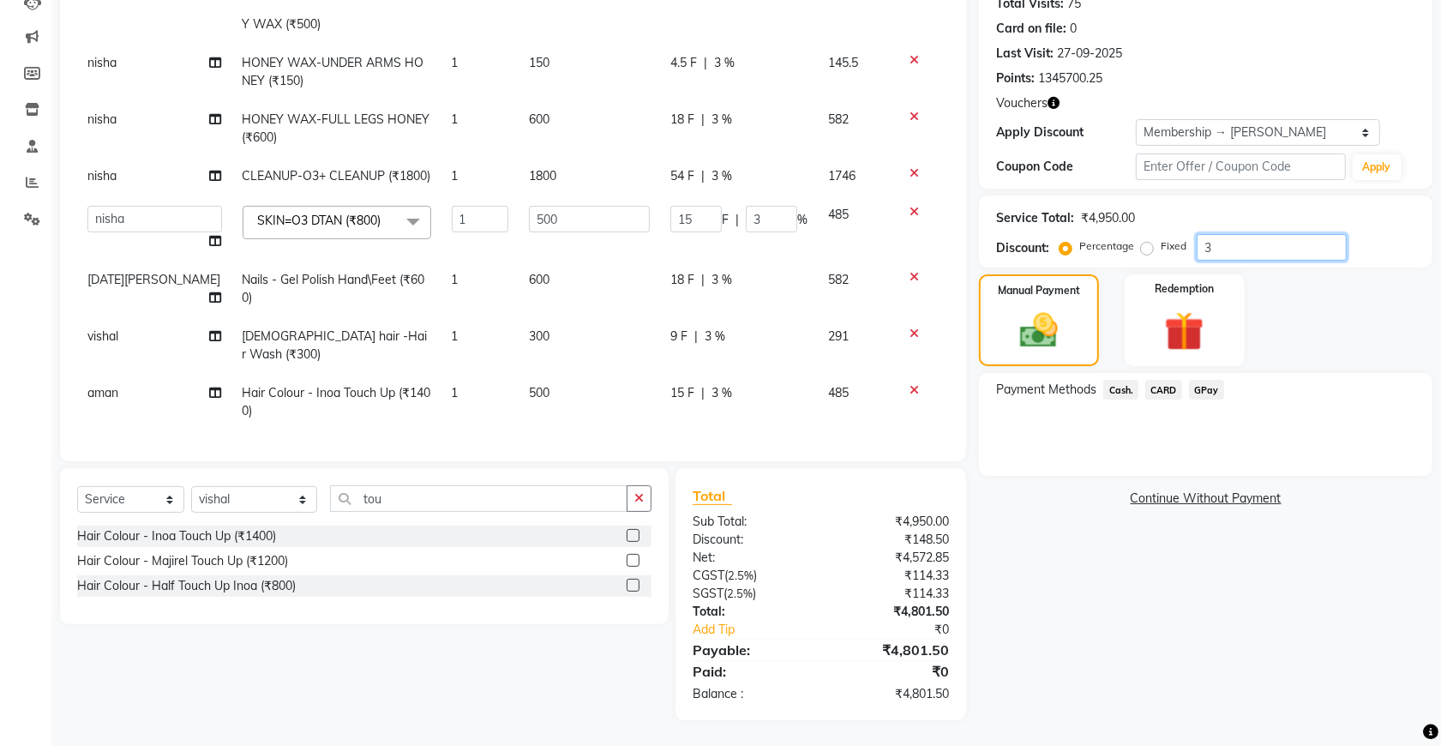
type input "38"
click at [744, 384] on div "190 F | 38 %" at bounding box center [738, 393] width 137 height 18
select select "49201"
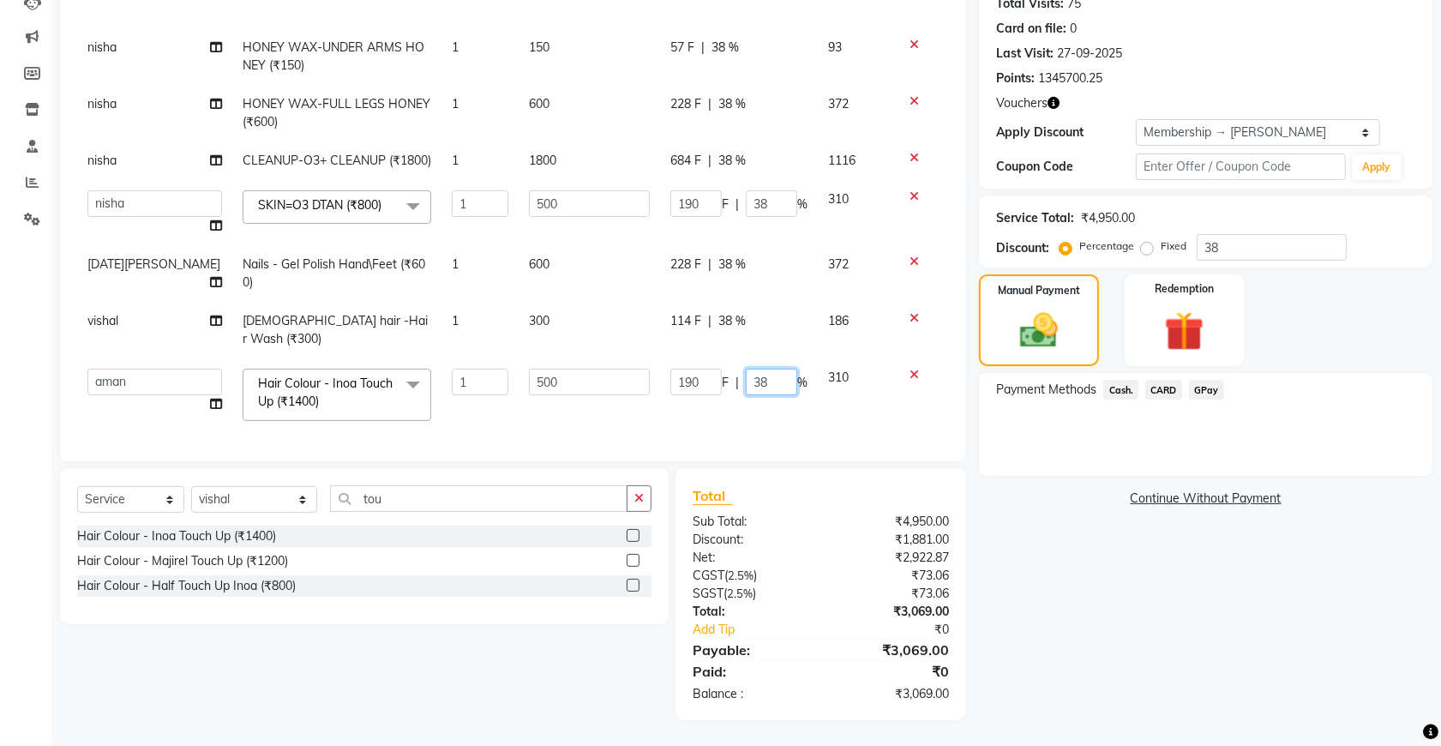
click at [748, 377] on input "38" at bounding box center [771, 382] width 51 height 27
type input "3"
click at [1047, 322] on img at bounding box center [1039, 330] width 64 height 45
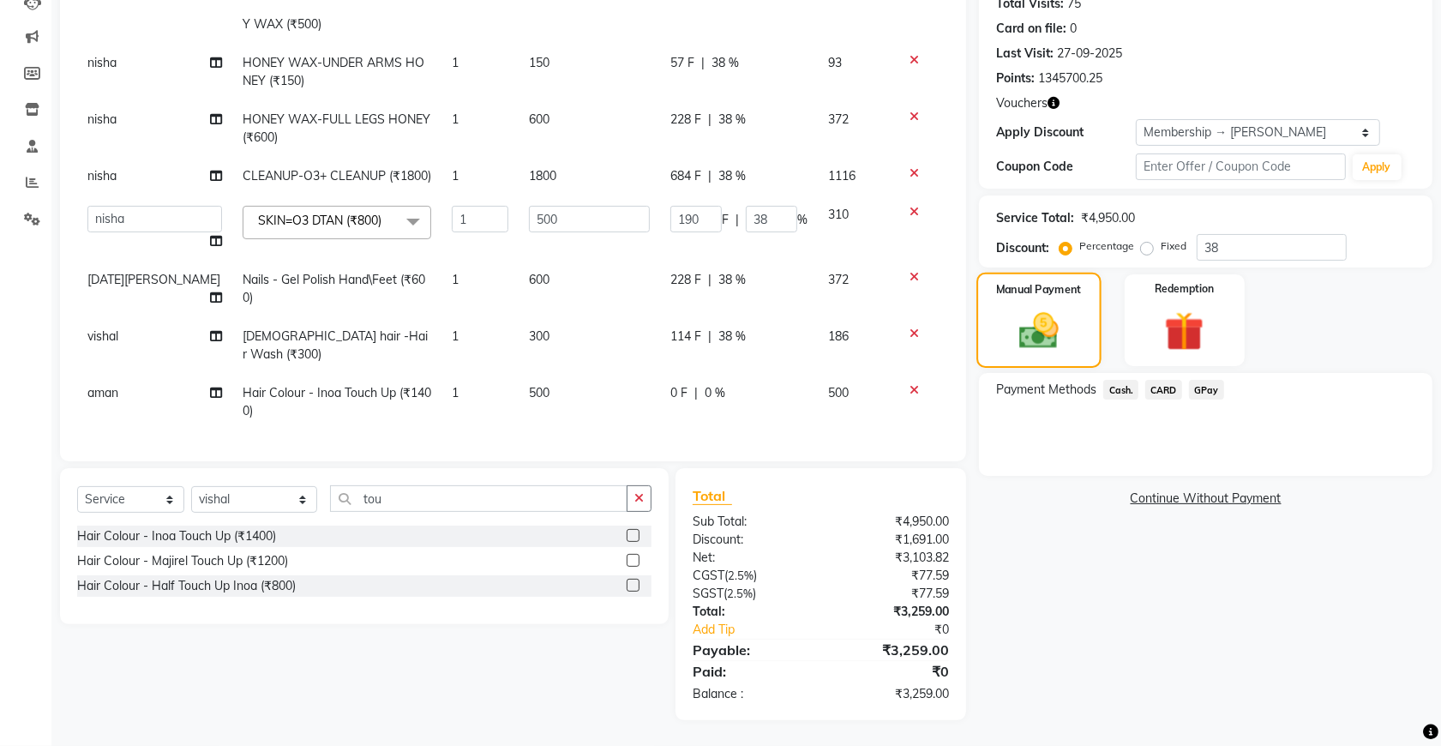
click at [1048, 327] on img at bounding box center [1039, 330] width 64 height 45
click at [1227, 232] on div "Service Total: ₹4,950.00 Discount: Percentage Fixed 38" at bounding box center [1205, 231] width 419 height 58
click at [1227, 243] on input "38" at bounding box center [1272, 247] width 150 height 27
type input "3"
type input "15"
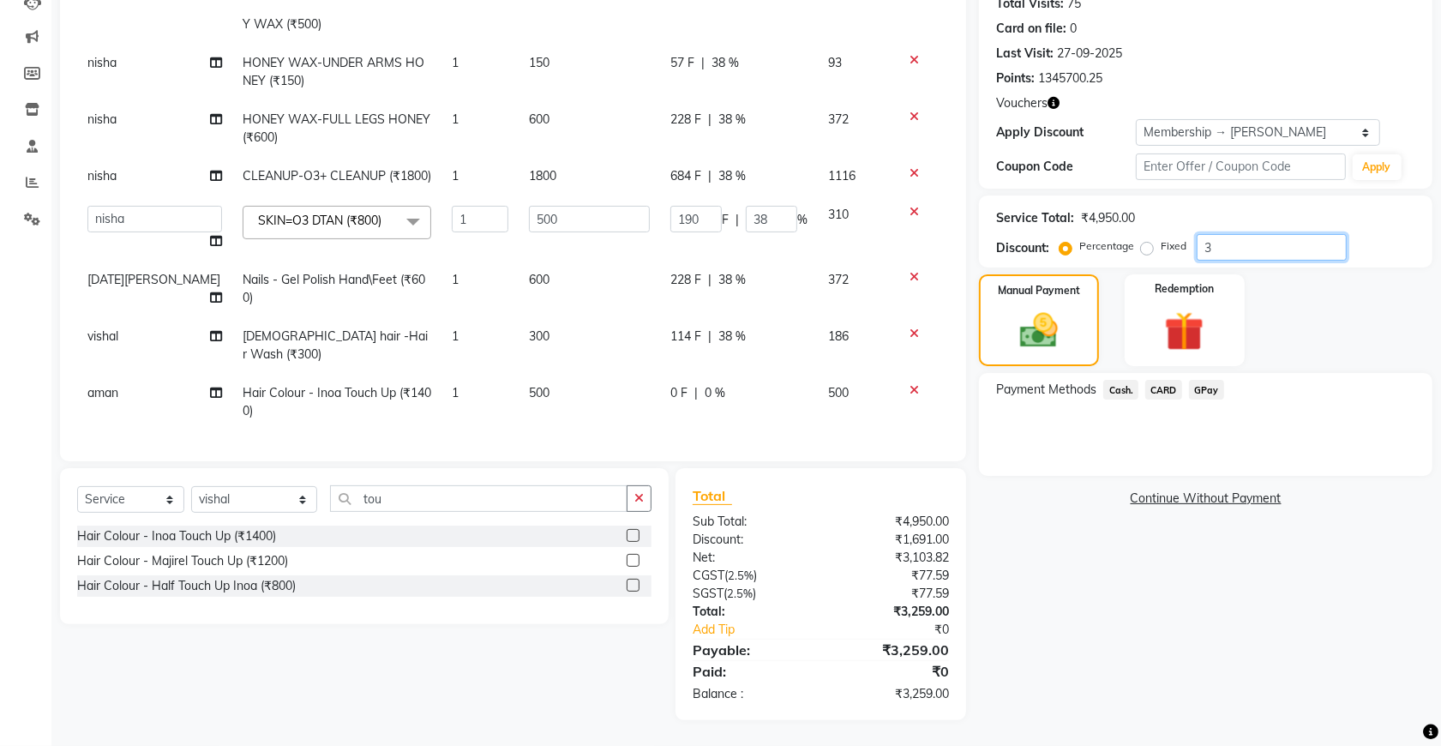
type input "3"
type input "0"
type input "4"
type input "20"
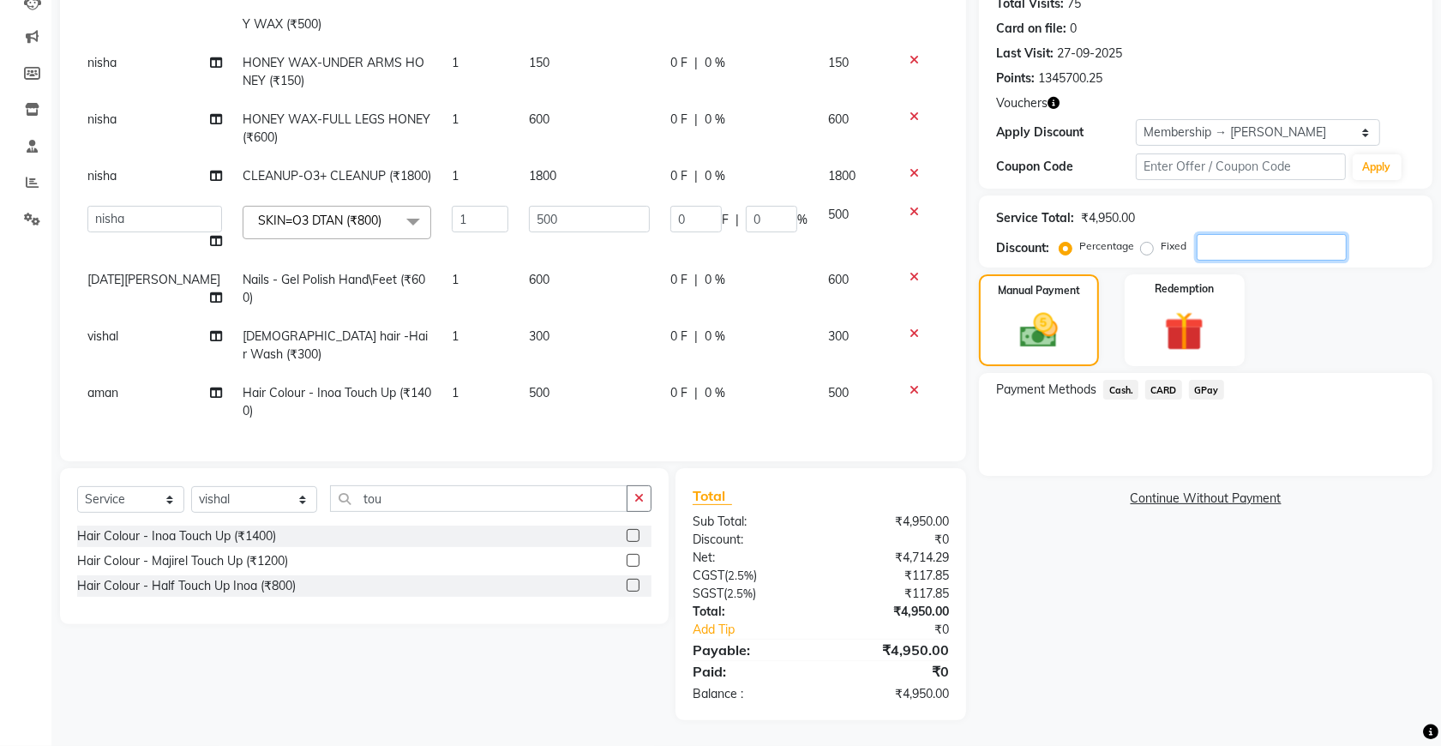
type input "4"
type input "40"
type input "200"
type input "40"
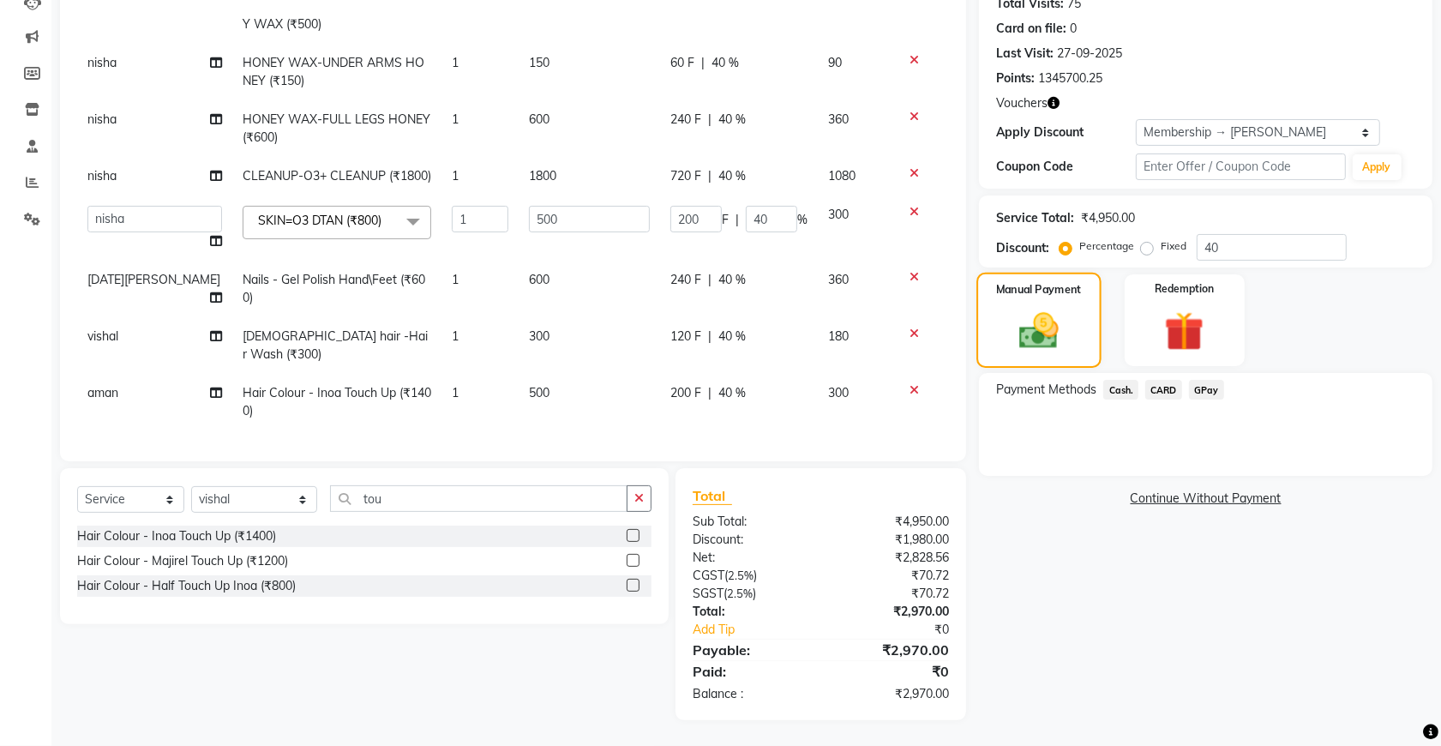
click at [1066, 317] on img at bounding box center [1039, 330] width 64 height 45
click at [740, 384] on div "200 F | 40 %" at bounding box center [738, 393] width 137 height 18
select select "49201"
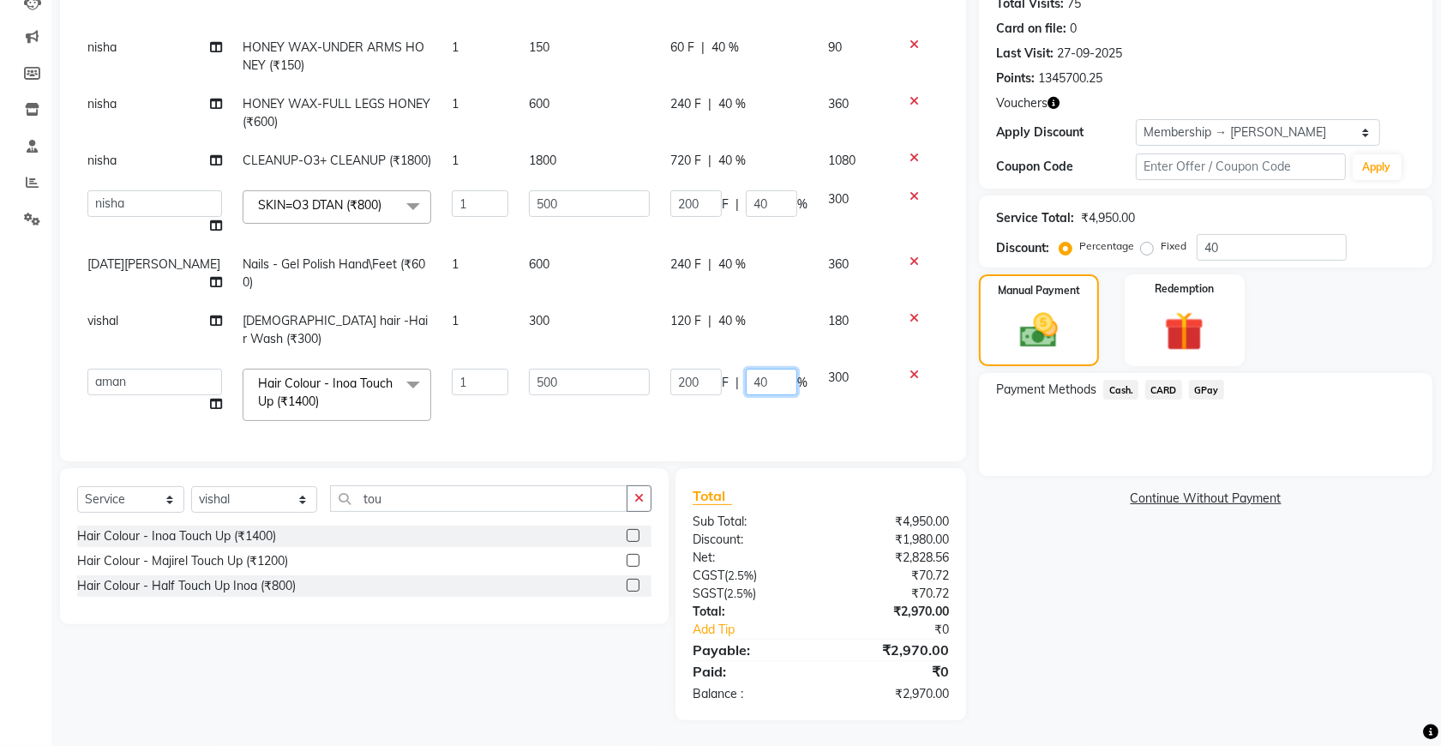
click at [761, 377] on input "40" at bounding box center [771, 382] width 51 height 27
type input "4"
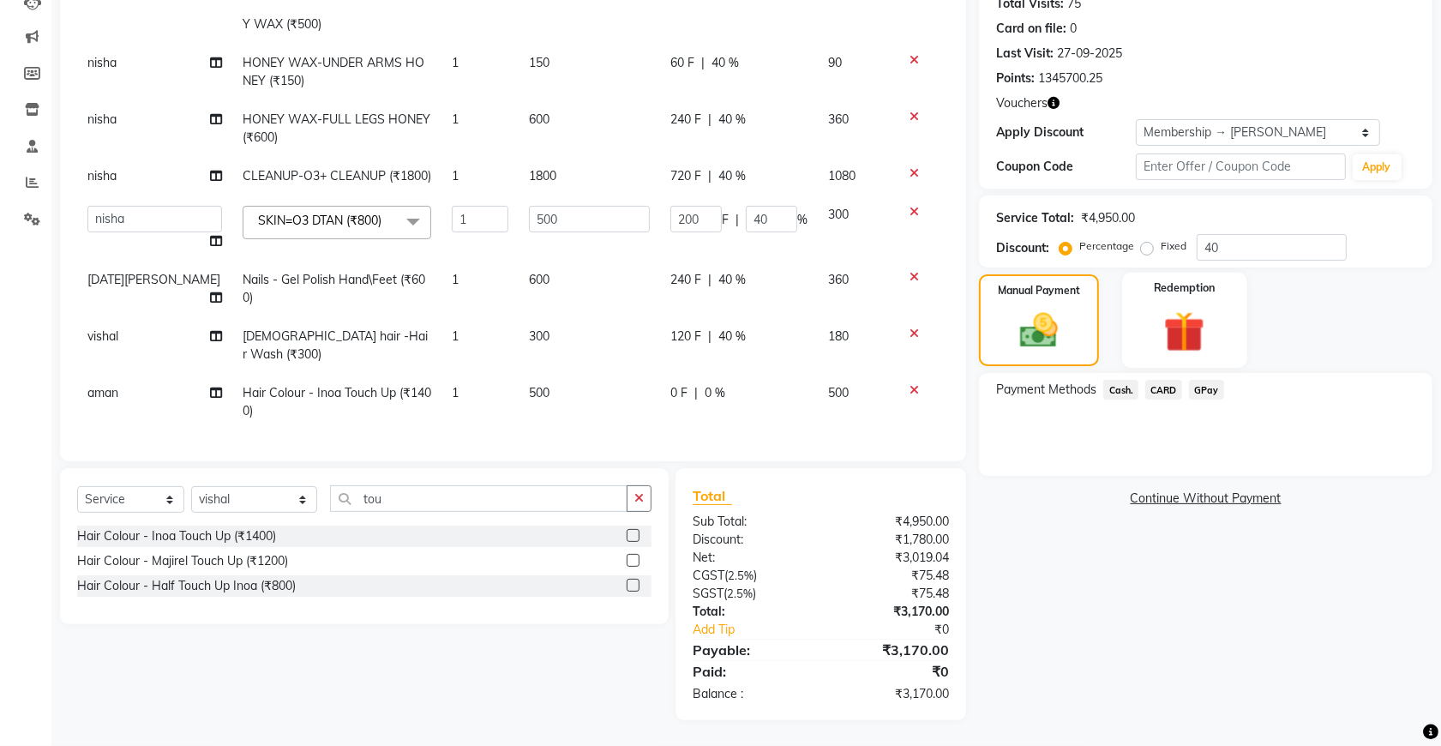
click at [1149, 320] on div "Redemption" at bounding box center [1184, 320] width 124 height 95
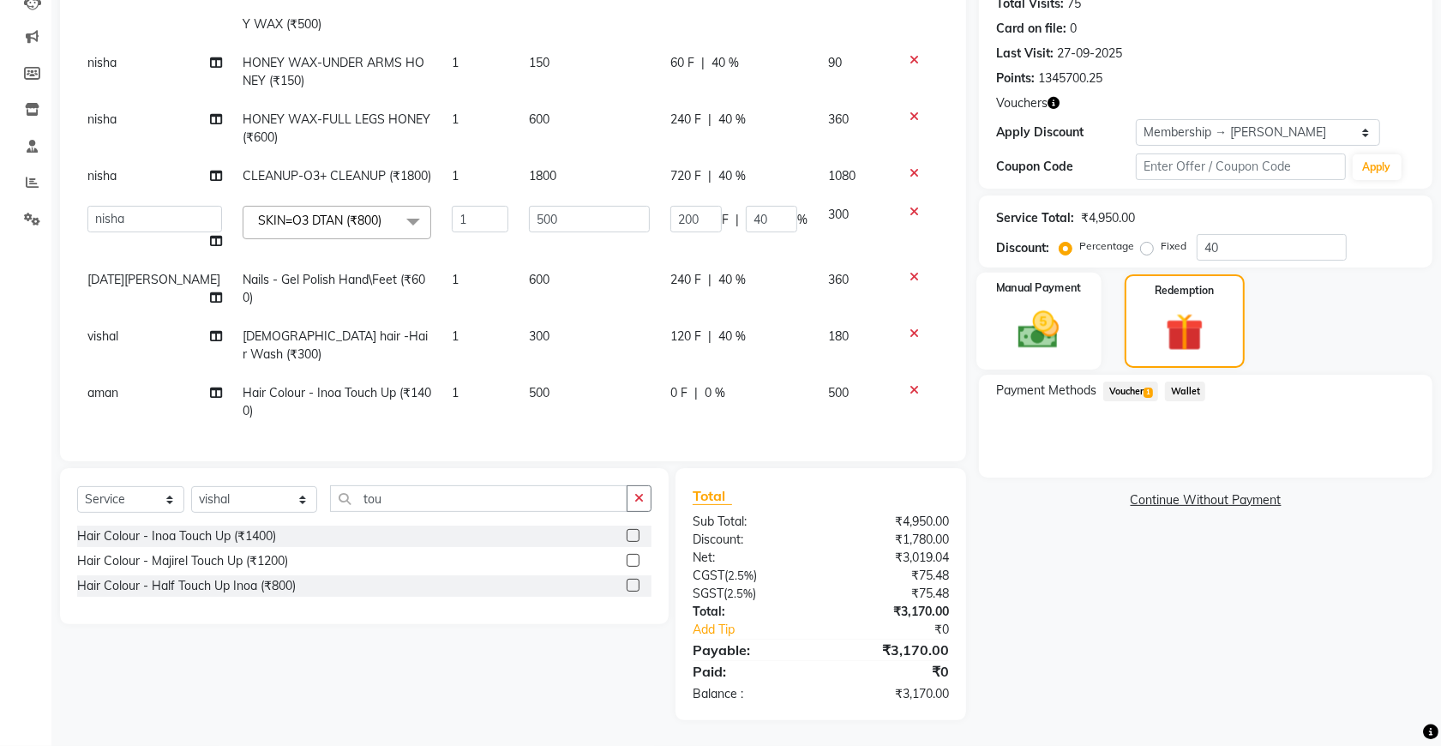
click at [1047, 322] on img at bounding box center [1039, 329] width 67 height 47
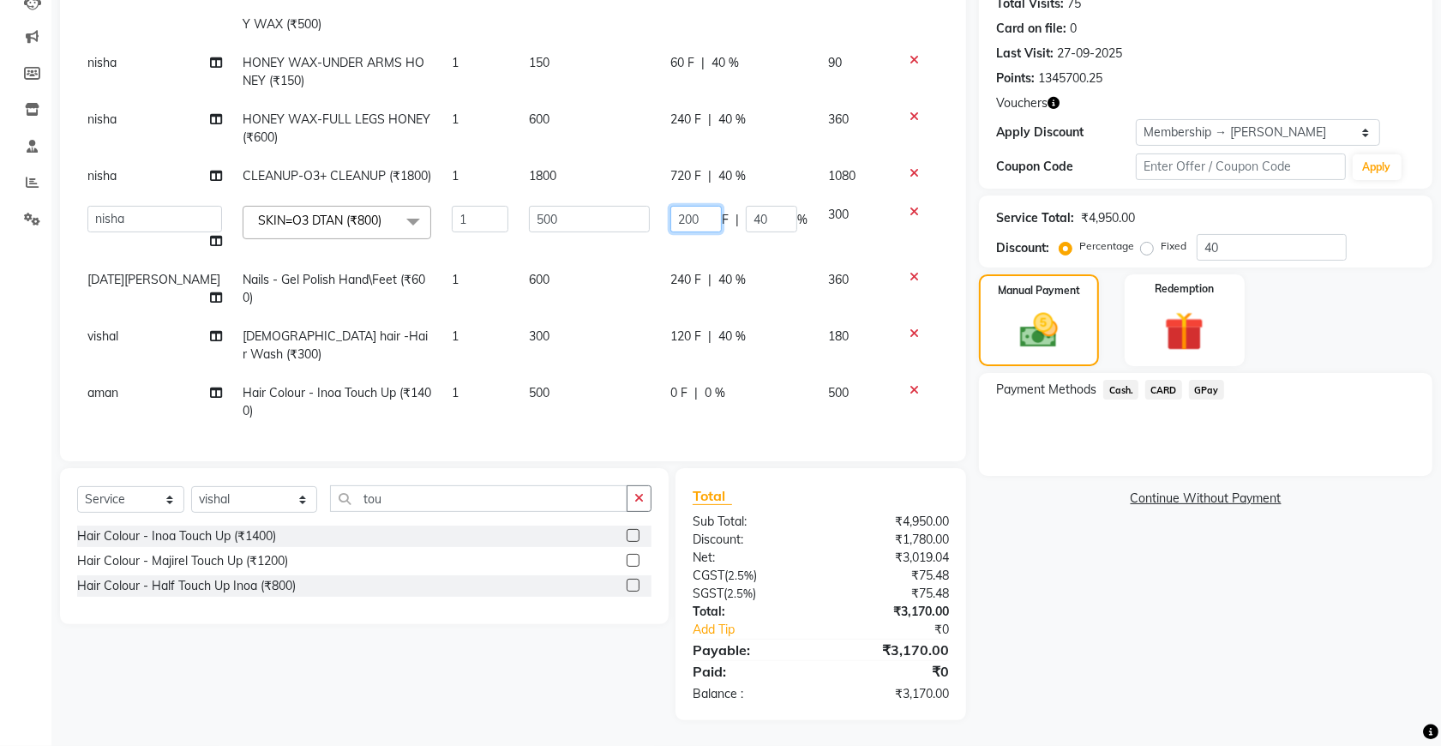
click at [694, 221] on input "200" at bounding box center [695, 219] width 51 height 27
type input "250"
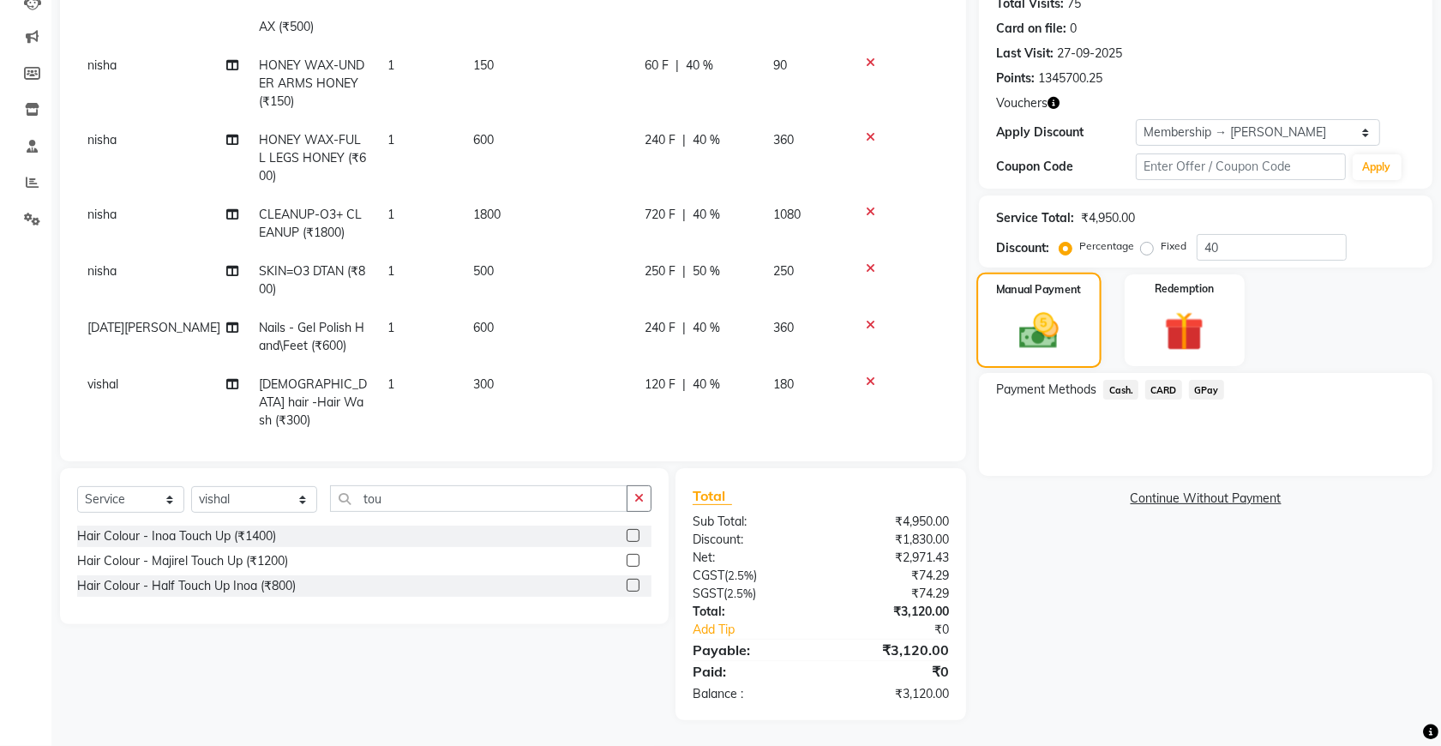
click at [1014, 323] on img at bounding box center [1039, 330] width 64 height 45
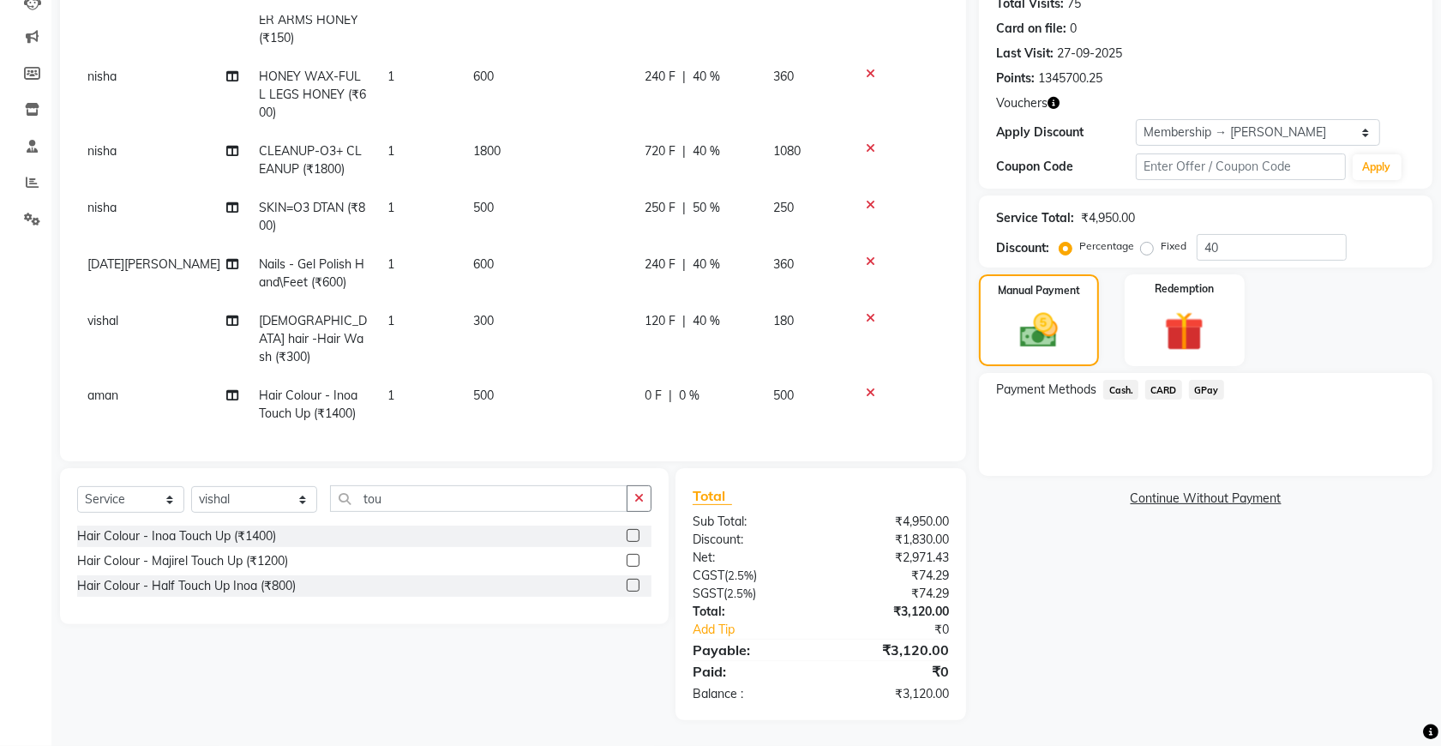
click at [1120, 388] on span "Cash." at bounding box center [1120, 390] width 35 height 20
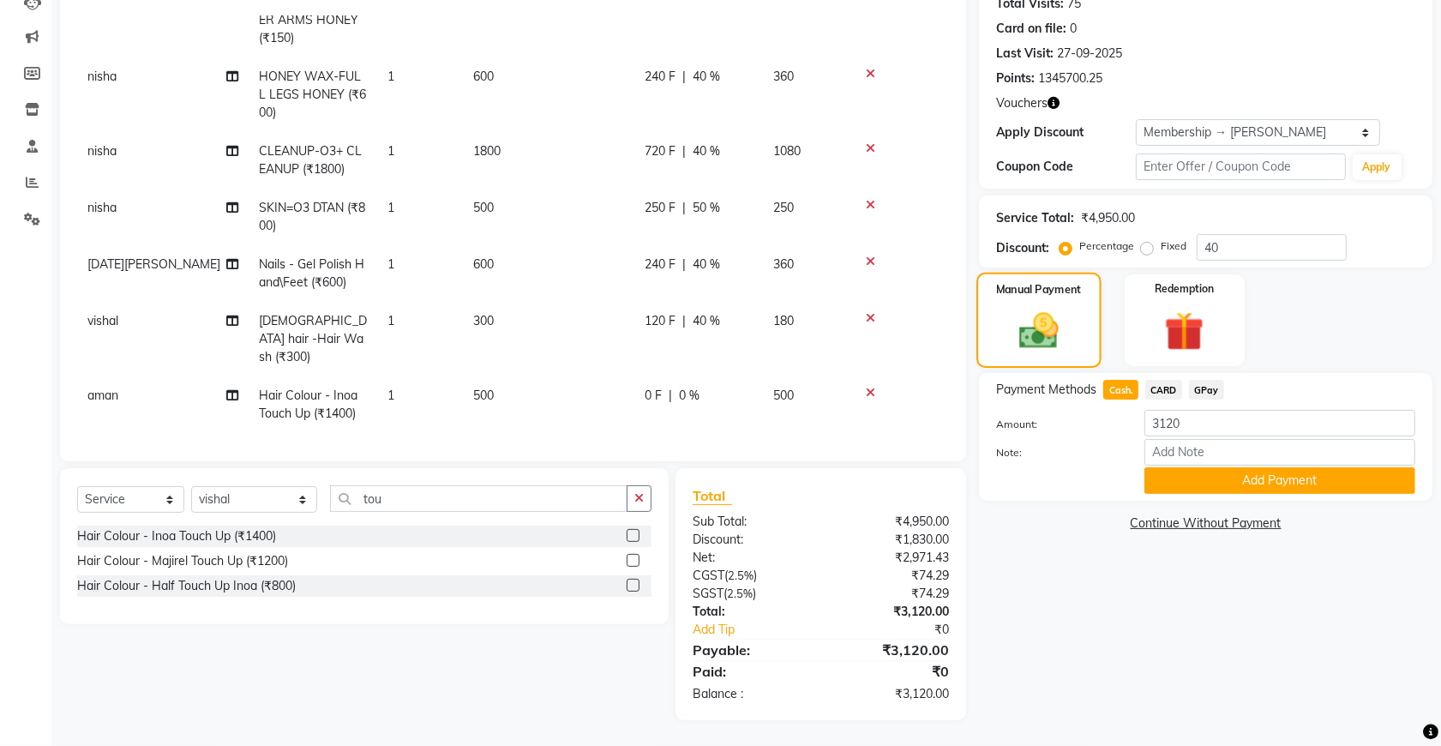
click at [1042, 310] on img at bounding box center [1039, 330] width 64 height 45
click at [663, 321] on span "120 F" at bounding box center [660, 321] width 31 height 18
select select "87891"
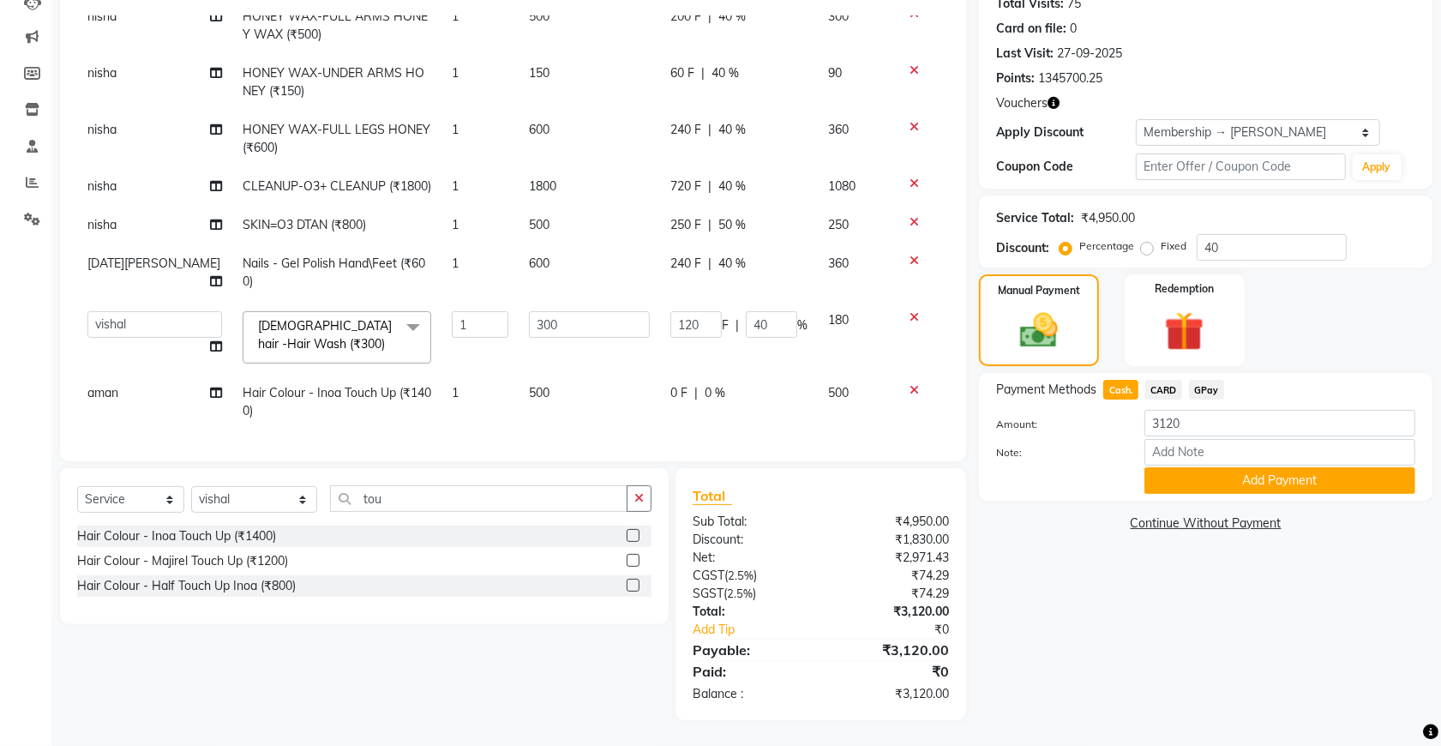
scroll to position [122, 0]
click at [687, 313] on input "120" at bounding box center [695, 324] width 51 height 27
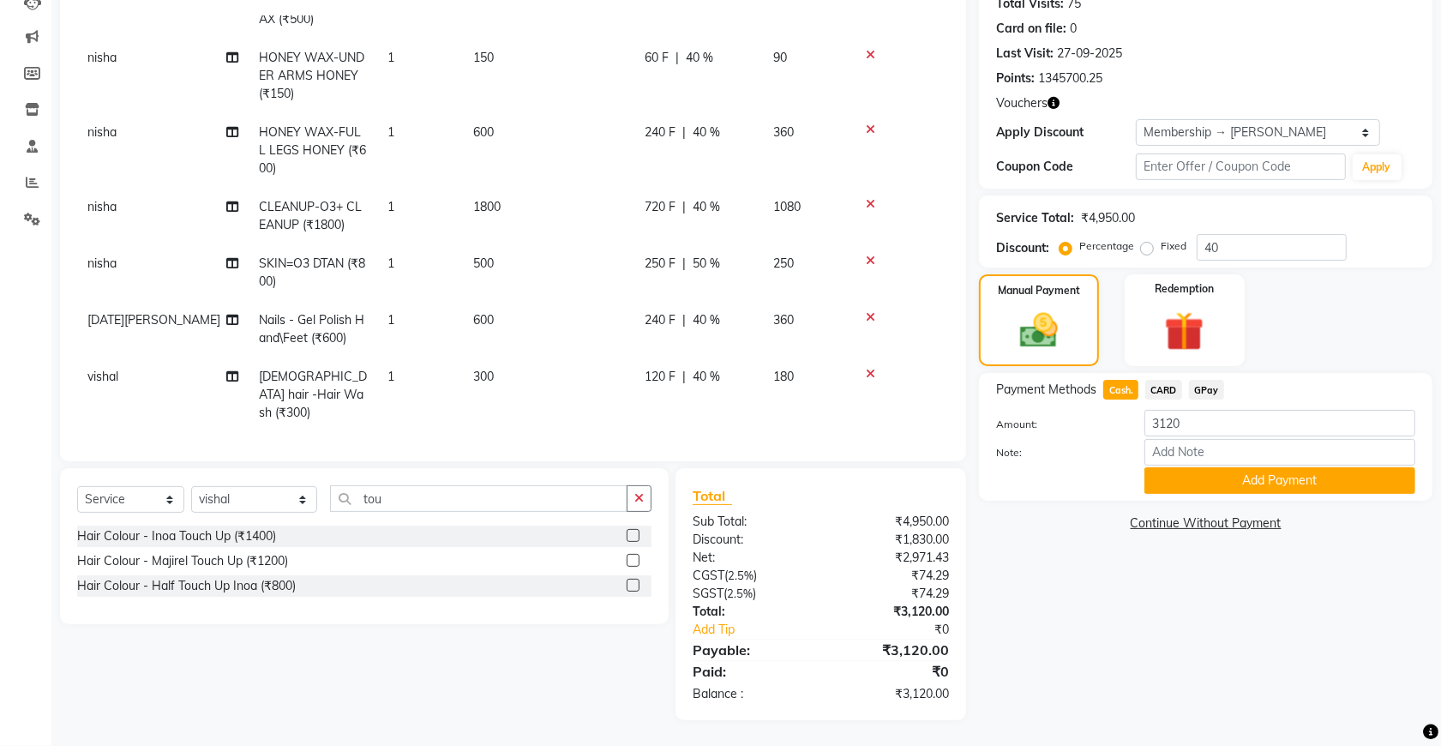
click at [898, 298] on tbody "nisha HONEY WAX-FULL ARMS HONEY WAX (₹500) 1 500 200 F | 40 % 300 nisha HONEY W…" at bounding box center [513, 226] width 872 height 525
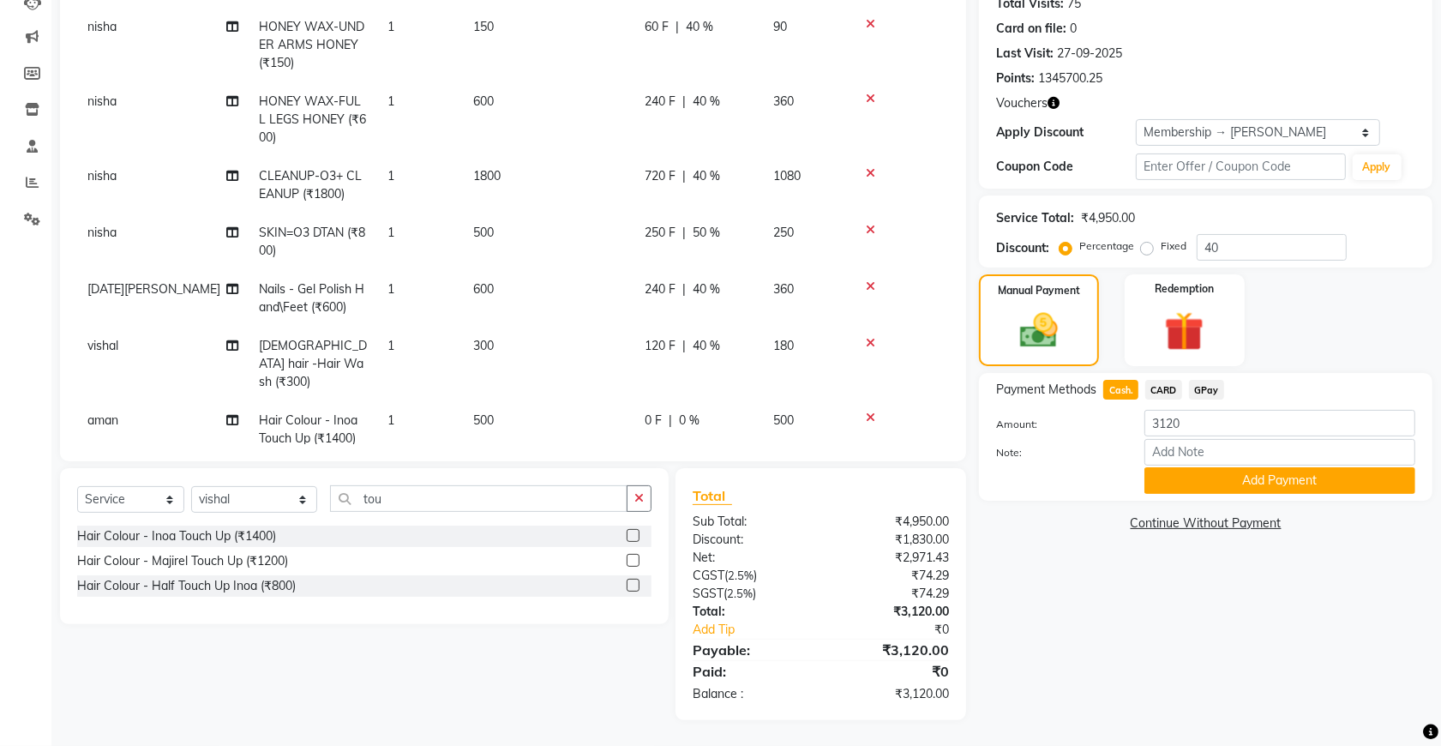
scroll to position [177, 0]
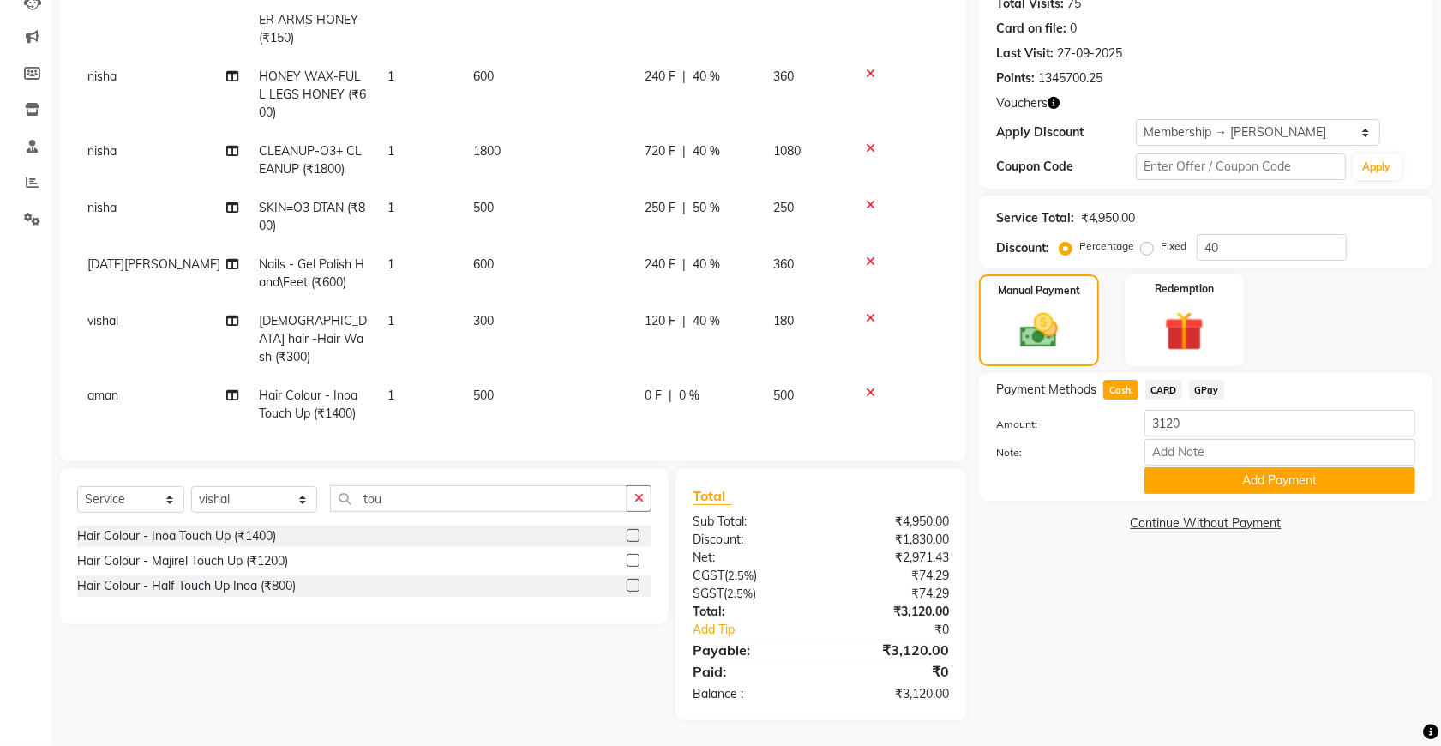
click at [1125, 391] on span "Cash." at bounding box center [1120, 390] width 35 height 20
click at [1018, 348] on img at bounding box center [1039, 330] width 64 height 45
click at [1055, 320] on img at bounding box center [1039, 330] width 64 height 45
click at [1123, 382] on span "Cash." at bounding box center [1120, 390] width 35 height 20
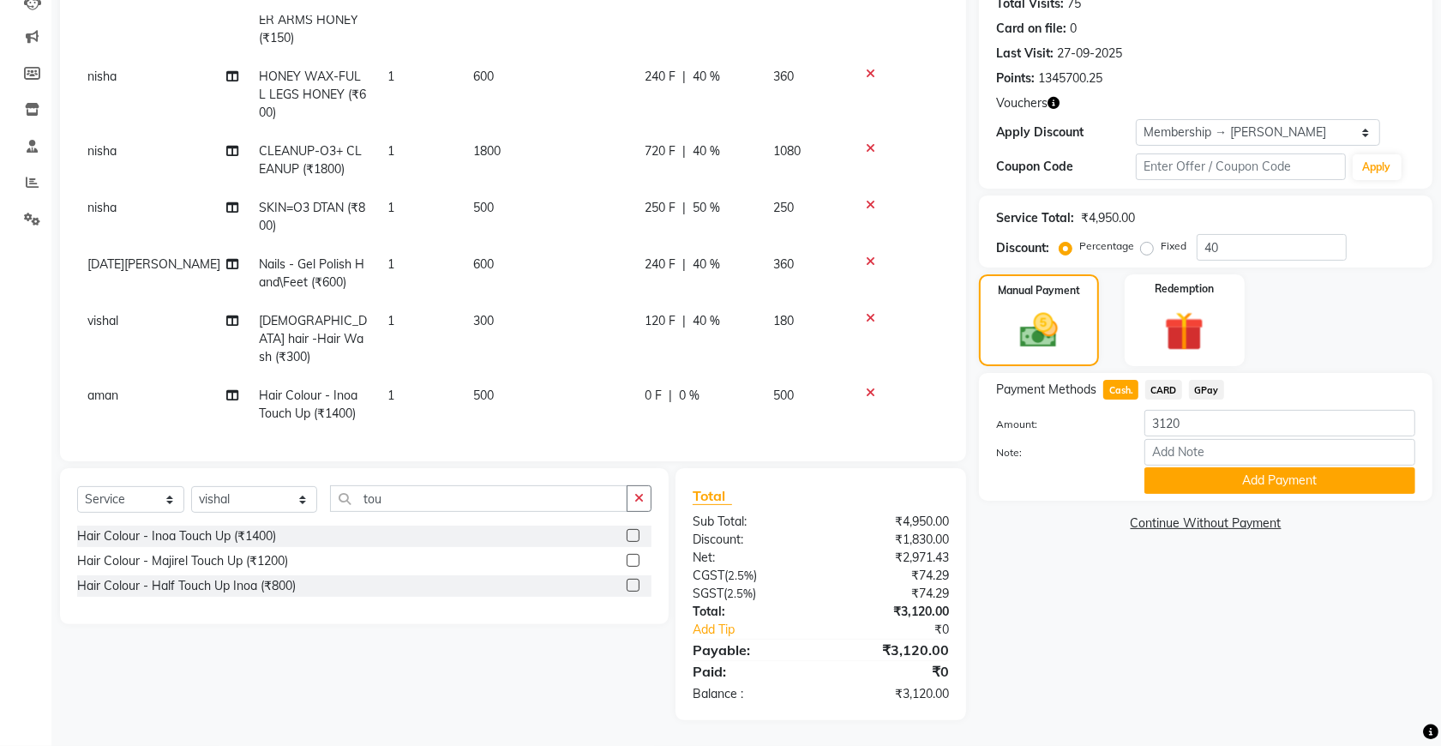
click at [675, 260] on span "240 F" at bounding box center [660, 264] width 31 height 18
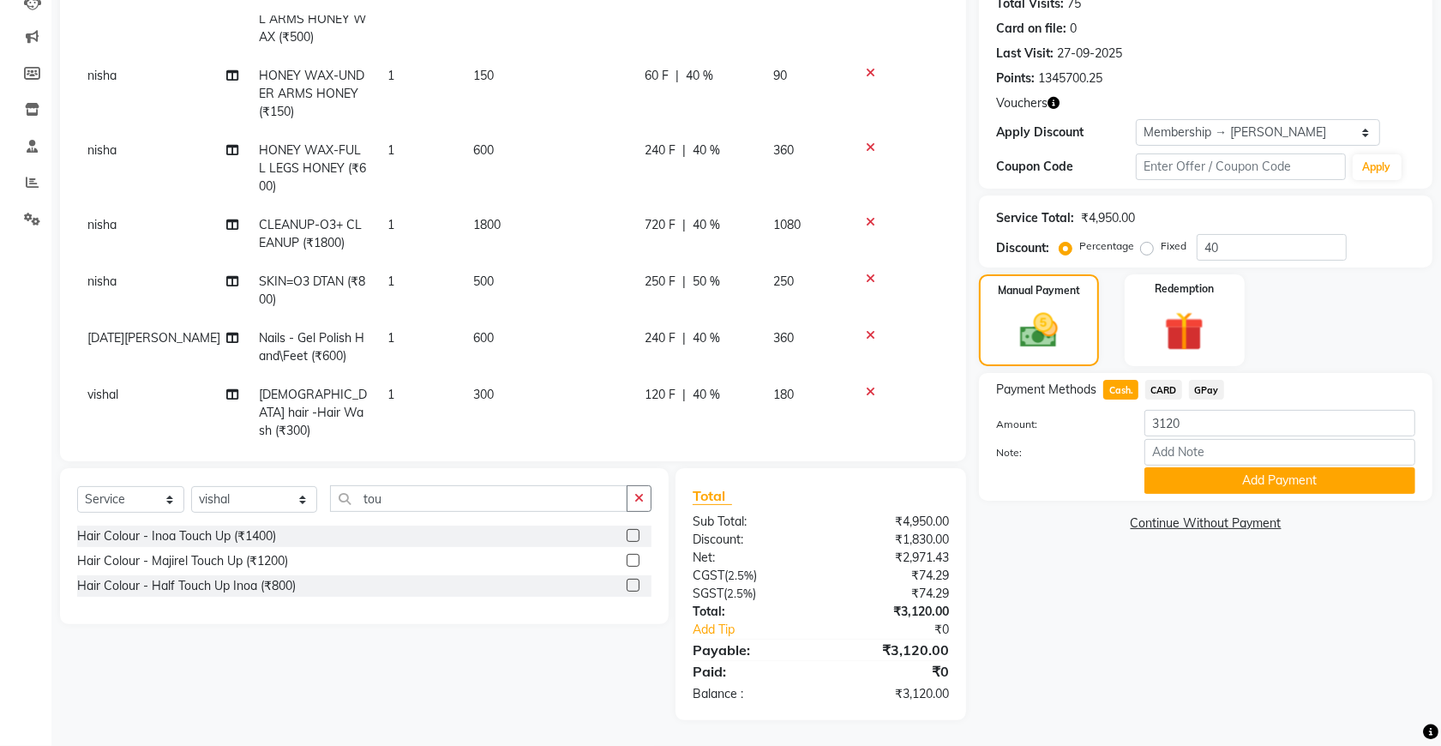
select select "55354"
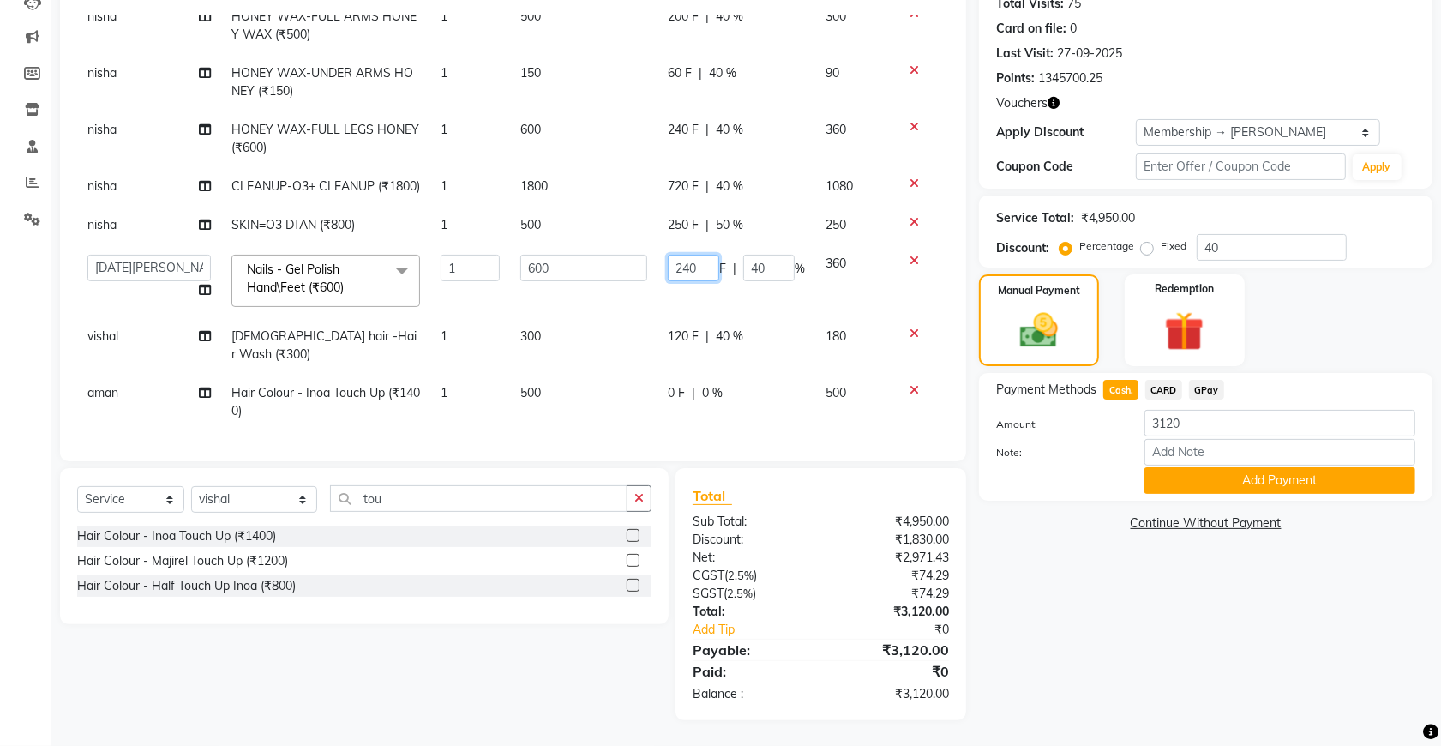
click at [686, 275] on input "240" at bounding box center [693, 268] width 51 height 27
type input "2"
type input "340"
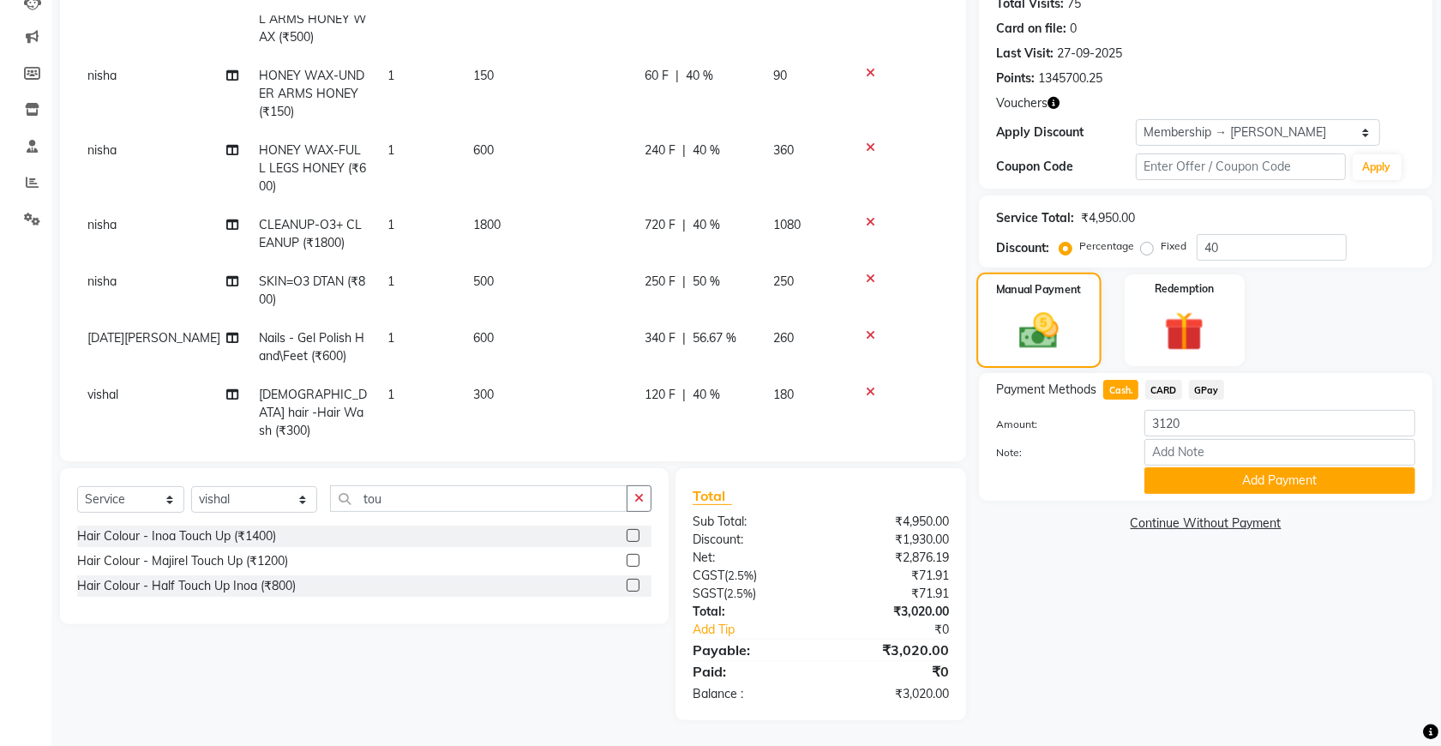
click at [1007, 313] on img at bounding box center [1039, 330] width 64 height 45
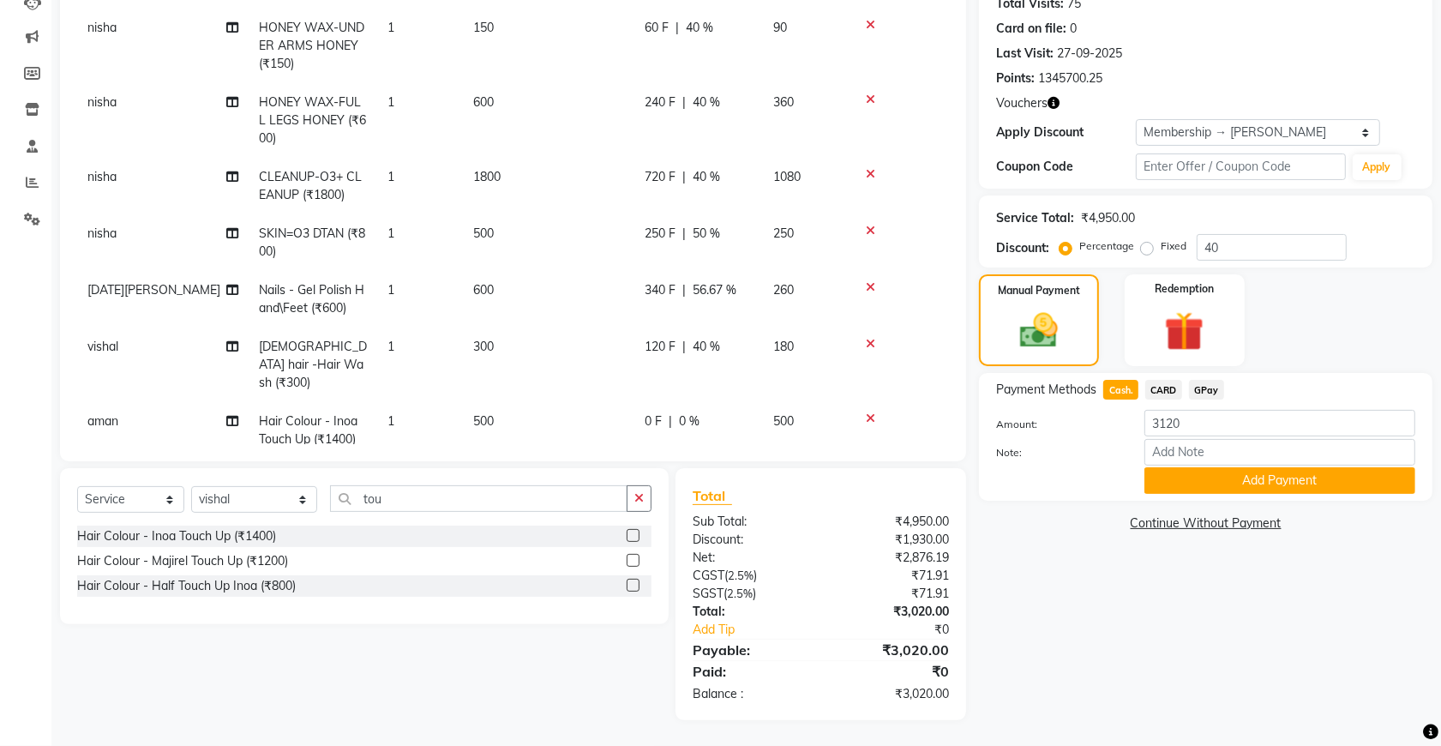
scroll to position [177, 0]
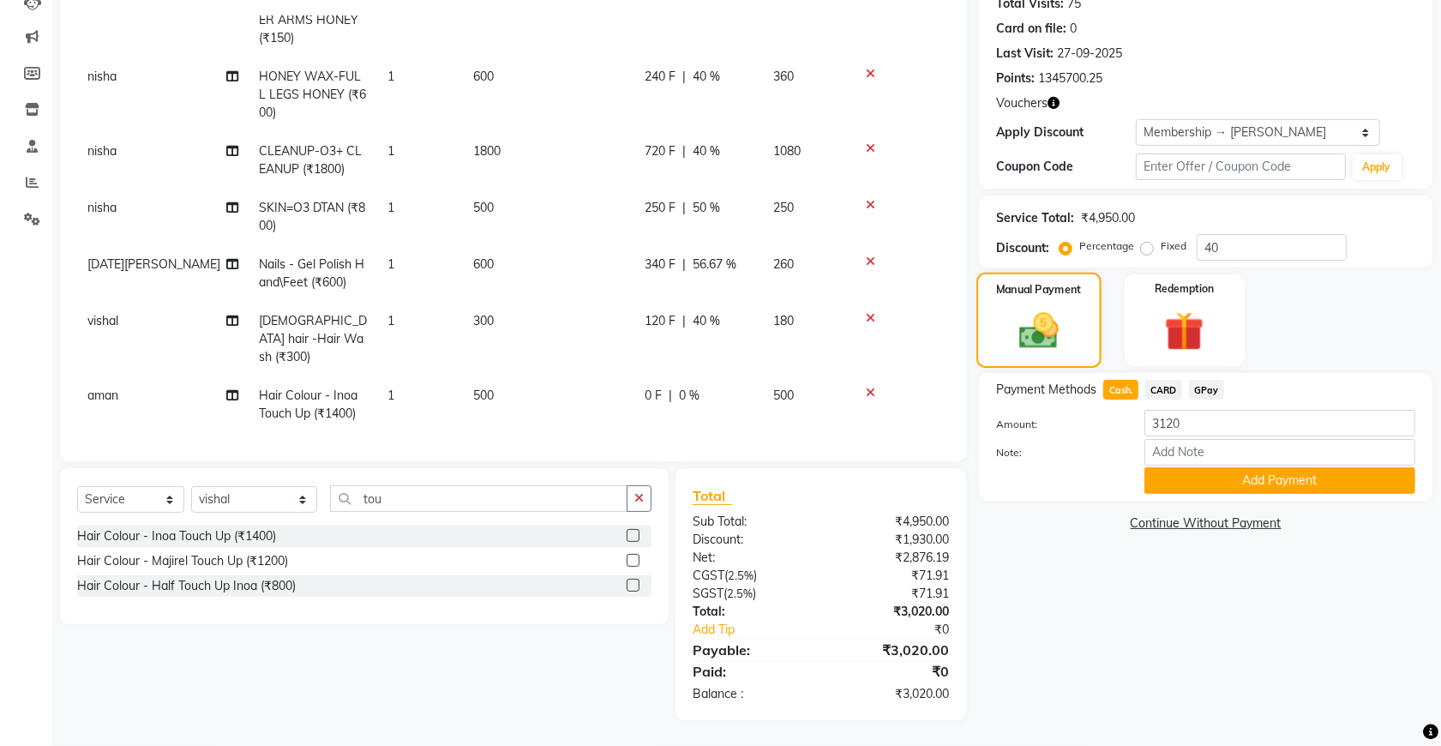
click at [1043, 333] on img at bounding box center [1039, 330] width 64 height 45
click at [1114, 391] on span "Cash." at bounding box center [1120, 390] width 35 height 20
type input "3020"
click at [670, 204] on span "250 F" at bounding box center [660, 208] width 31 height 18
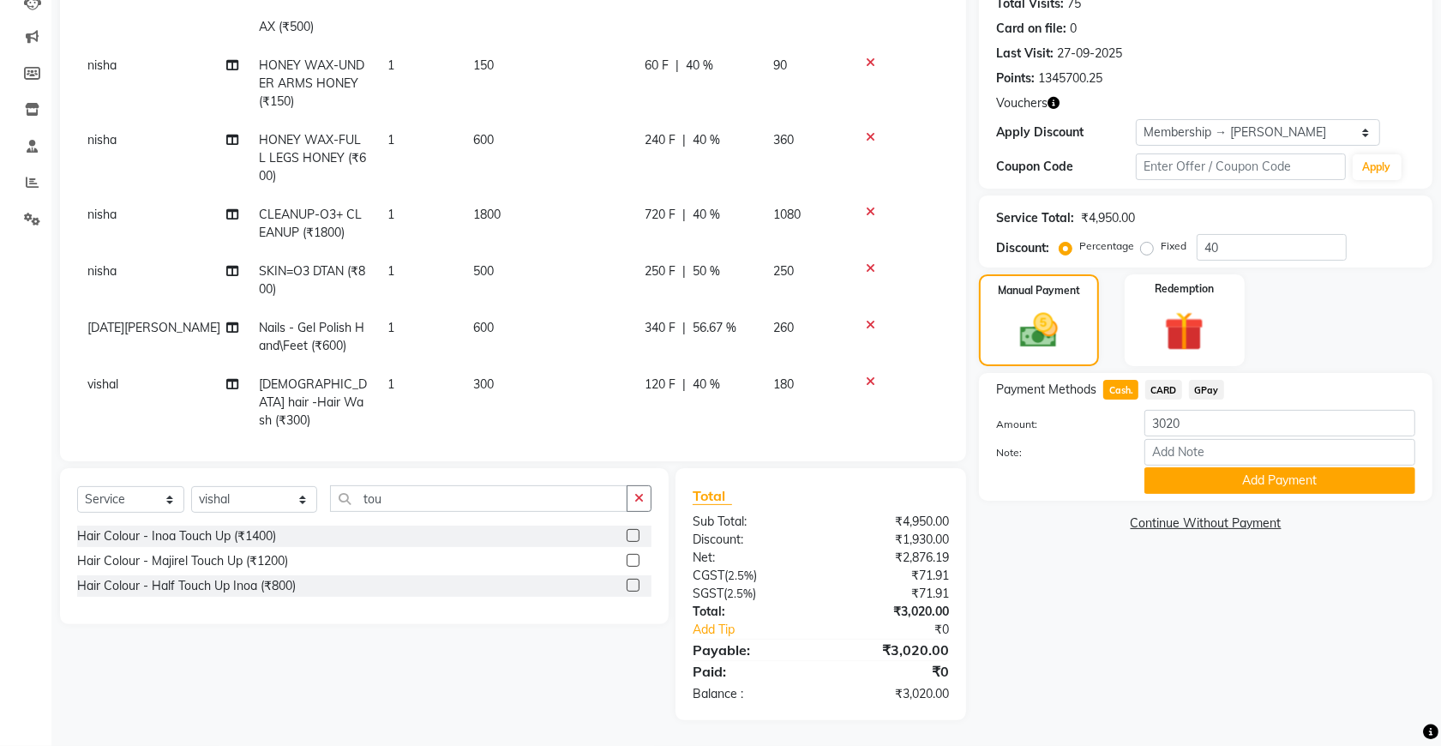
select select "49371"
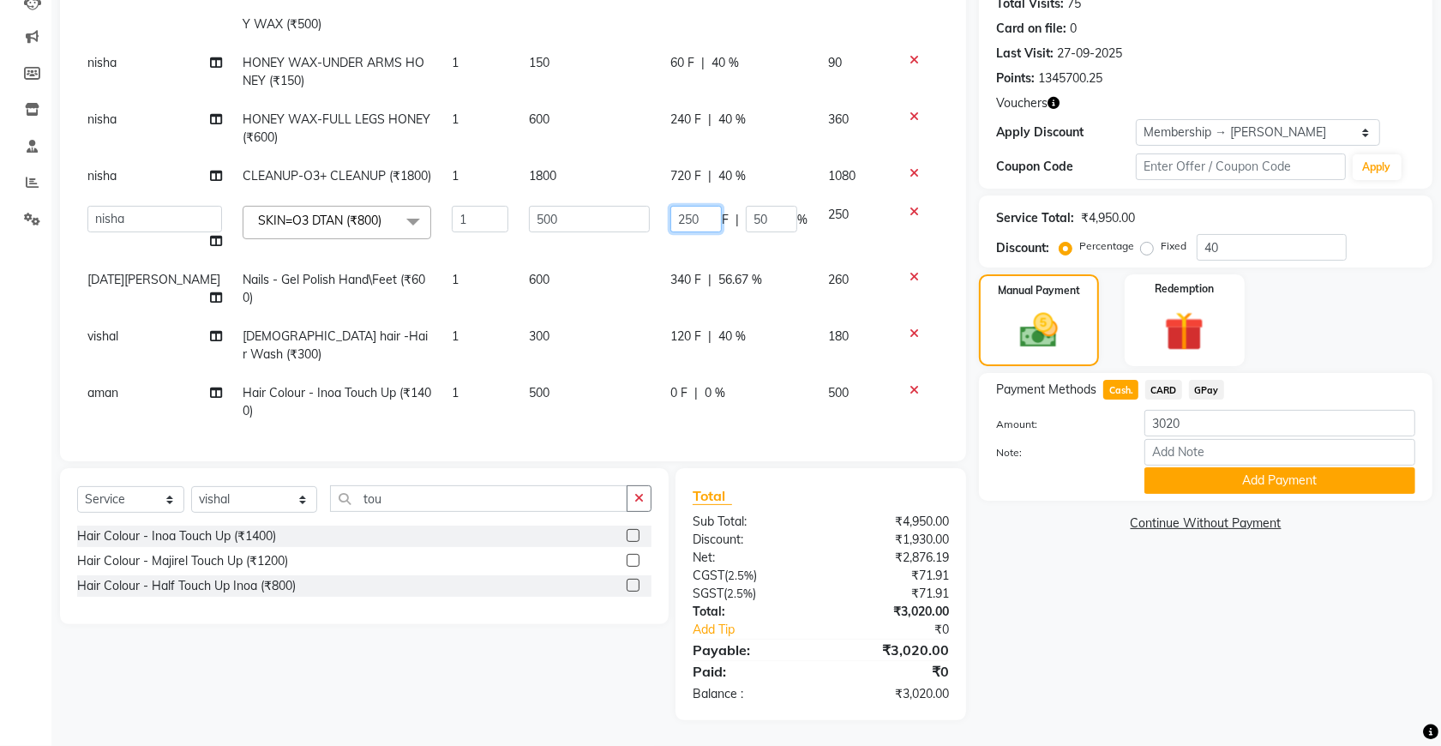
click at [686, 217] on input "250" at bounding box center [695, 219] width 51 height 27
type input "270"
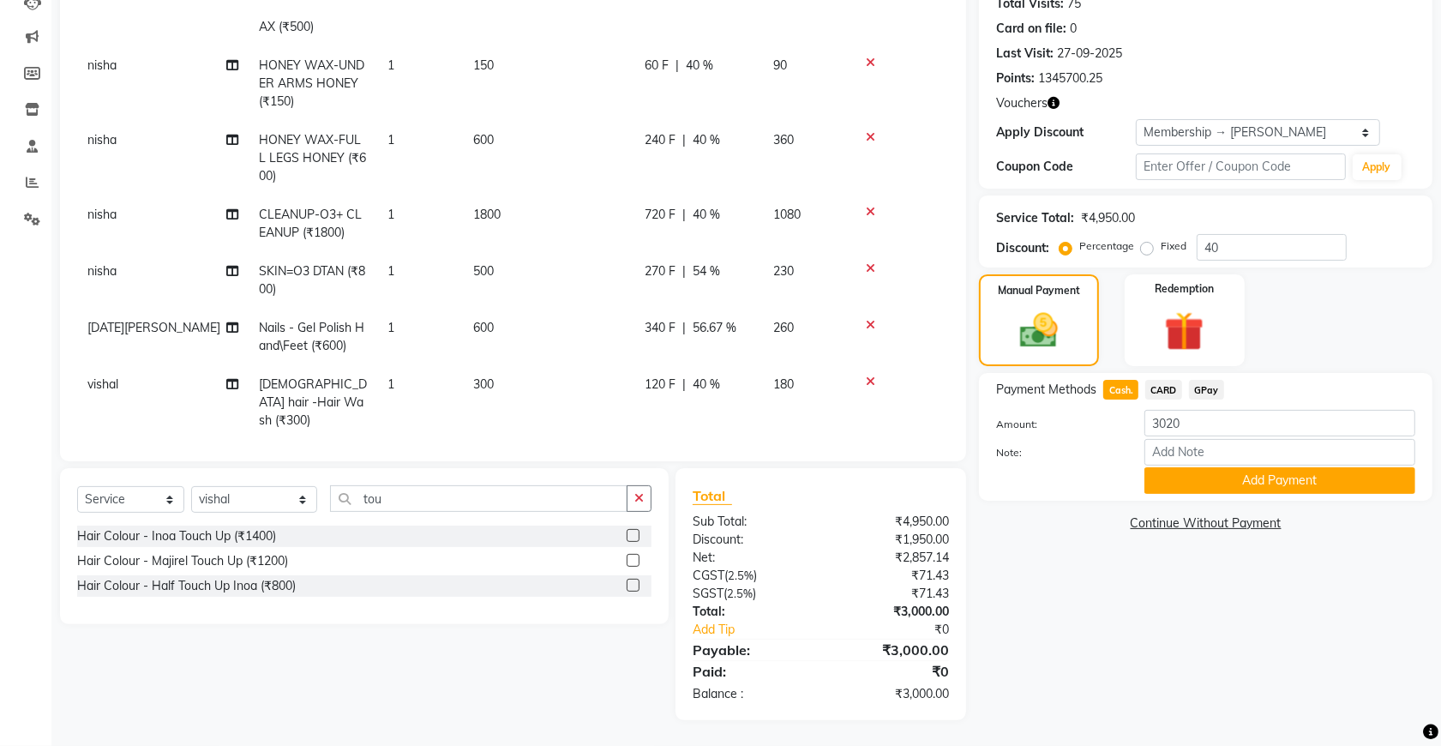
click at [1121, 380] on span "Cash." at bounding box center [1120, 390] width 35 height 20
type input "3000"
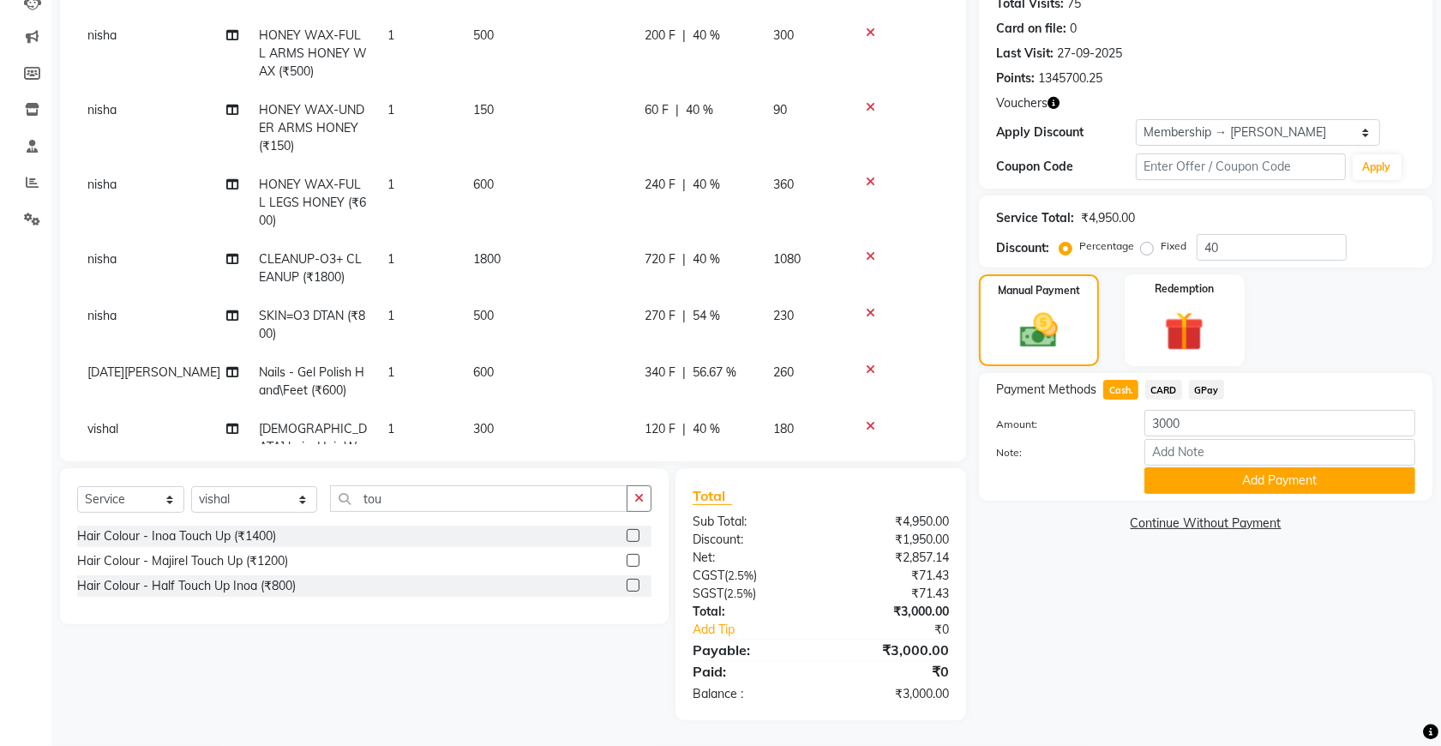
scroll to position [177, 0]
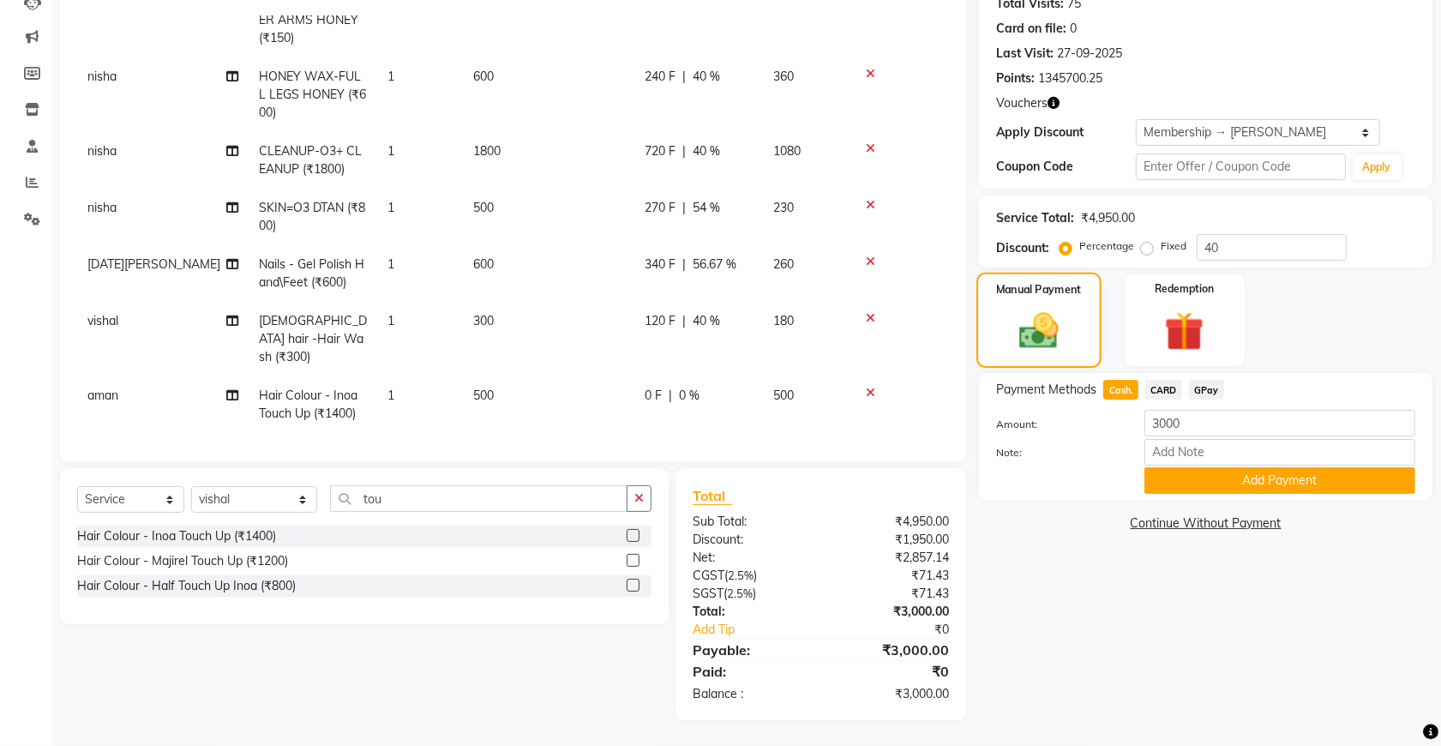
click at [1051, 320] on img at bounding box center [1039, 330] width 64 height 45
click at [1128, 384] on span "Cash." at bounding box center [1120, 390] width 35 height 20
click at [1202, 387] on span "GPay" at bounding box center [1206, 390] width 35 height 20
click at [726, 263] on span "56.67 %" at bounding box center [715, 264] width 44 height 18
select select "55354"
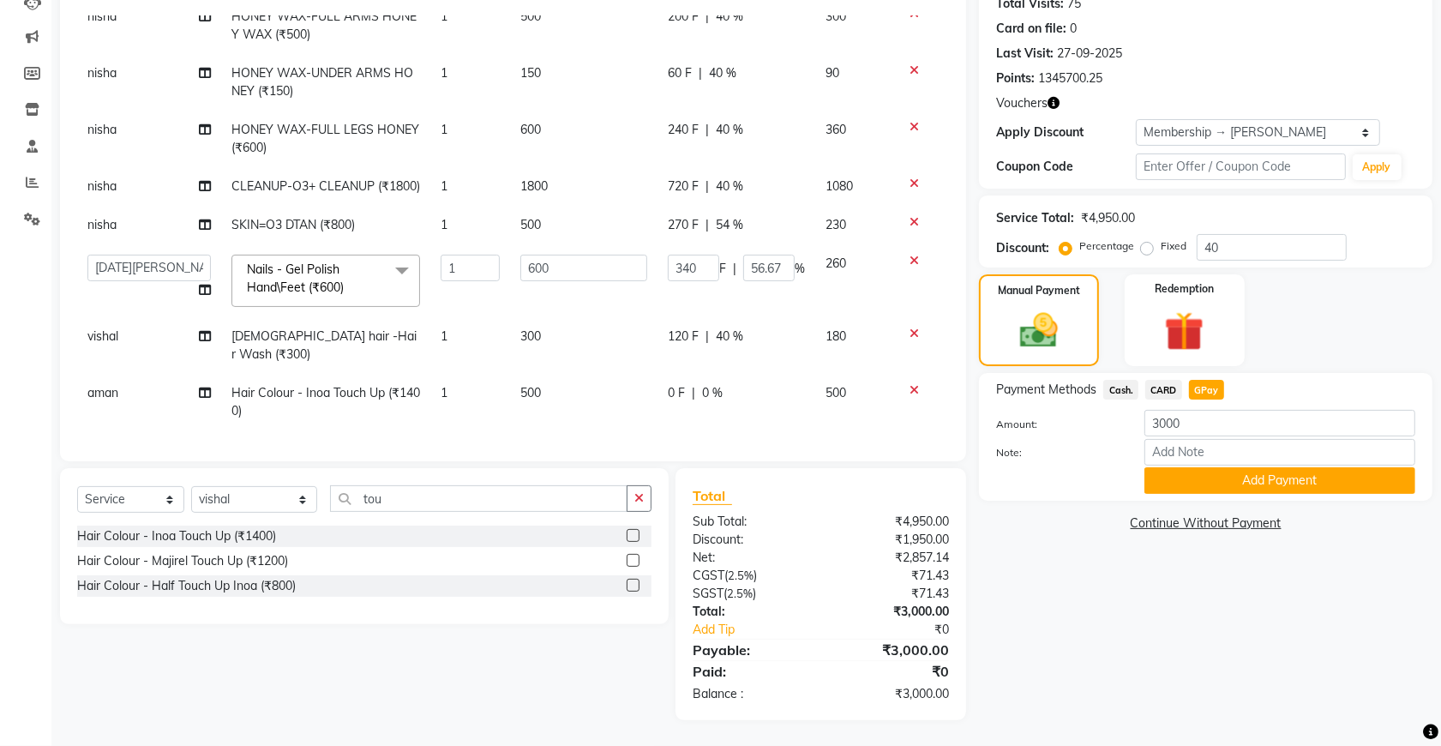
scroll to position [104, 0]
click at [773, 271] on input "56.67" at bounding box center [768, 268] width 51 height 27
type input "5"
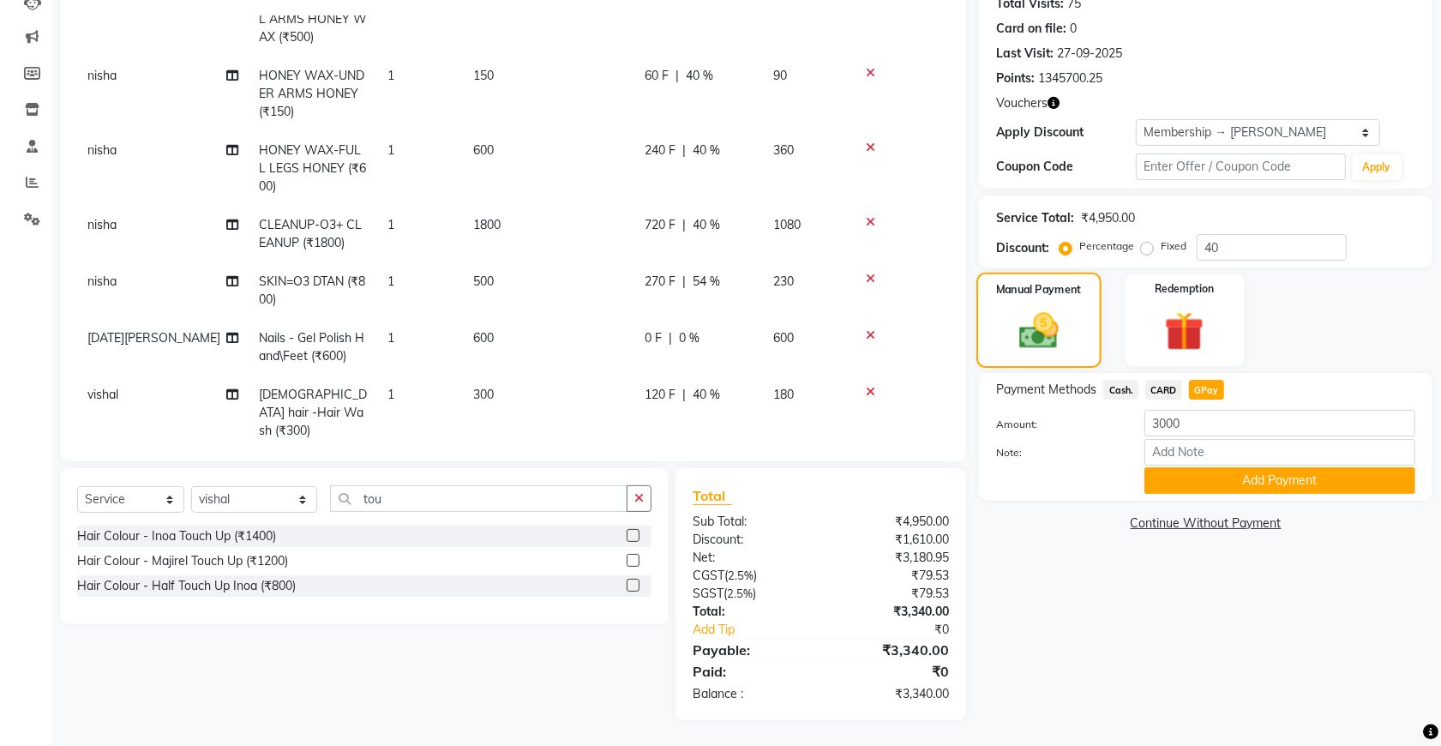
click at [1048, 321] on img at bounding box center [1039, 330] width 64 height 45
click at [1241, 249] on input "40" at bounding box center [1272, 247] width 150 height 27
type input "4"
click at [1070, 328] on img at bounding box center [1039, 330] width 64 height 45
click at [1048, 341] on img at bounding box center [1039, 330] width 64 height 45
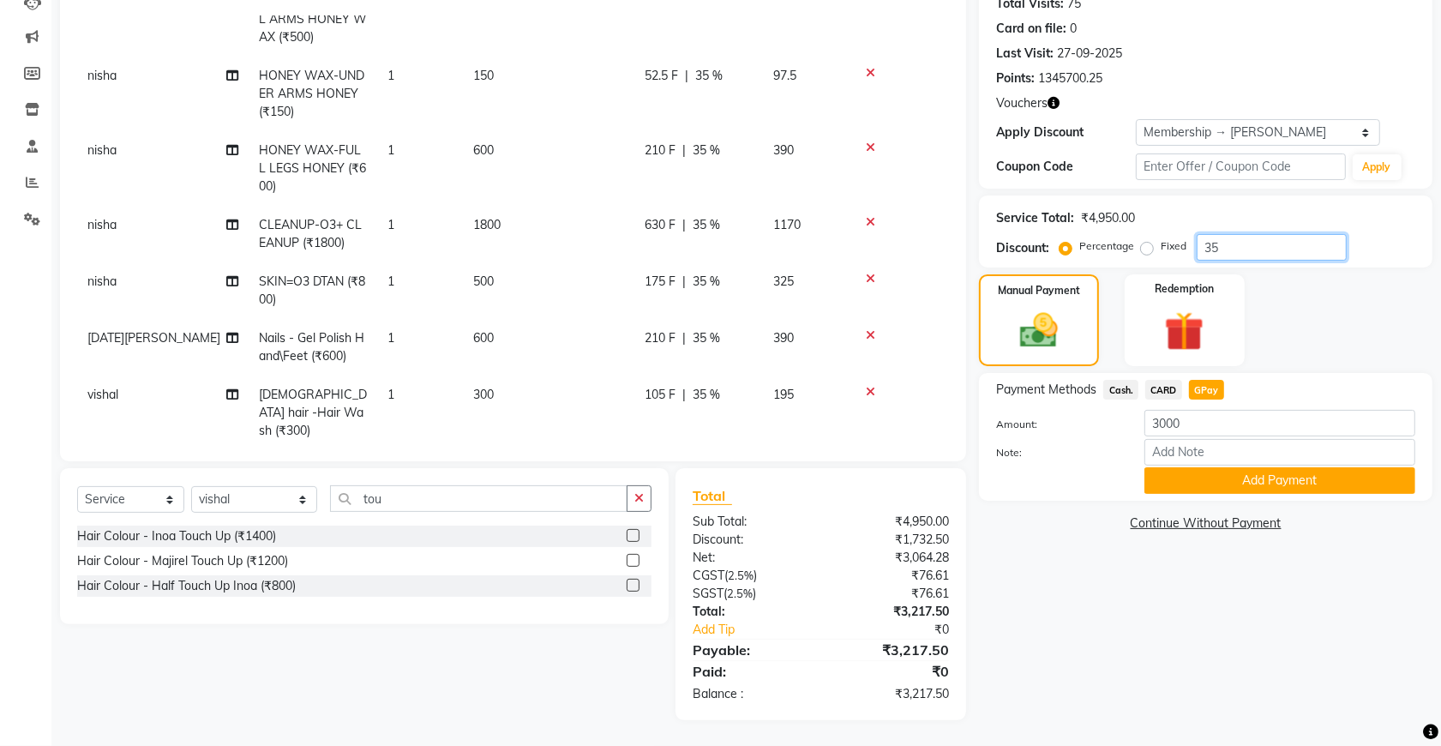
click at [1244, 241] on input "35" at bounding box center [1272, 247] width 150 height 27
type input "30"
click at [1008, 323] on img at bounding box center [1039, 330] width 64 height 45
click at [1215, 387] on span "GPay" at bounding box center [1206, 390] width 35 height 20
type input "3465"
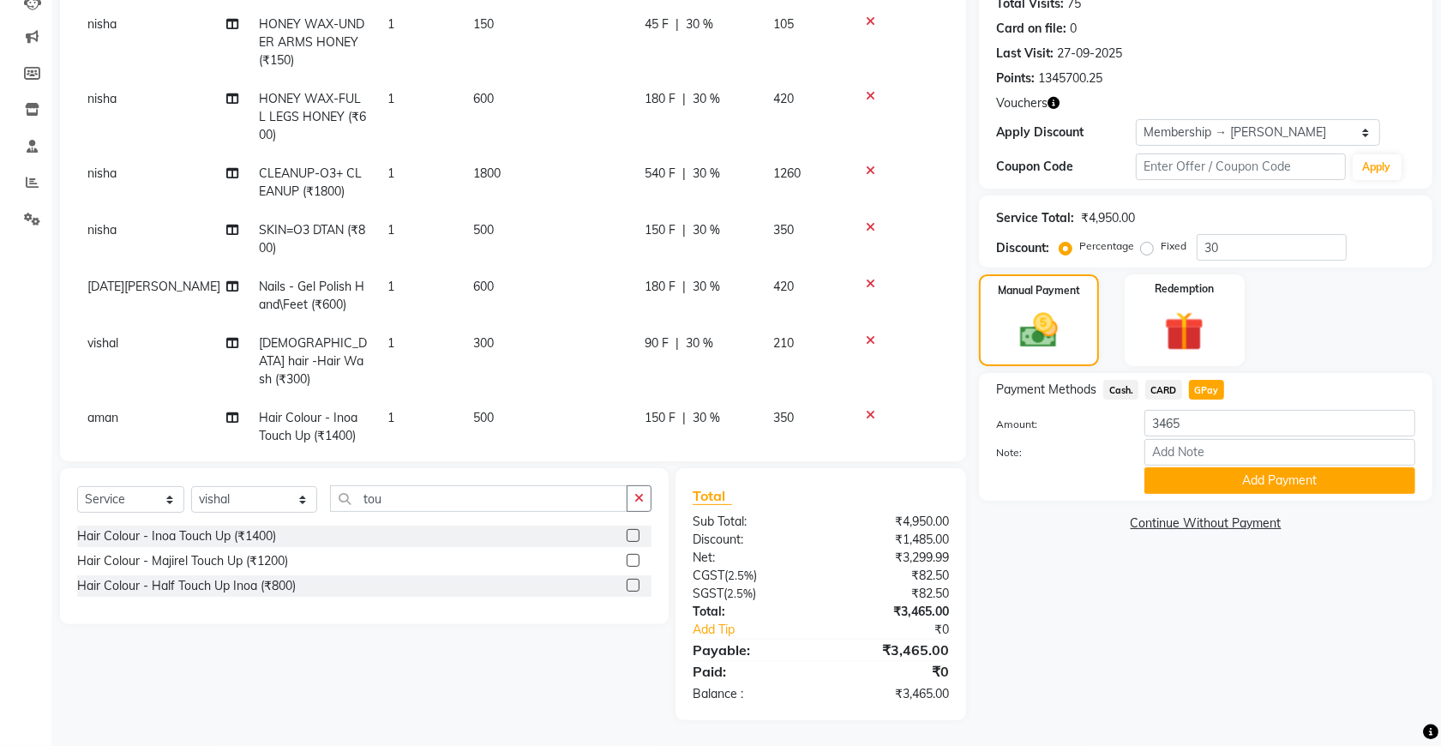
scroll to position [177, 0]
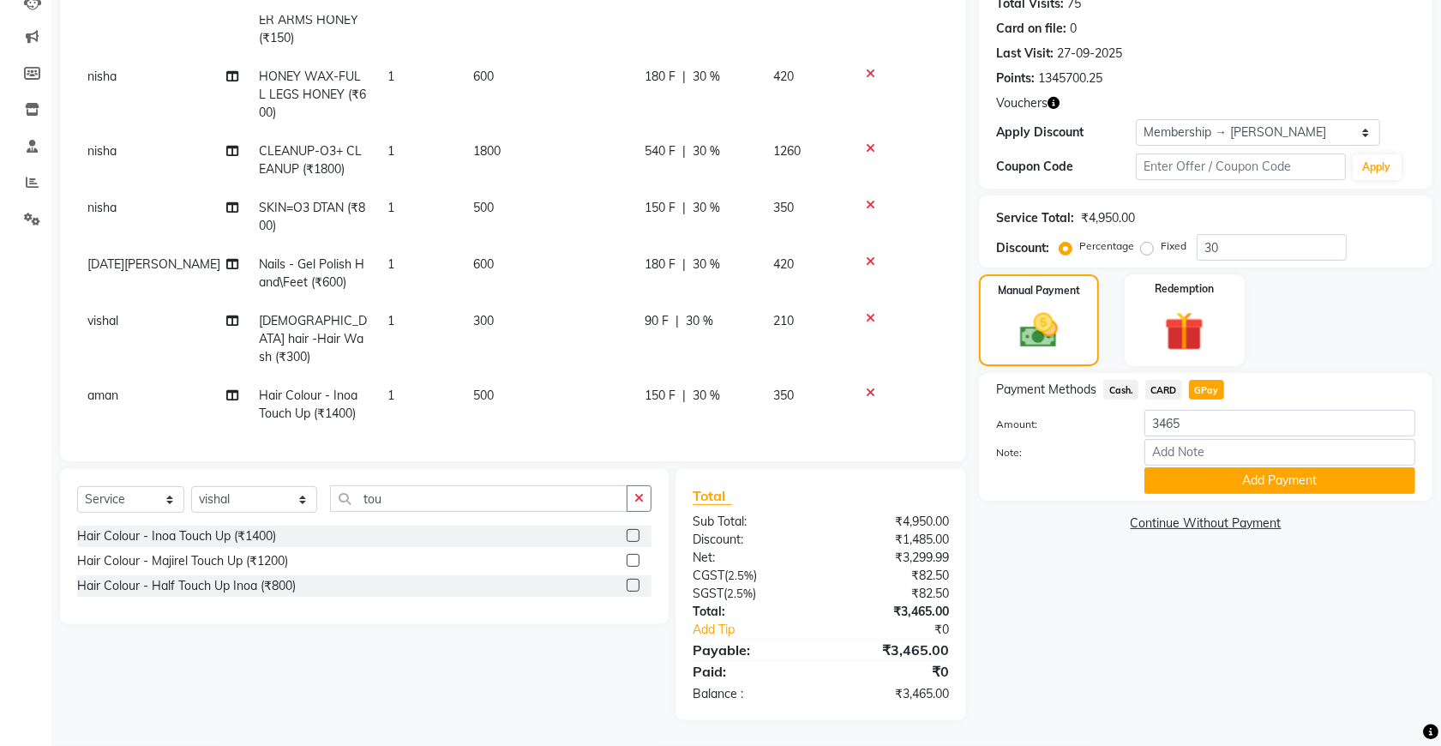
click at [716, 387] on span "30 %" at bounding box center [706, 396] width 27 height 18
select select "49201"
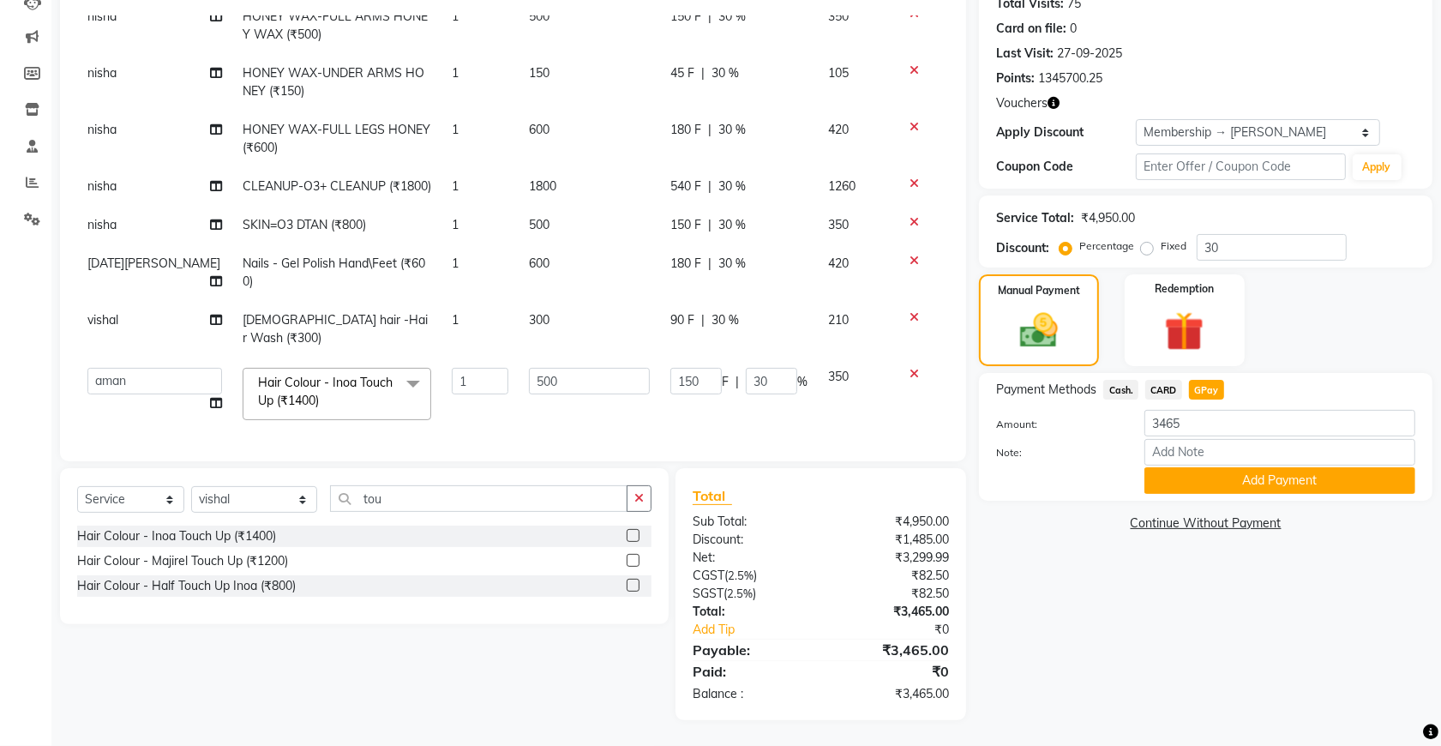
scroll to position [104, 0]
click at [754, 370] on input "30" at bounding box center [771, 381] width 51 height 27
type input "3"
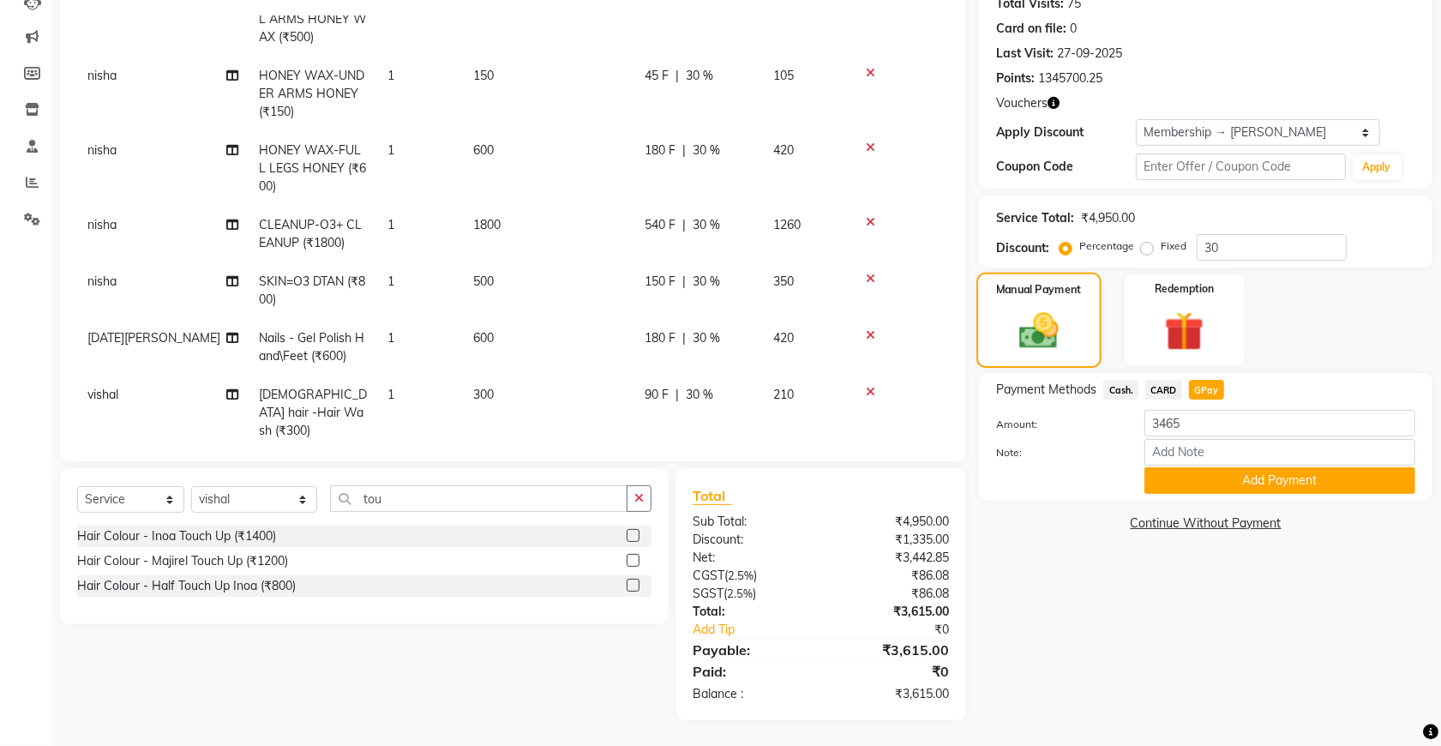
click at [1033, 333] on img at bounding box center [1039, 330] width 64 height 45
click at [1209, 388] on span "GPay" at bounding box center [1206, 390] width 35 height 20
type input "3615"
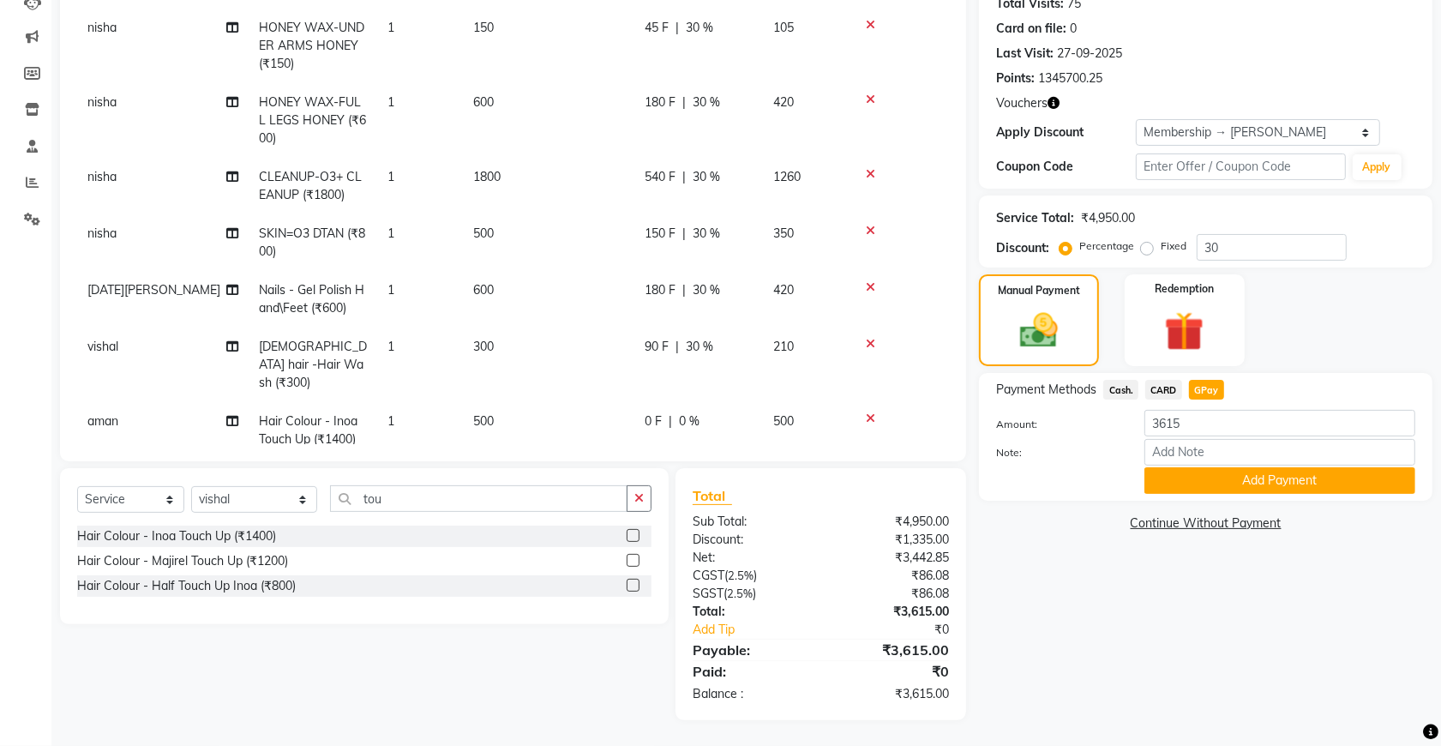
scroll to position [177, 0]
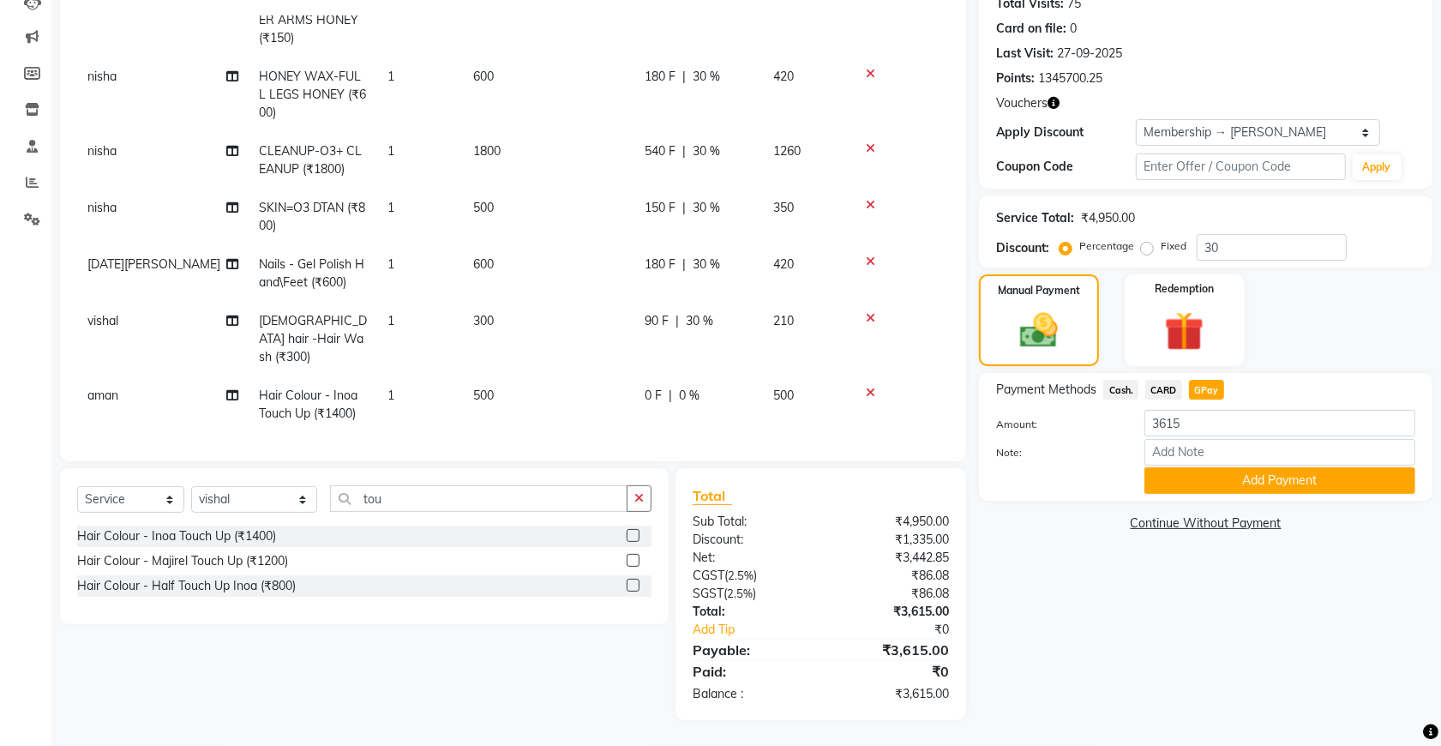
click at [665, 258] on span "180 F" at bounding box center [660, 264] width 31 height 18
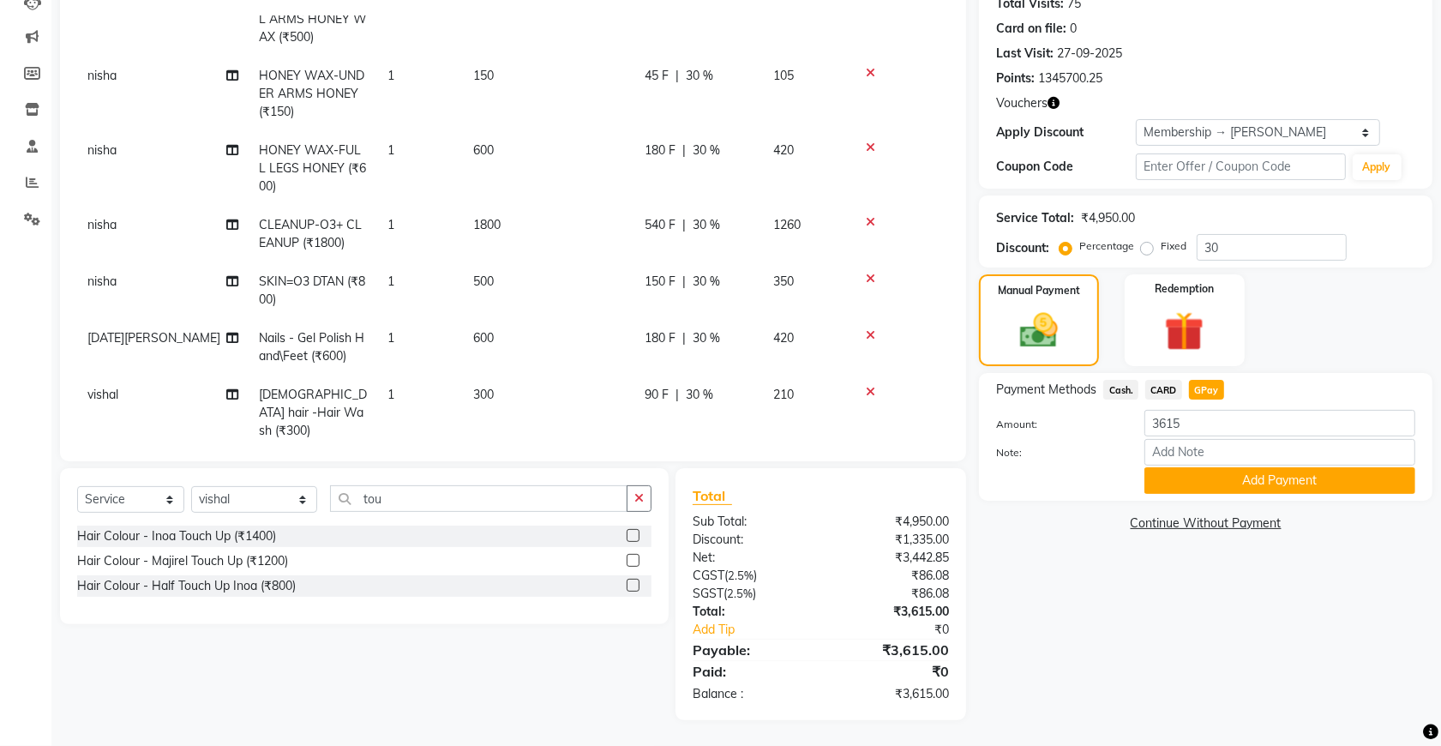
select select "55354"
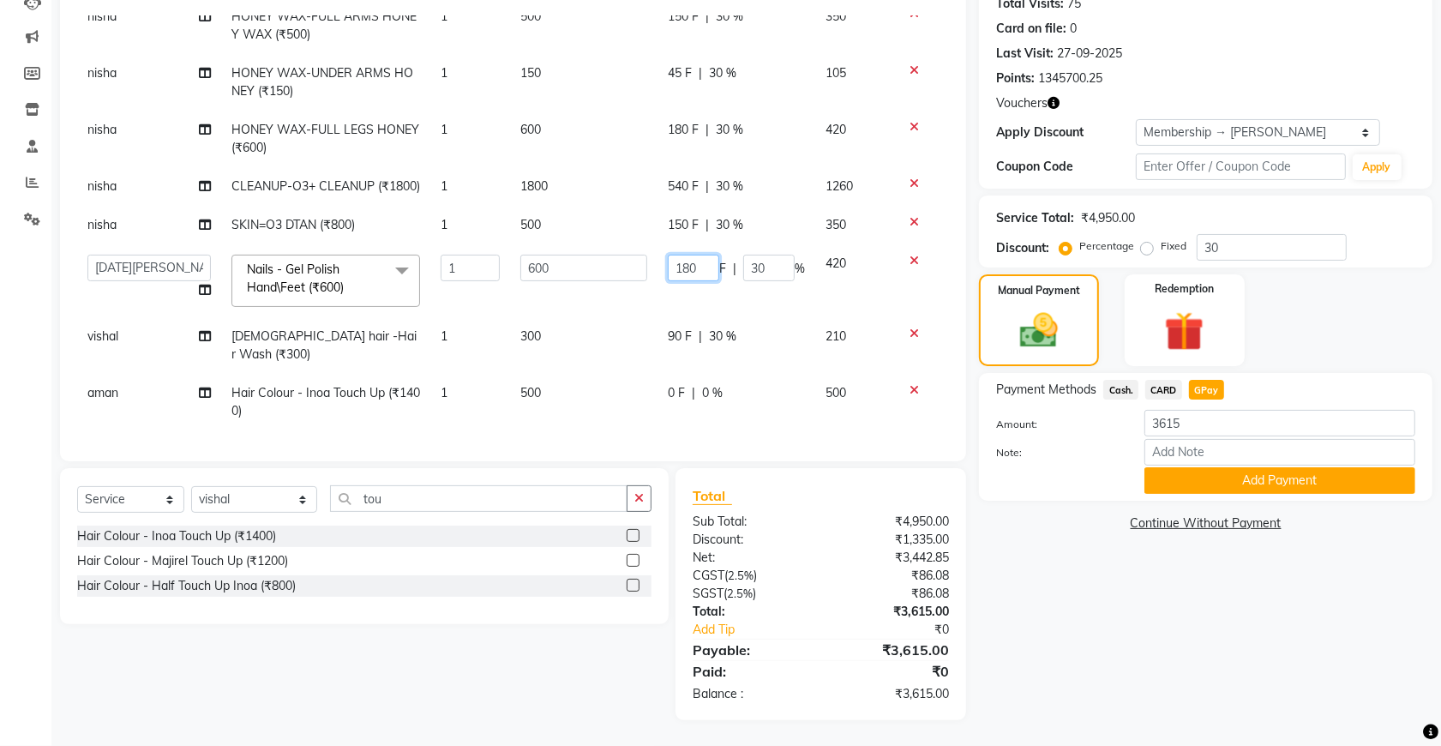
click at [688, 271] on input "180" at bounding box center [693, 268] width 51 height 27
type input "1"
type input "200"
click at [1016, 330] on img at bounding box center [1039, 330] width 64 height 45
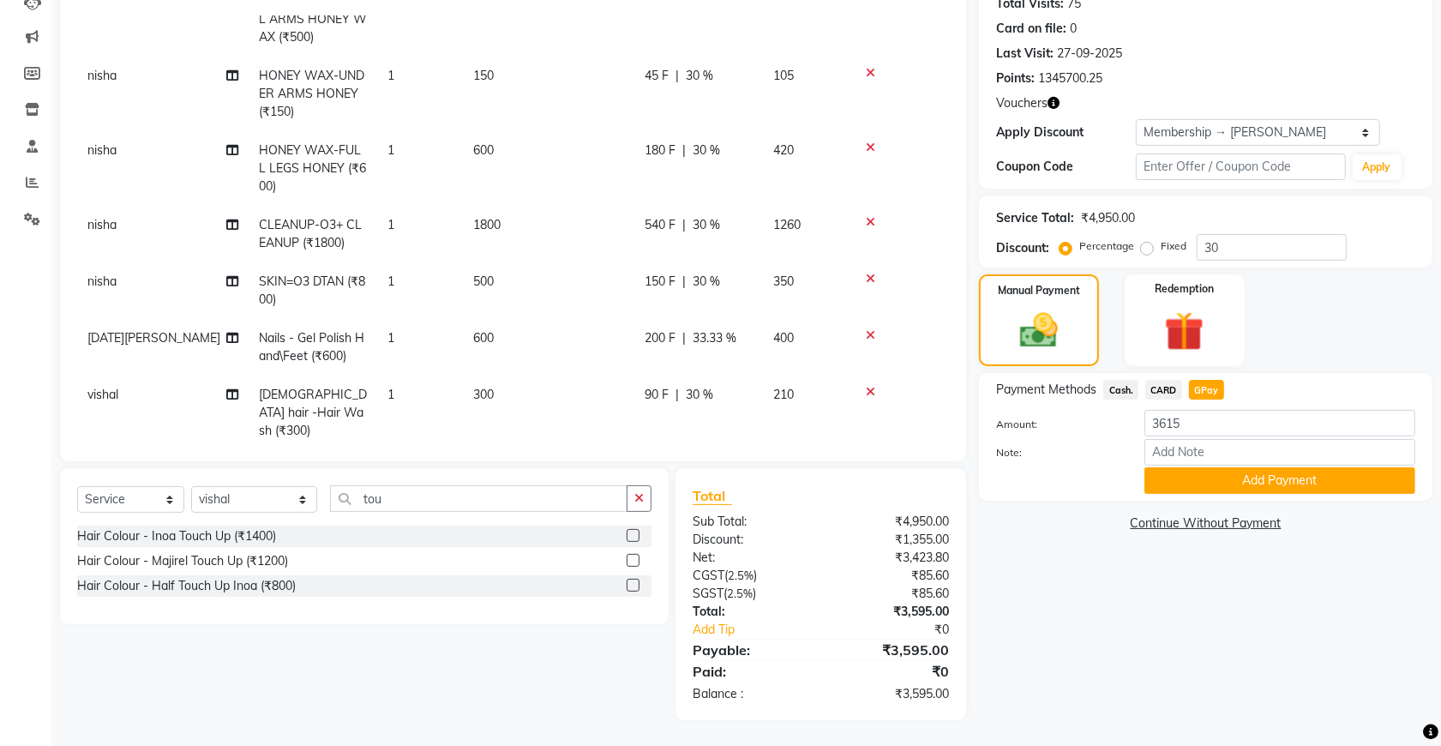
click at [1206, 382] on span "GPay" at bounding box center [1206, 390] width 35 height 20
type input "3595"
click at [669, 227] on span "540 F" at bounding box center [660, 225] width 31 height 18
select select "49371"
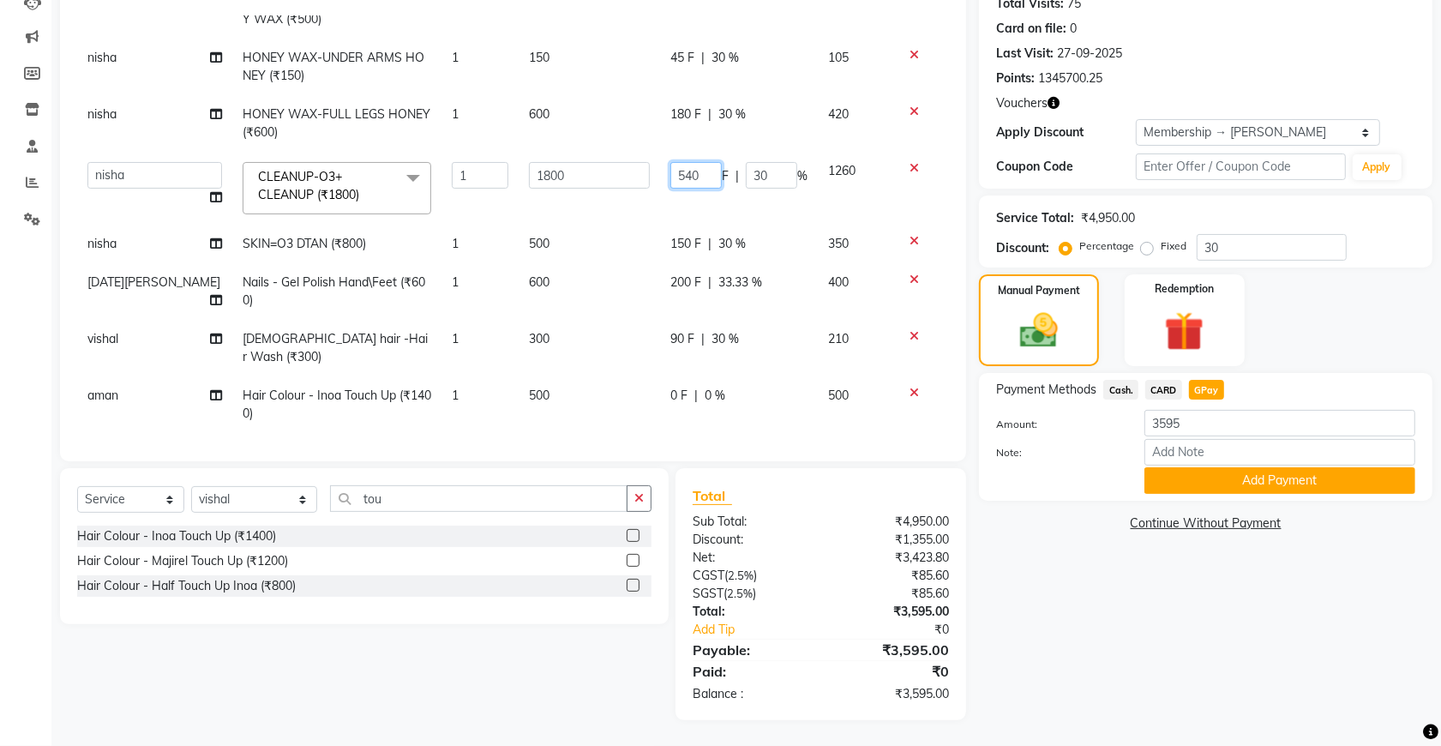
click at [687, 177] on input "540" at bounding box center [695, 175] width 51 height 27
type input "560"
click at [1039, 331] on img at bounding box center [1039, 330] width 64 height 45
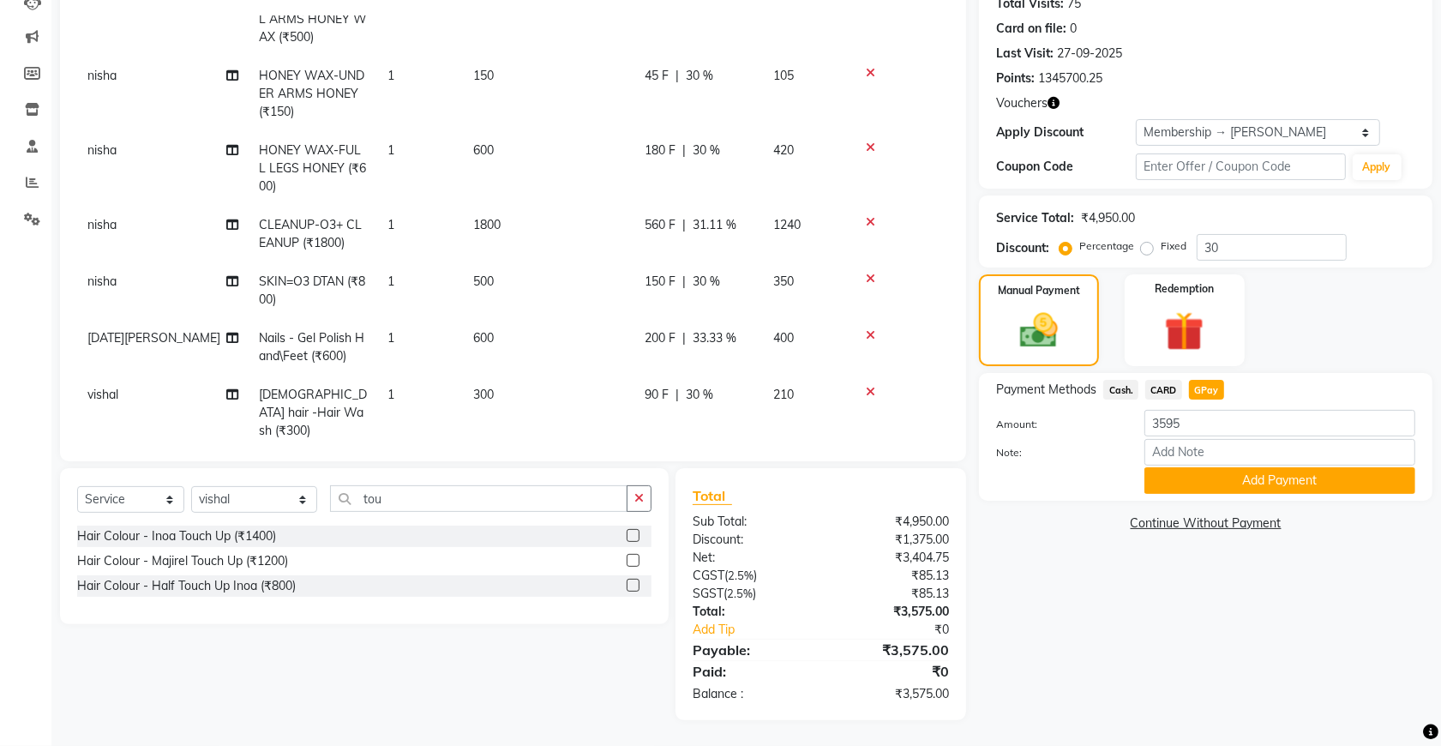
click at [1196, 386] on span "GPay" at bounding box center [1206, 390] width 35 height 20
type input "3575"
drag, startPoint x: 674, startPoint y: 142, endPoint x: 684, endPoint y: 146, distance: 10.8
click at [674, 144] on span "180 F" at bounding box center [660, 150] width 31 height 18
select select "49371"
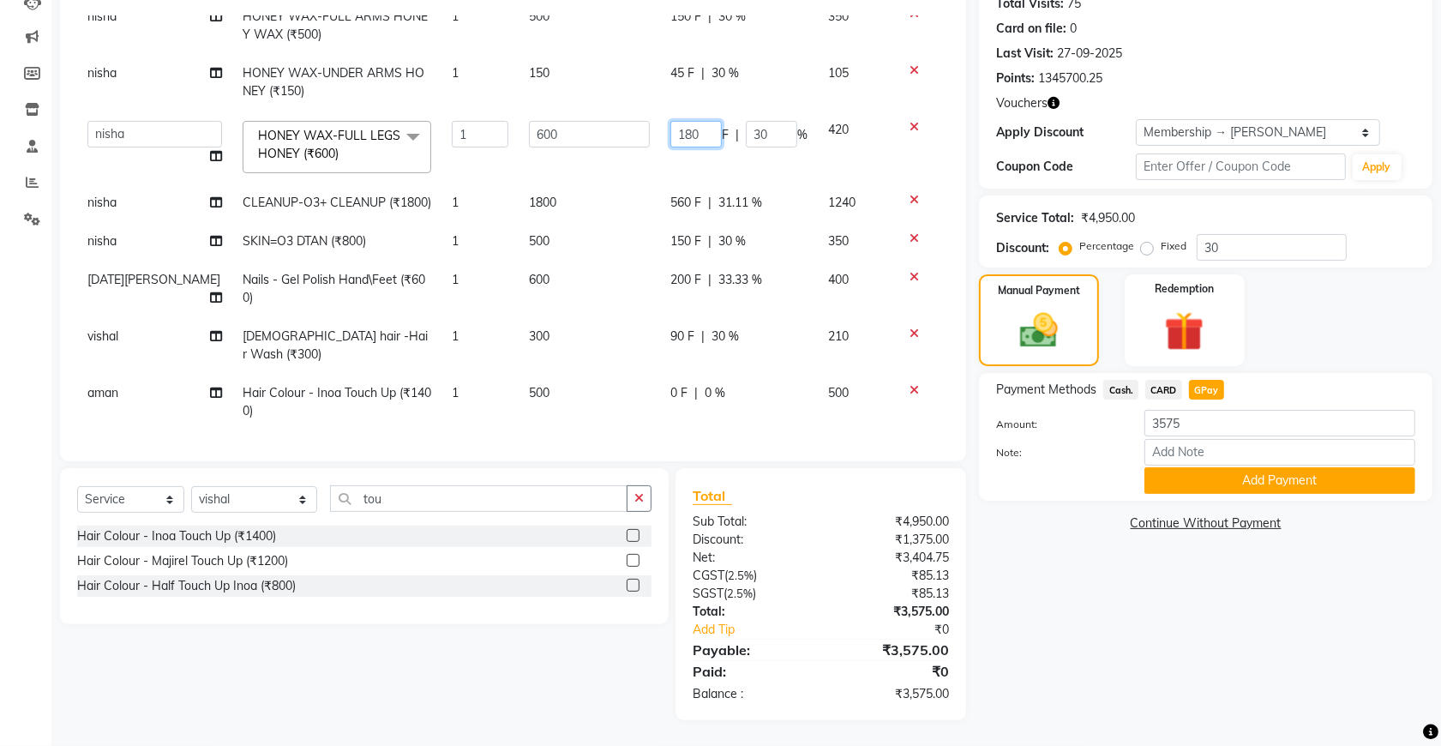
click at [690, 121] on input "180" at bounding box center [695, 134] width 51 height 27
type input "1"
type input "200"
click at [991, 311] on div "Manual Payment" at bounding box center [1039, 320] width 124 height 95
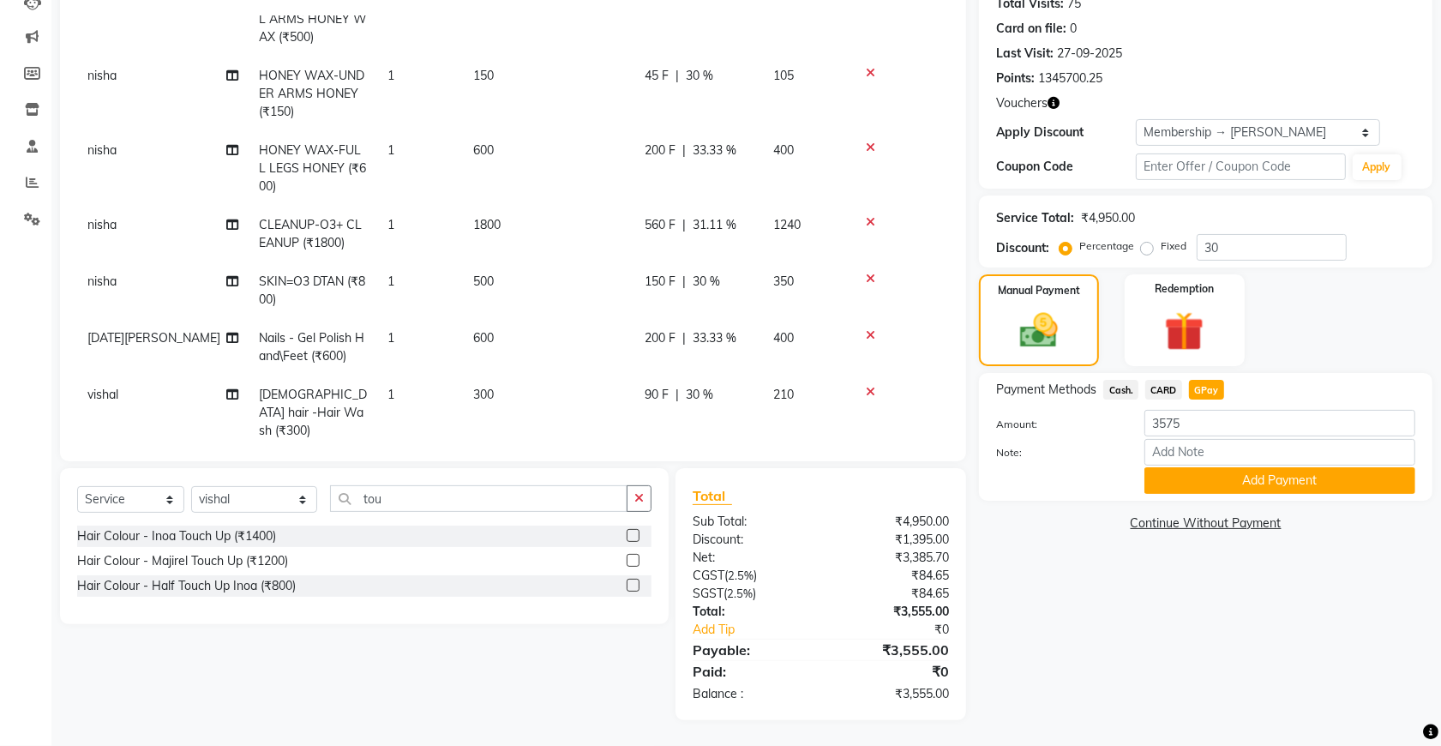
click at [1203, 387] on span "GPay" at bounding box center [1206, 390] width 35 height 20
type input "3555"
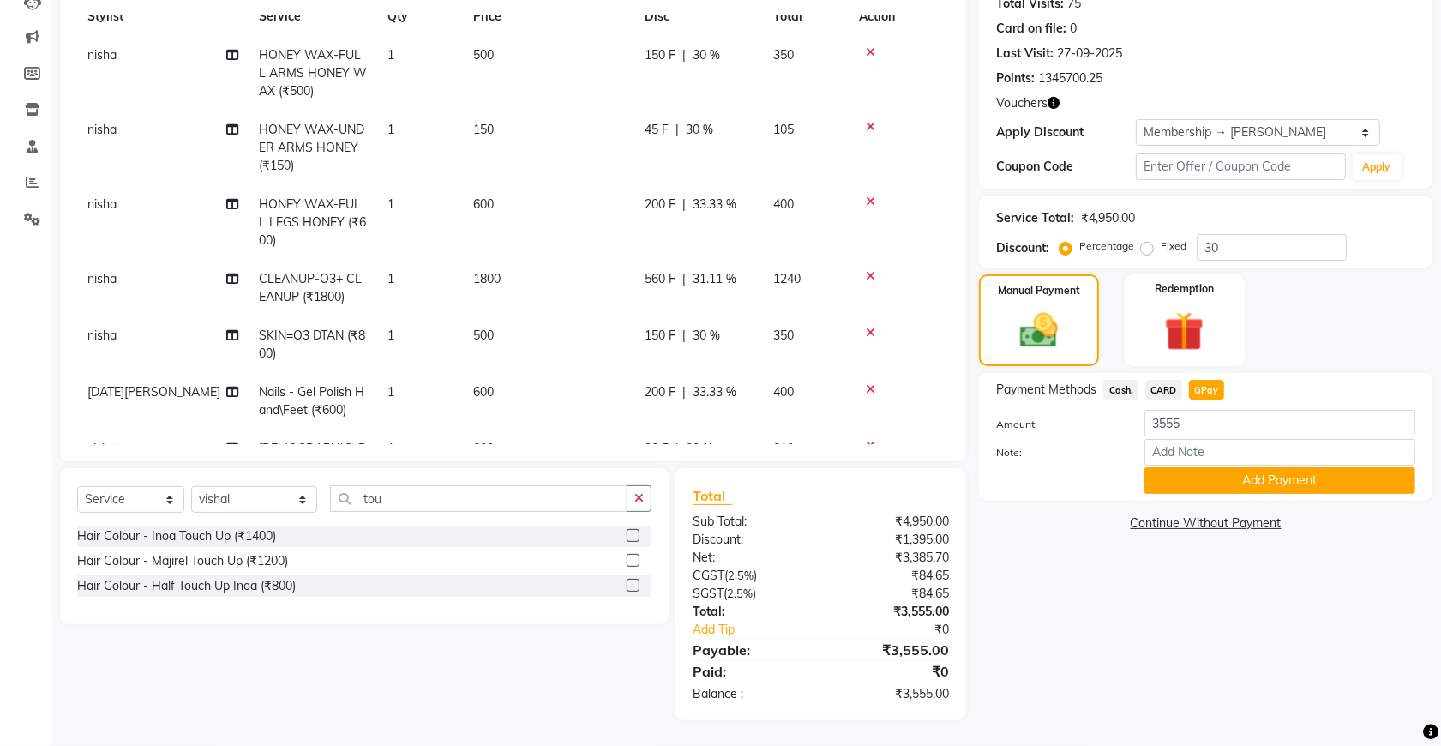
scroll to position [0, 0]
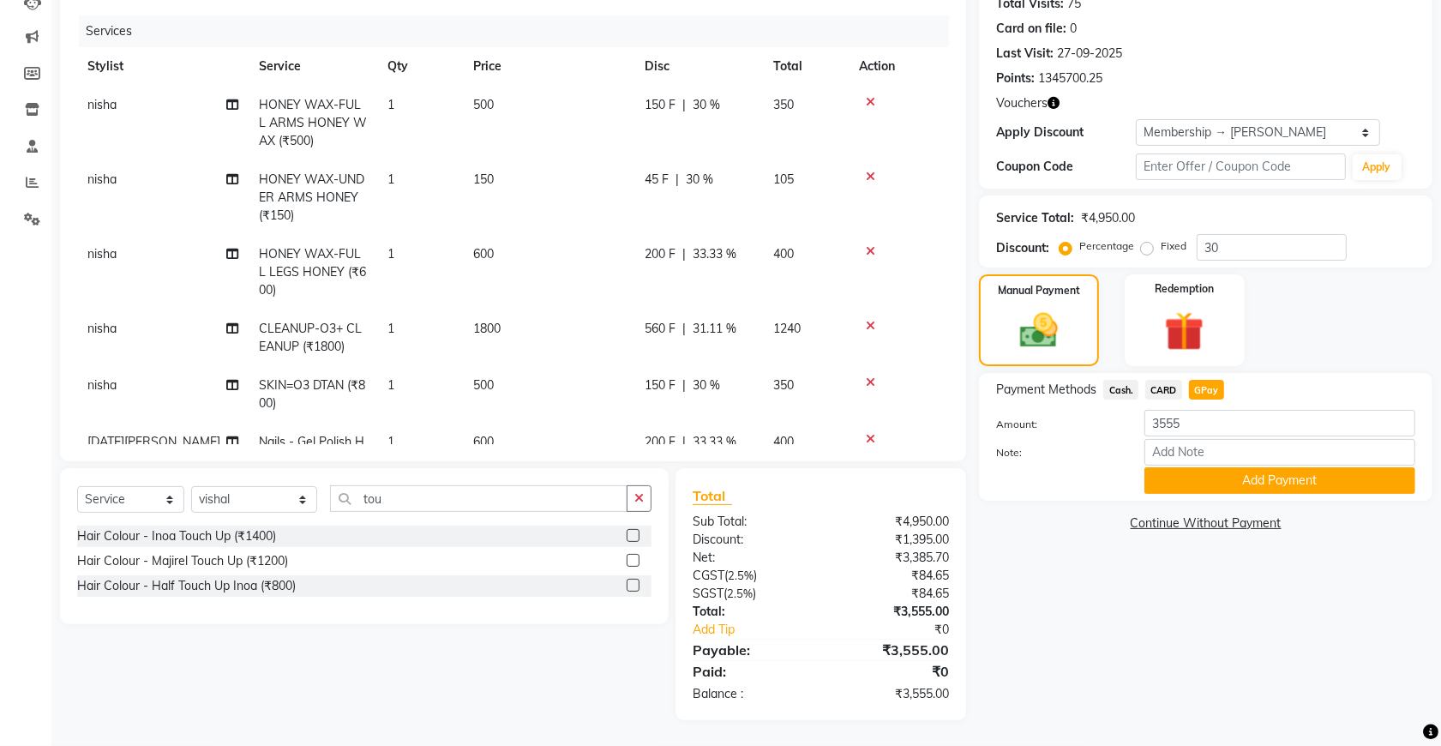
click at [665, 103] on span "150 F" at bounding box center [660, 105] width 31 height 18
select select "49371"
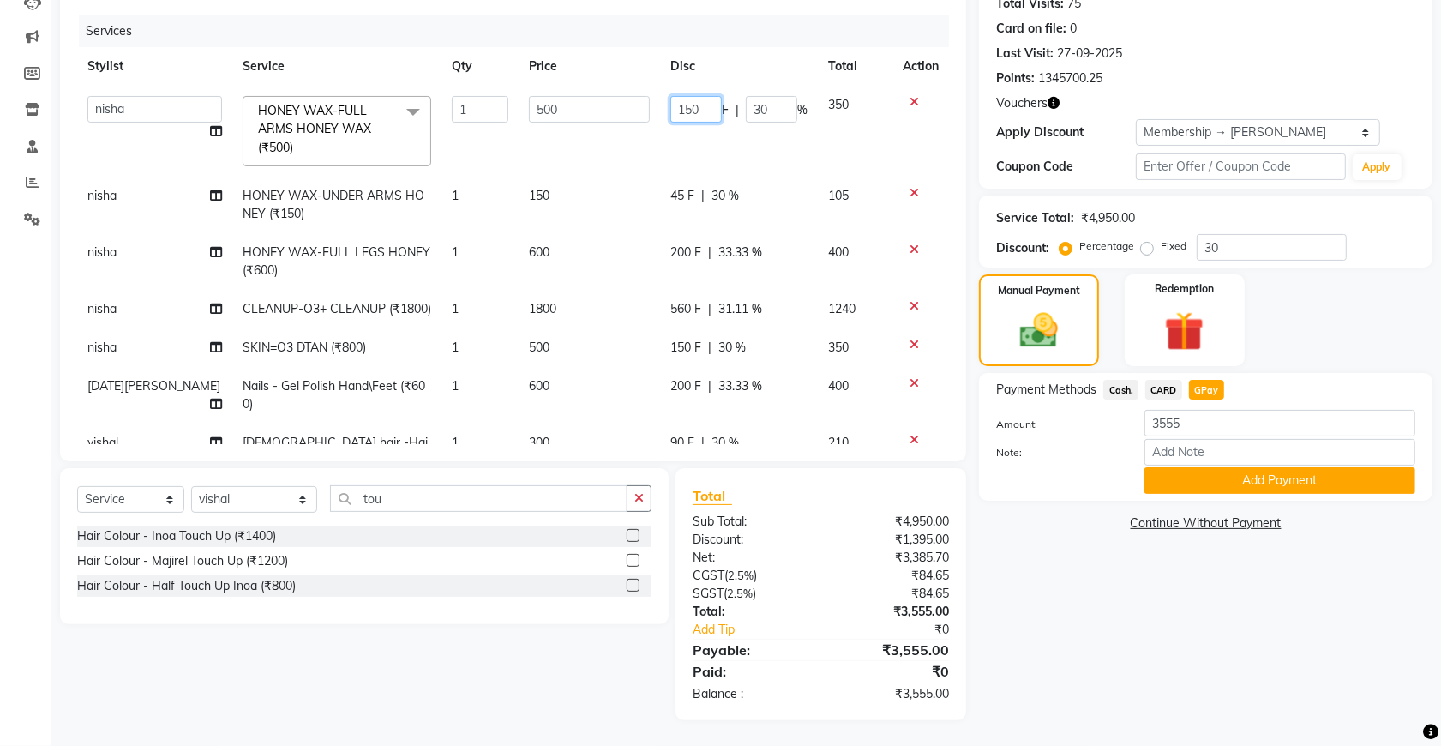
click at [692, 116] on input "150" at bounding box center [695, 109] width 51 height 27
type input "1"
type input "200"
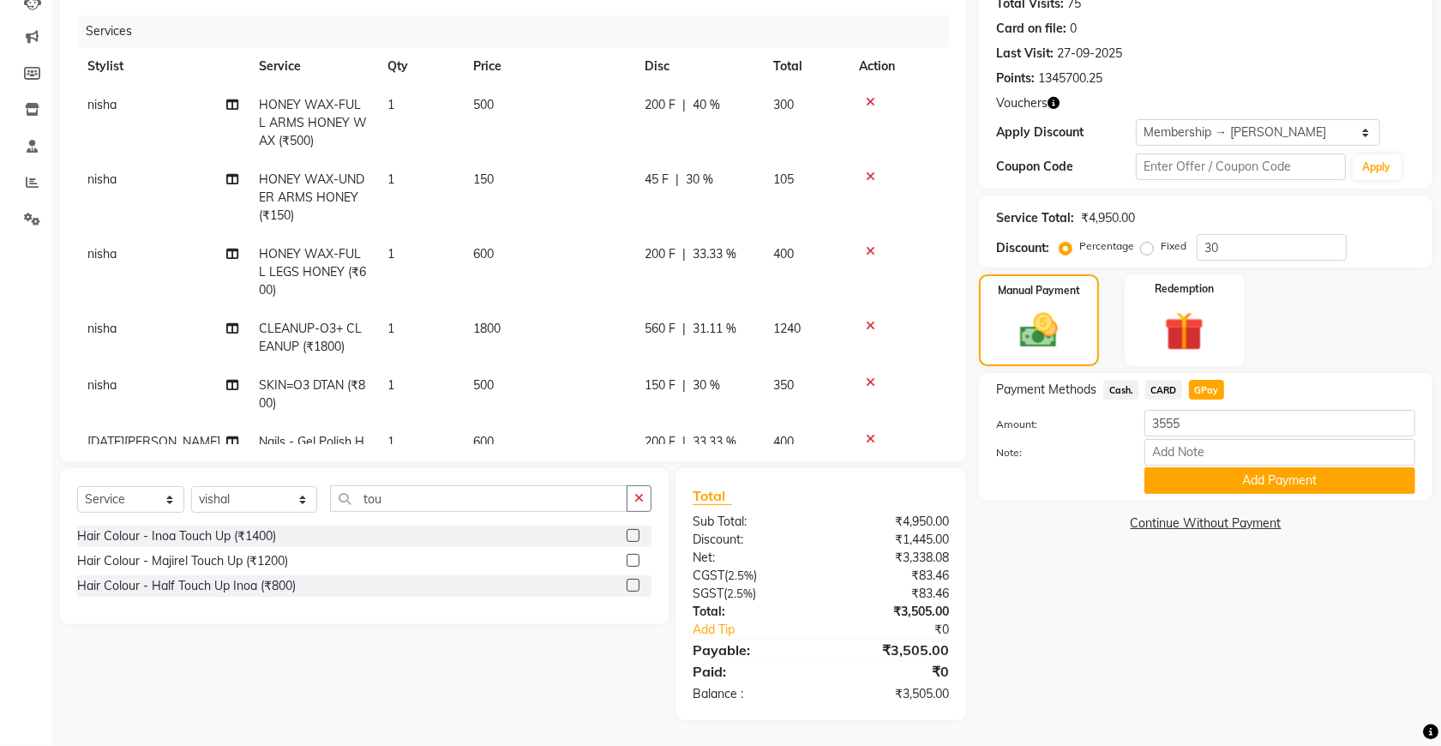
click at [1204, 386] on span "GPay" at bounding box center [1206, 390] width 35 height 20
type input "3505"
click at [656, 178] on span "45 F" at bounding box center [657, 180] width 24 height 18
select select "49371"
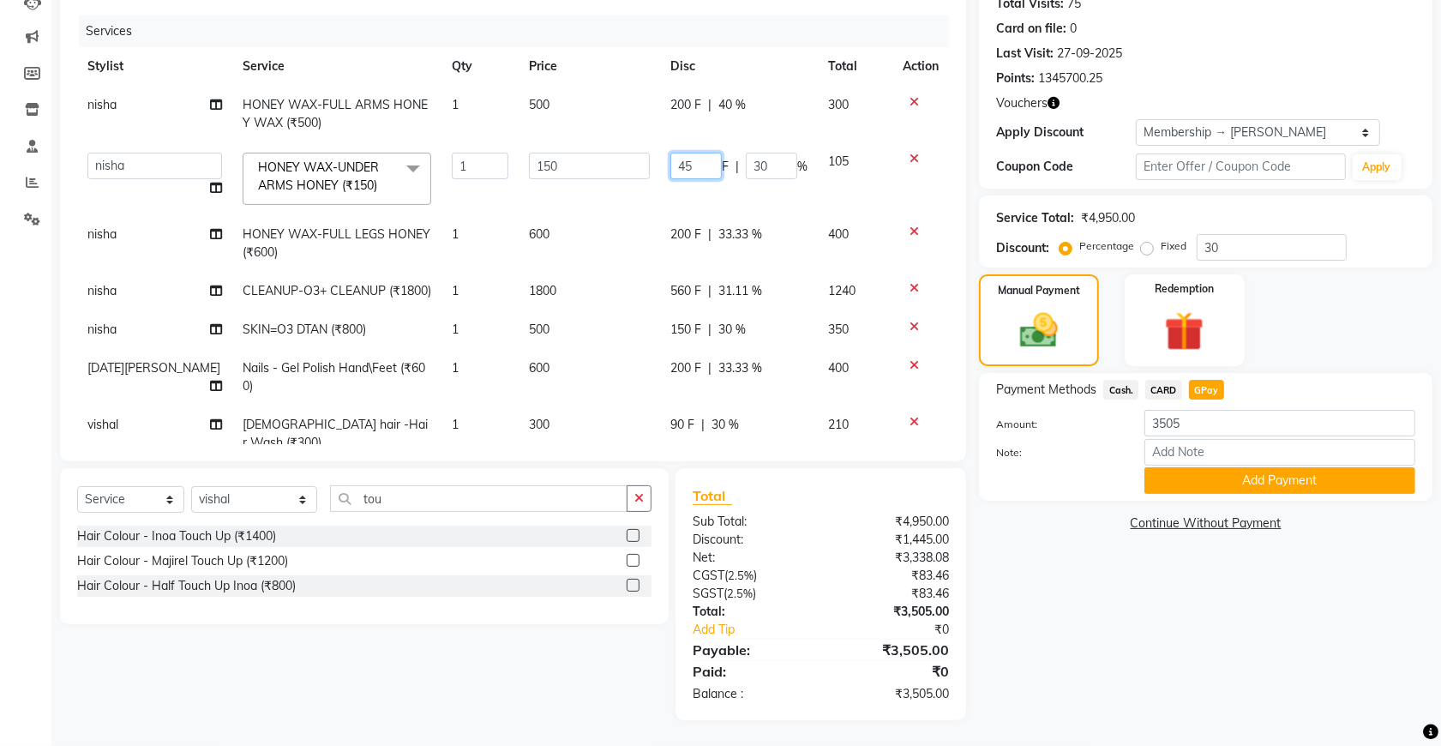
click at [691, 165] on input "45" at bounding box center [695, 166] width 51 height 27
type input "4"
type input "50"
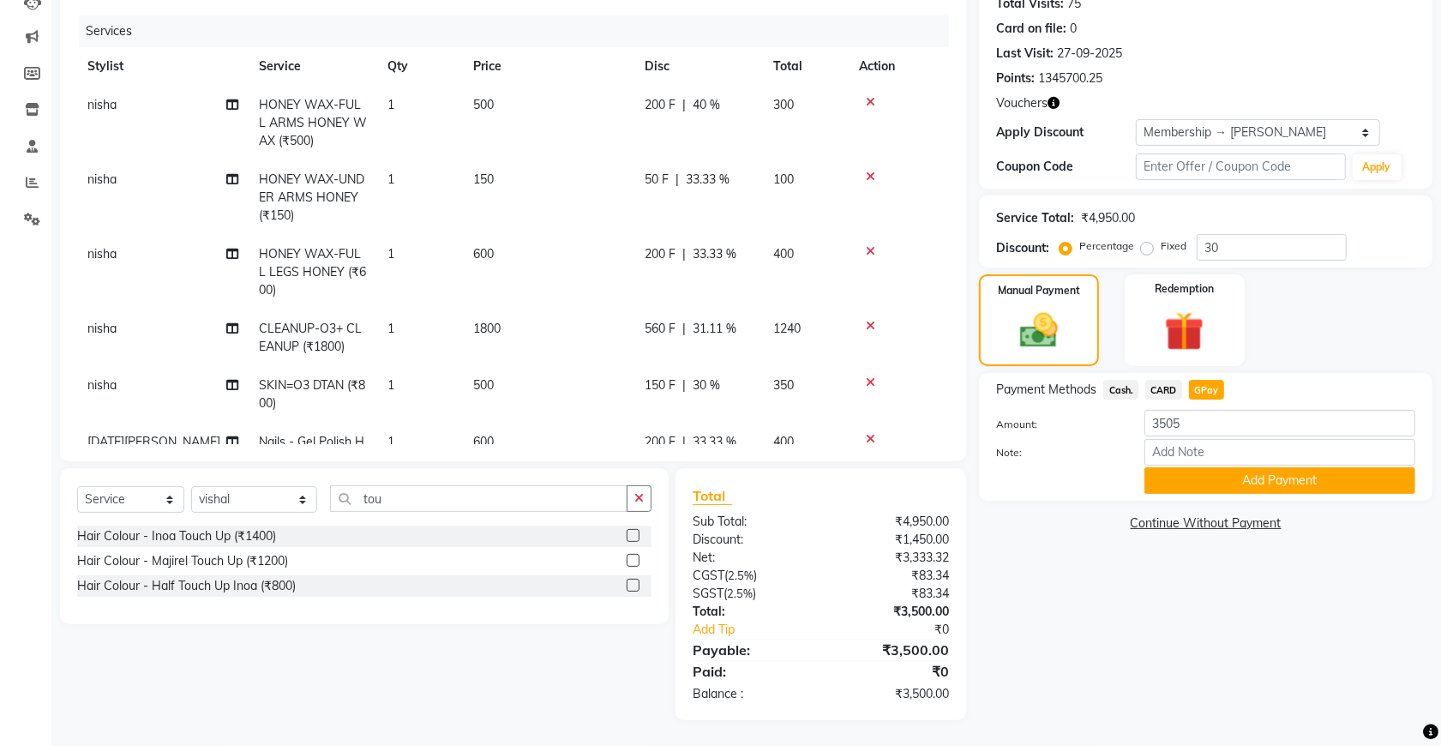
click at [1209, 388] on span "GPay" at bounding box center [1206, 390] width 35 height 20
type input "3500"
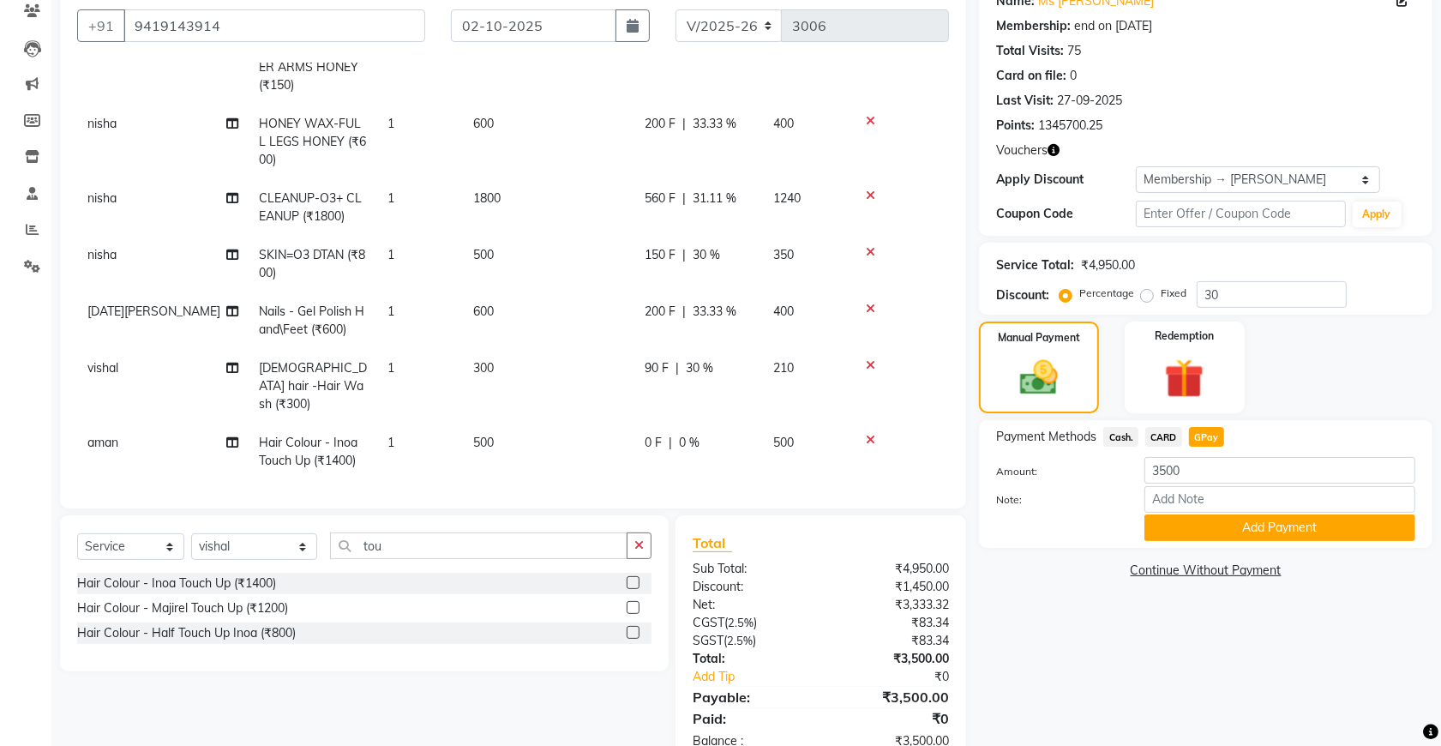
scroll to position [197, 0]
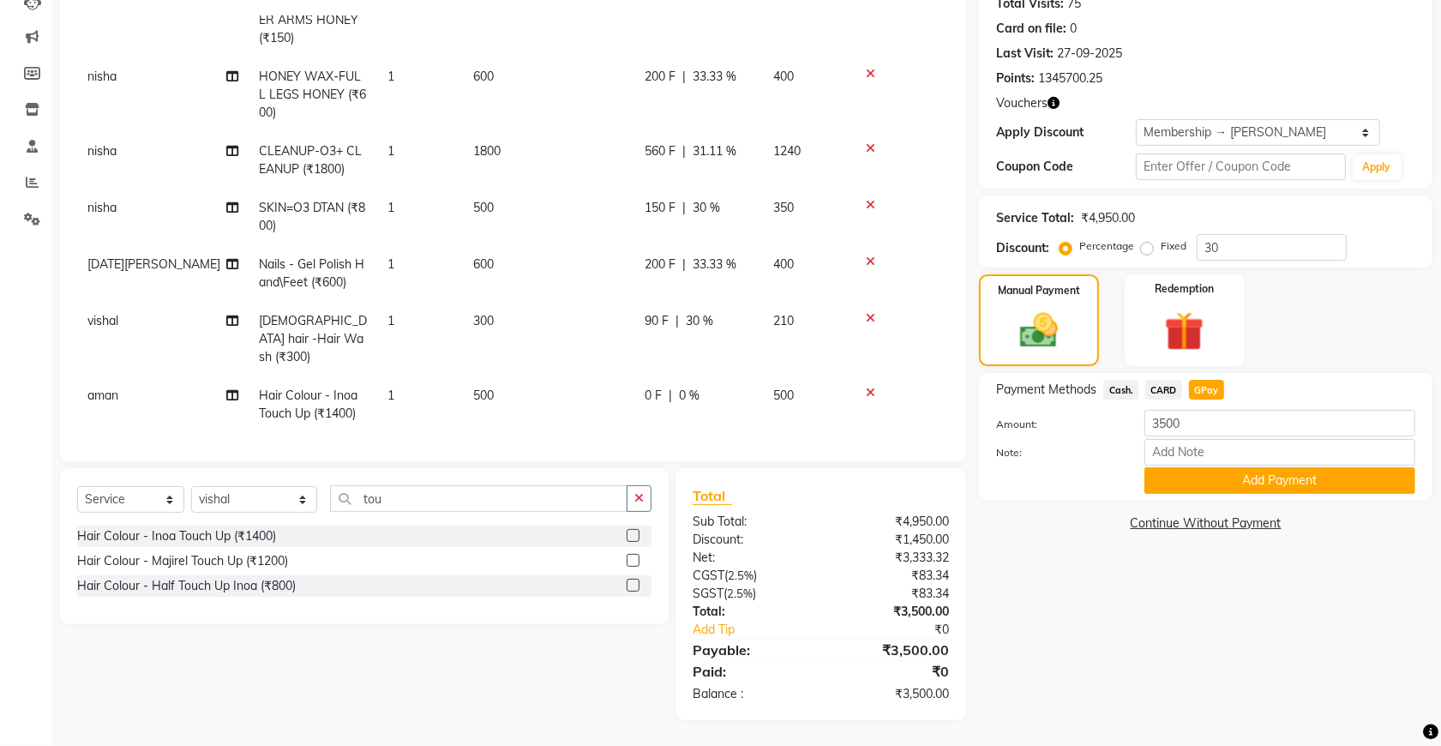
click at [1198, 382] on span "GPay" at bounding box center [1206, 390] width 35 height 20
click at [1197, 472] on button "Add Payment" at bounding box center [1279, 480] width 271 height 27
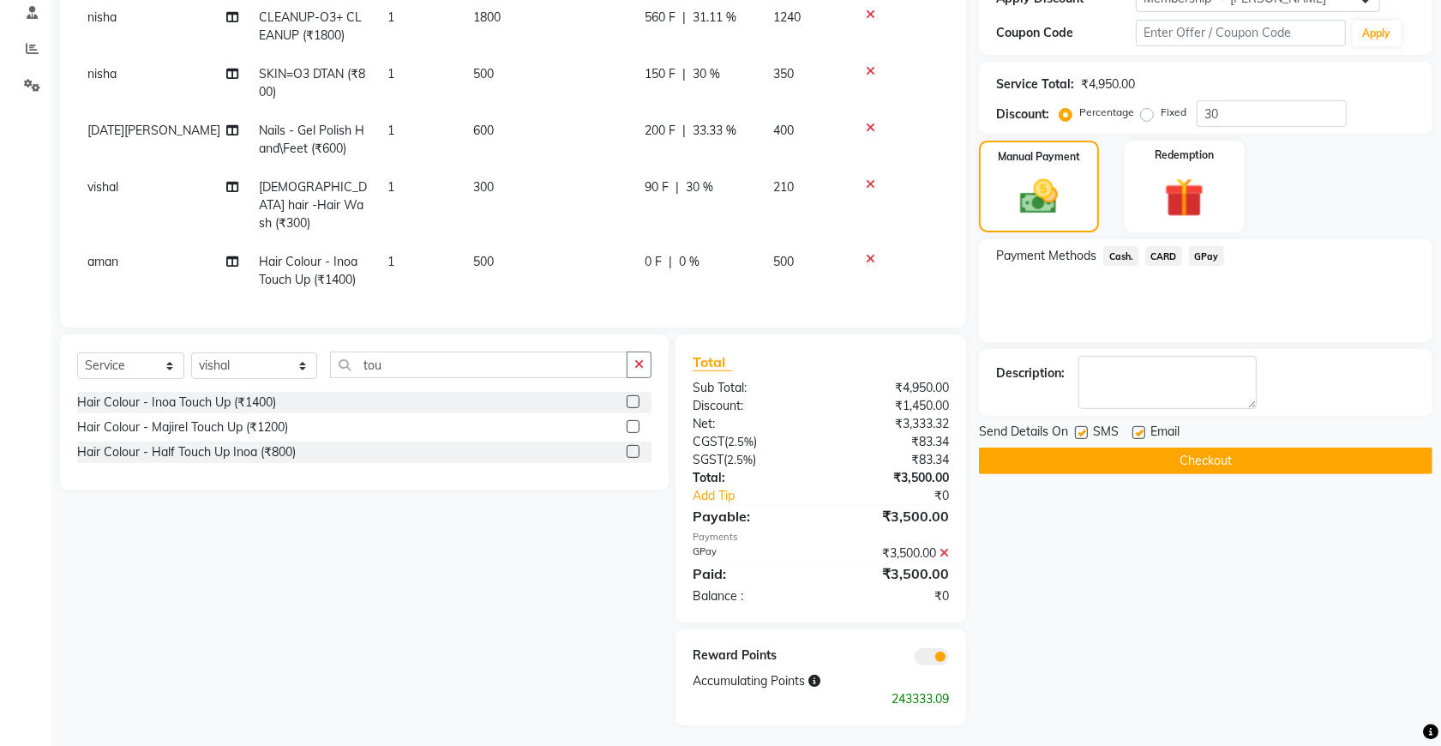
scroll to position [335, 0]
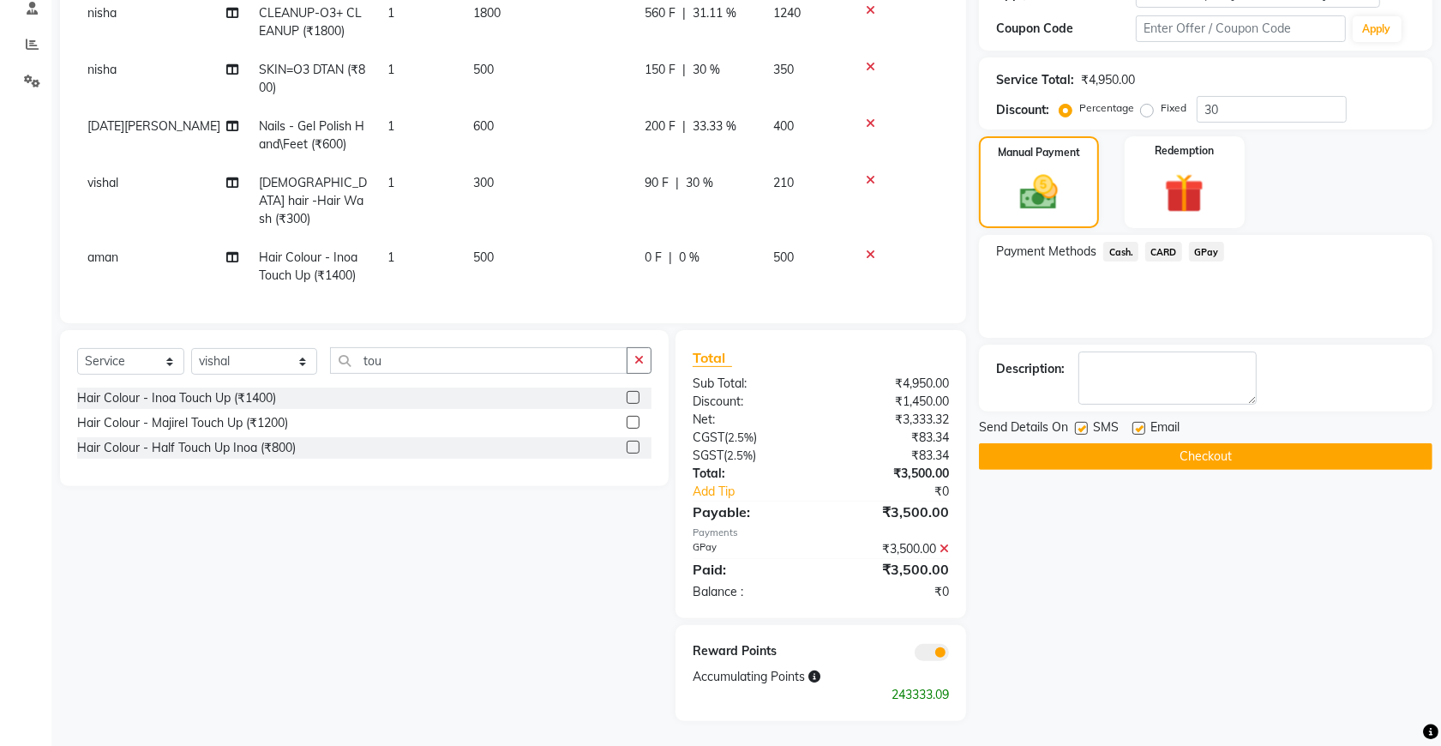
click at [1104, 452] on button "Checkout" at bounding box center [1205, 456] width 453 height 27
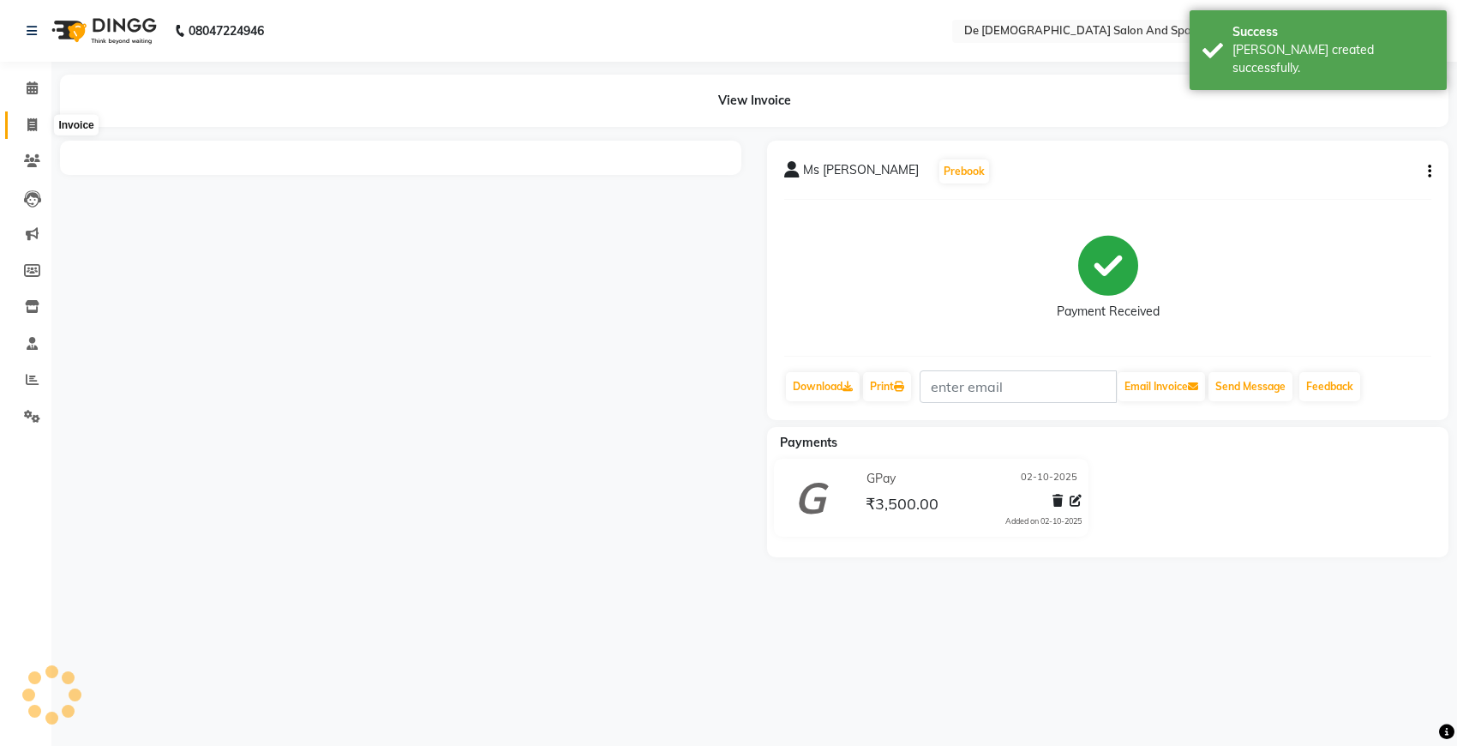
click at [17, 120] on span at bounding box center [32, 126] width 30 height 20
select select "service"
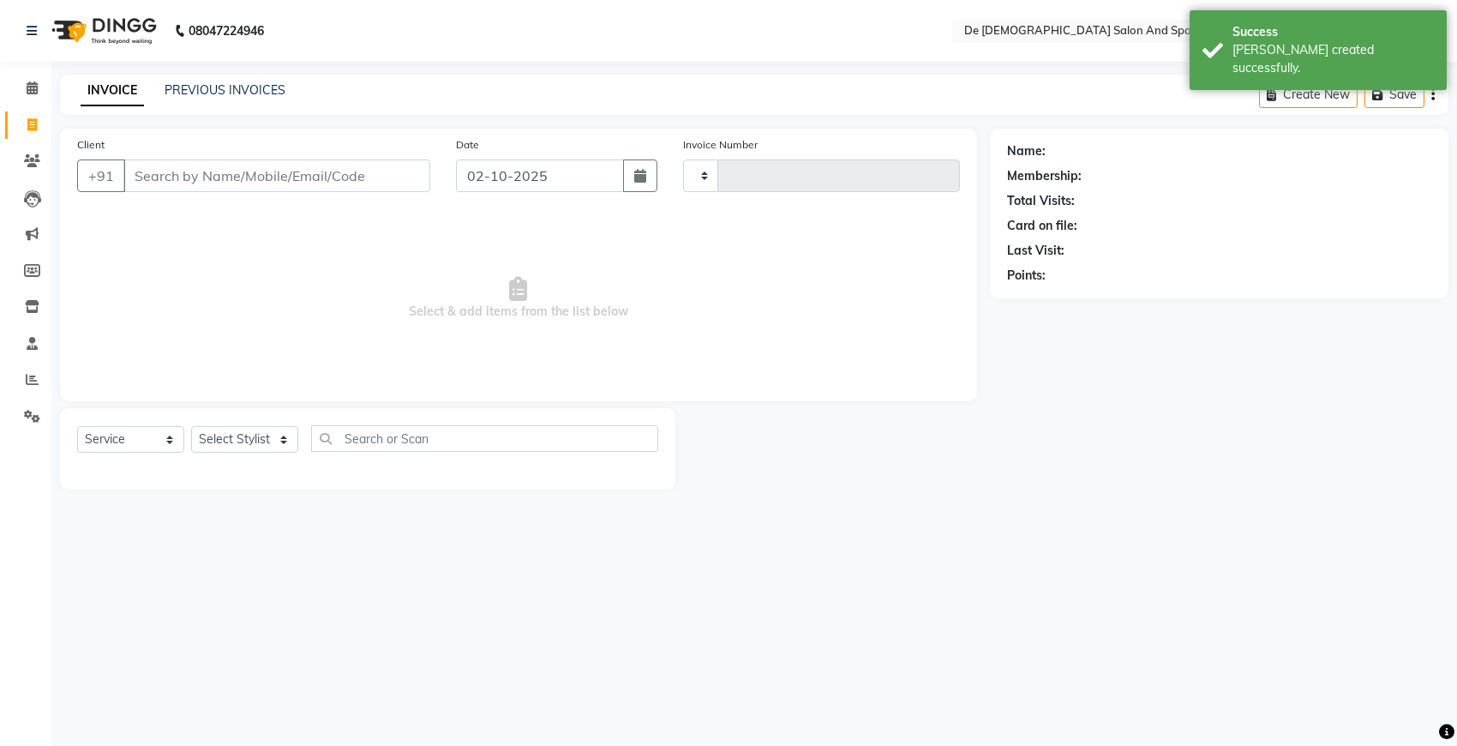
type input "3007"
select select "6431"
click at [184, 91] on link "PREVIOUS INVOICES" at bounding box center [225, 89] width 121 height 15
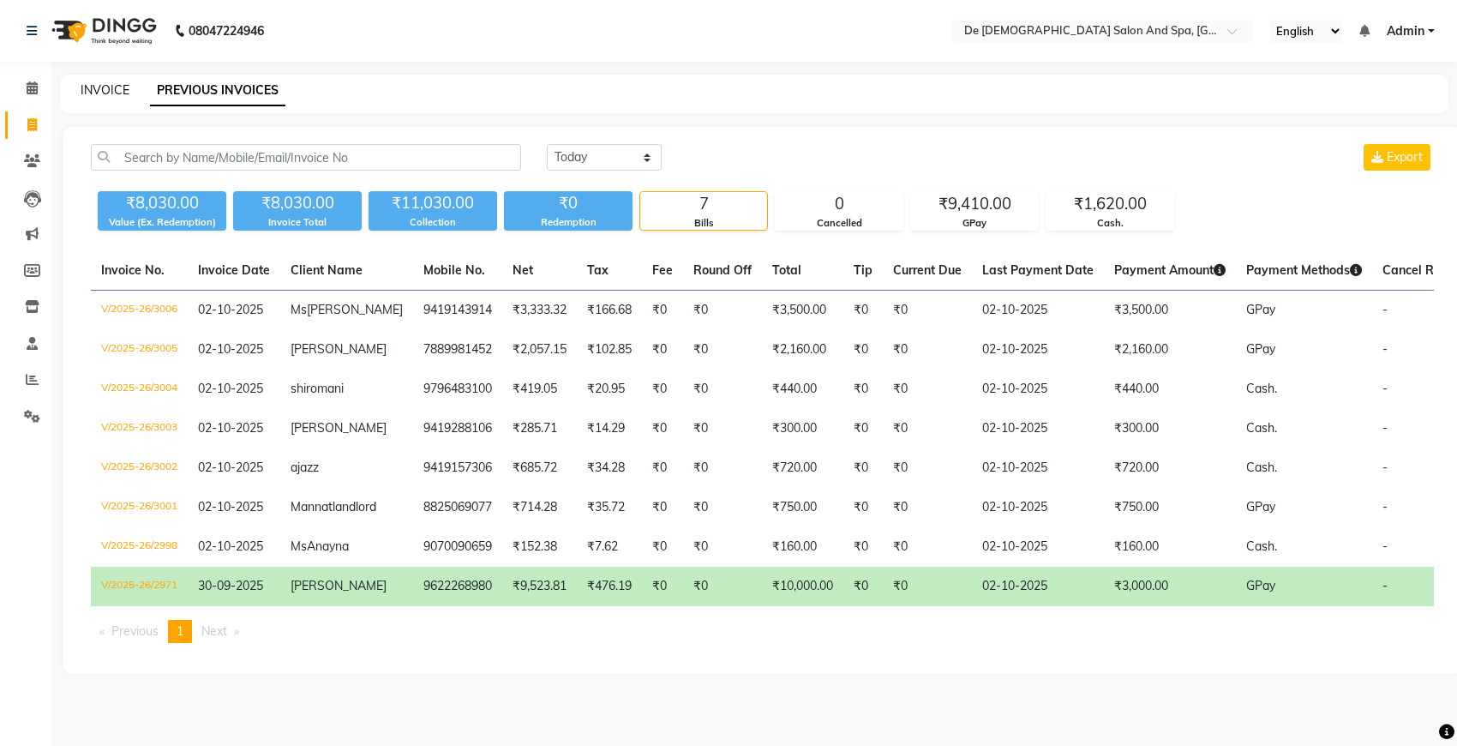
click at [101, 94] on link "INVOICE" at bounding box center [105, 89] width 49 height 15
select select "6431"
select select "service"
